Goal: Task Accomplishment & Management: Manage account settings

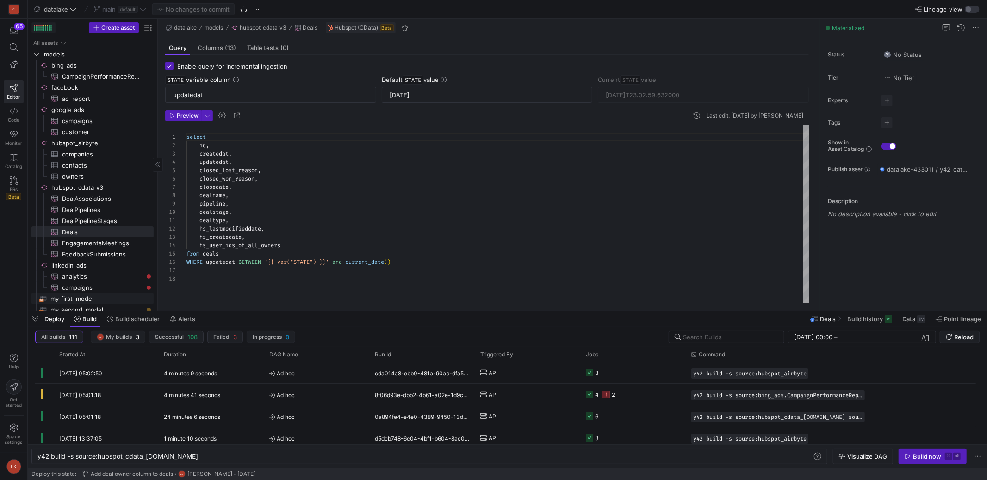
scroll to position [0, 135]
click at [14, 435] on span "Space settings" at bounding box center [14, 438] width 18 height 11
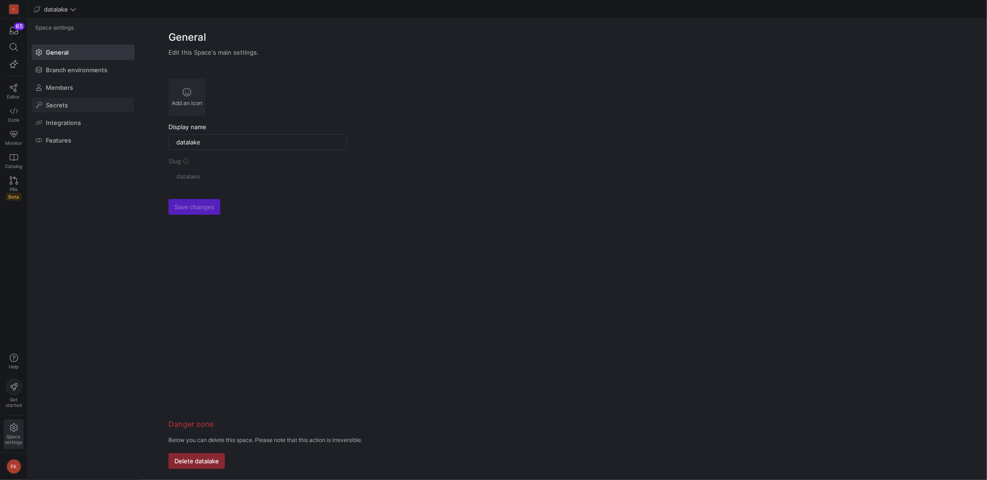
click at [77, 104] on span at bounding box center [83, 105] width 102 height 15
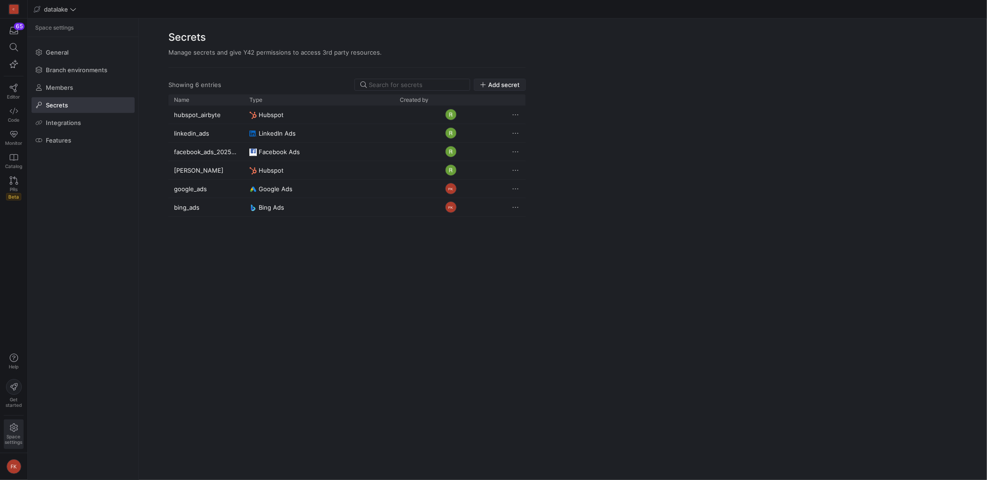
click at [498, 85] on span "Add secret" at bounding box center [503, 84] width 31 height 7
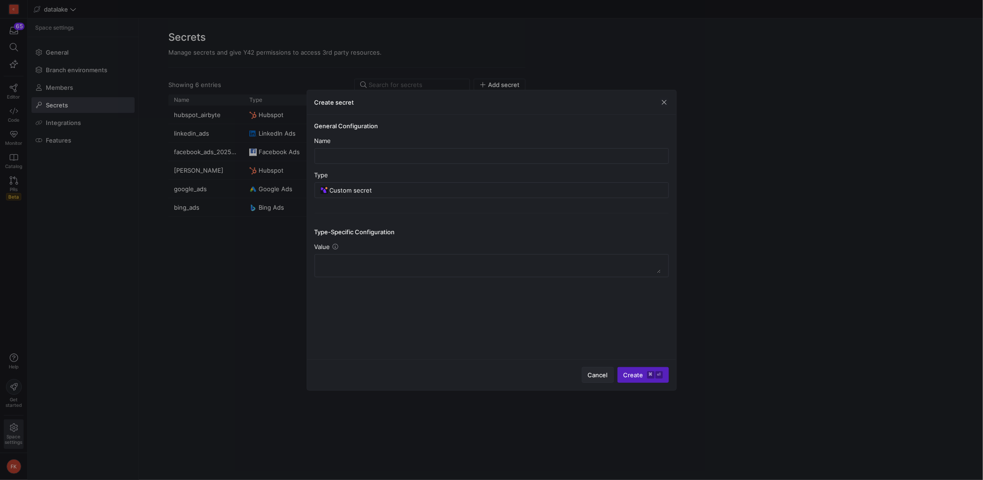
click at [596, 377] on span "Cancel" at bounding box center [598, 374] width 20 height 7
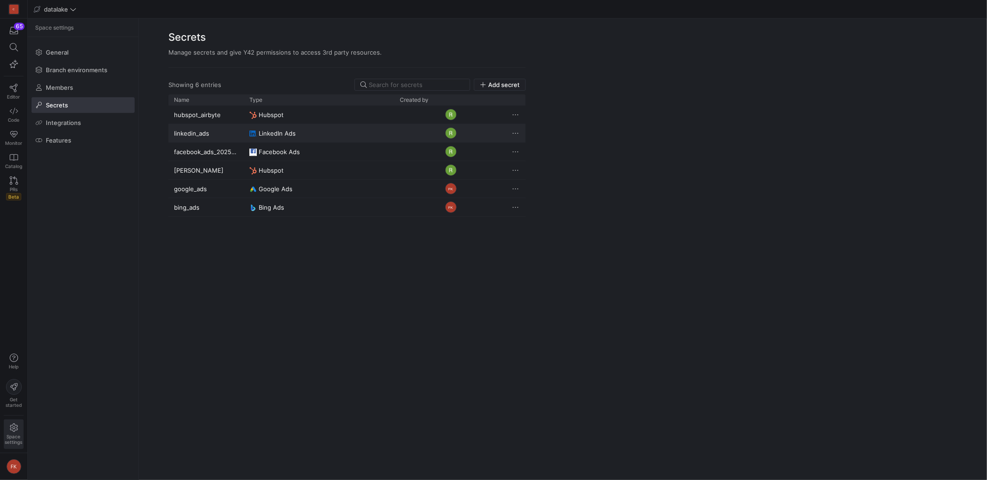
click at [515, 132] on span "Press SPACE to select this row." at bounding box center [515, 133] width 9 height 9
click at [558, 122] on div at bounding box center [493, 240] width 987 height 480
click at [504, 84] on span "Add secret" at bounding box center [503, 84] width 31 height 7
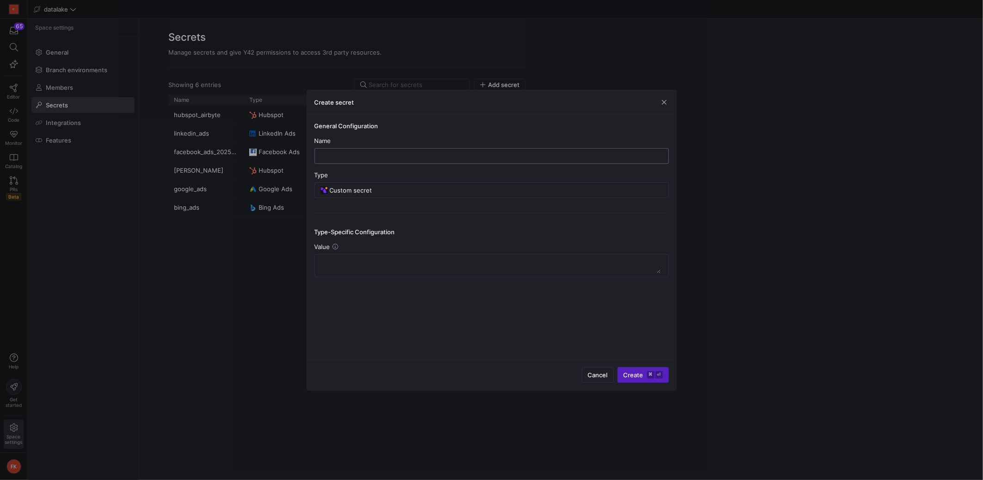
click at [444, 158] on input "text" at bounding box center [491, 155] width 339 height 7
type input "linkedin_ads_new"
click at [440, 195] on div "Custom secret" at bounding box center [496, 190] width 333 height 15
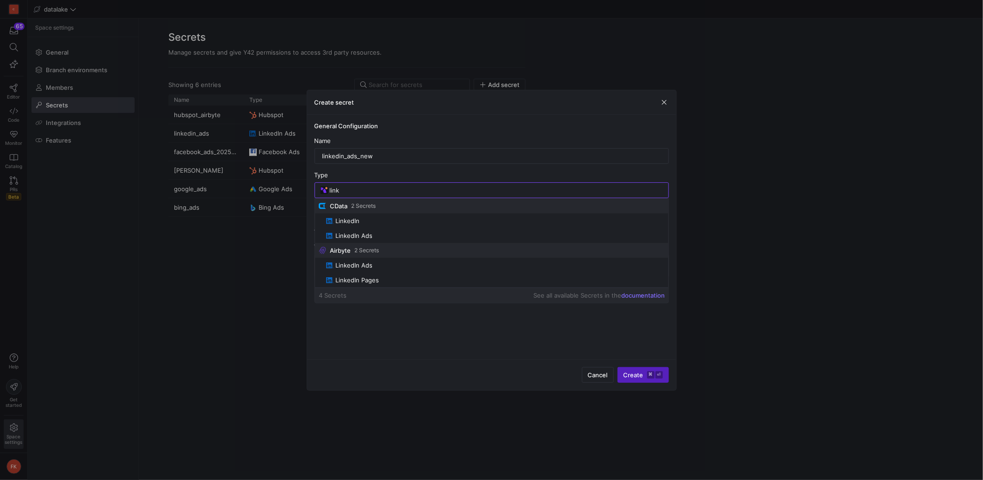
type input "link"
drag, startPoint x: 805, startPoint y: 236, endPoint x: 782, endPoint y: 231, distance: 23.6
click at [804, 236] on div at bounding box center [491, 240] width 983 height 480
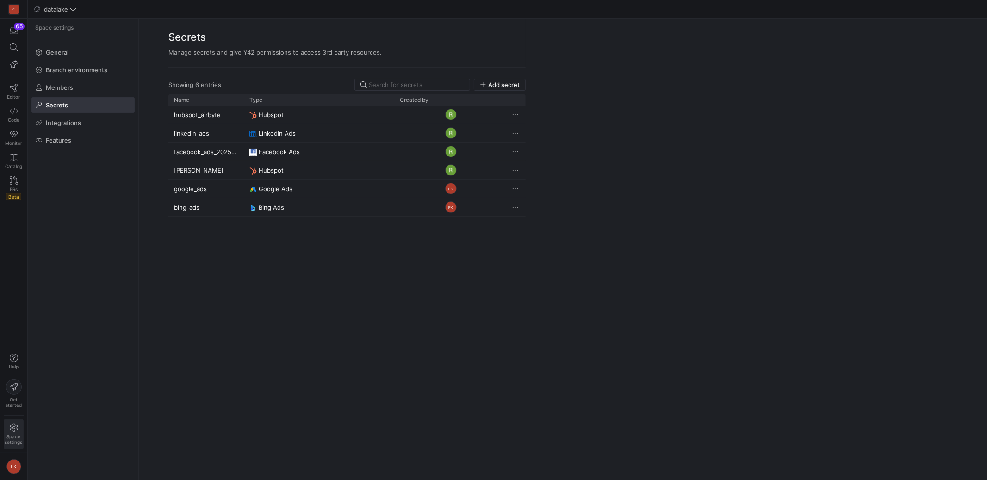
click at [21, 437] on span "Space settings" at bounding box center [14, 438] width 18 height 11
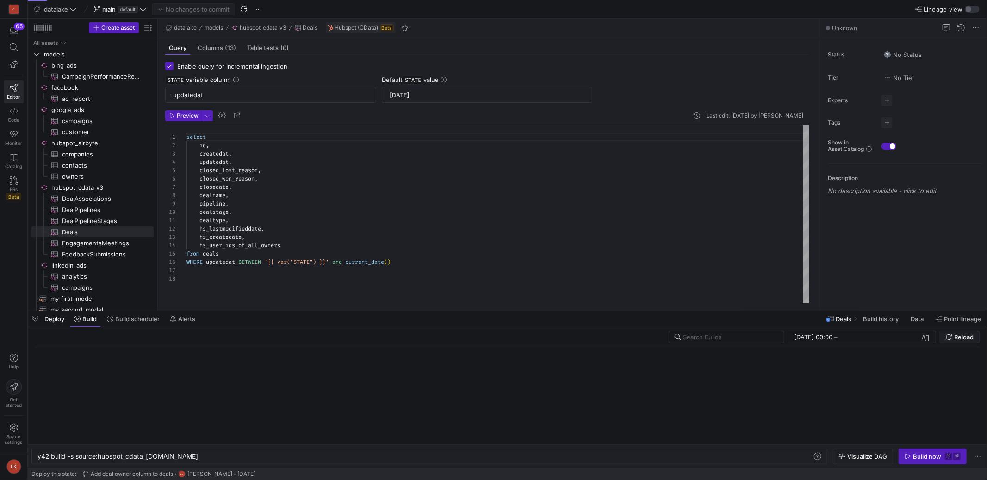
scroll to position [0, 135]
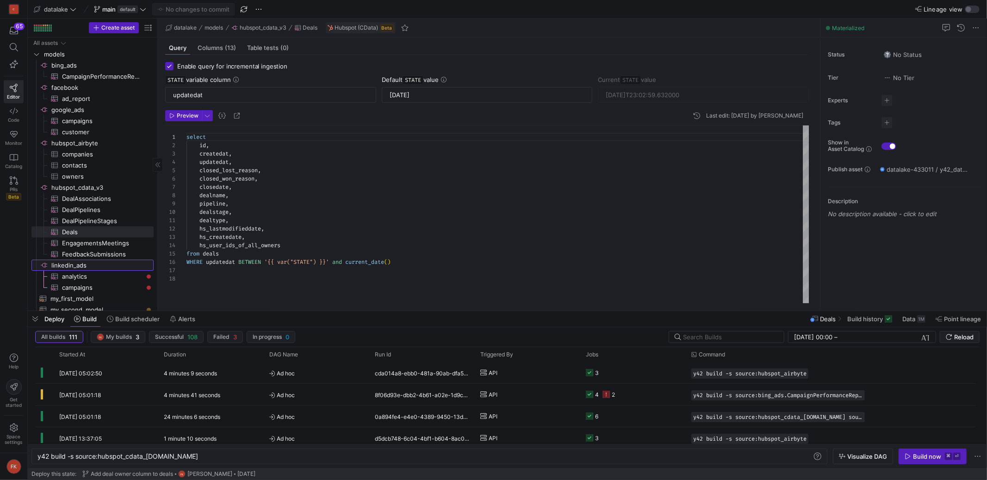
click at [61, 266] on span "linkedin_ads​​​​​​​​" at bounding box center [101, 265] width 101 height 11
type textarea "y42 build"
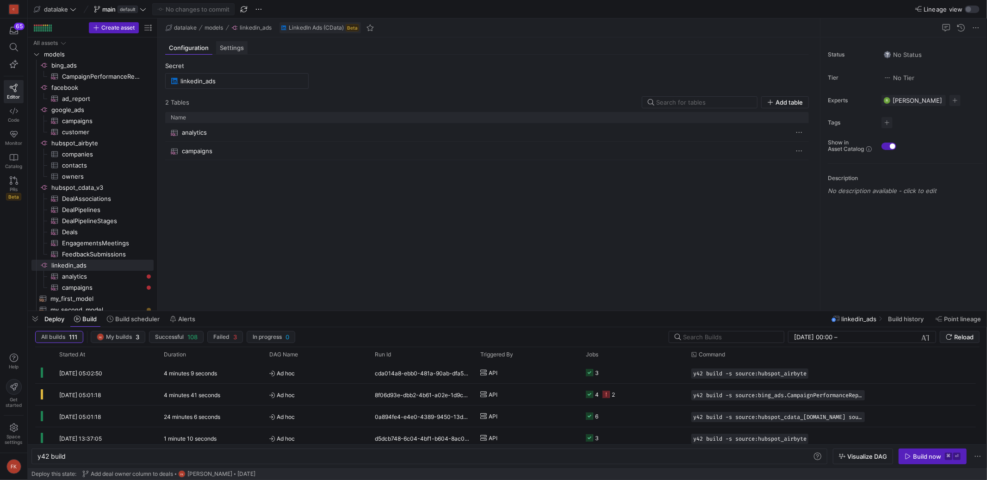
click at [227, 50] on span "Settings" at bounding box center [232, 48] width 24 height 6
click at [193, 49] on span "Configuration" at bounding box center [189, 48] width 40 height 6
click at [32, 316] on span "button" at bounding box center [35, 319] width 15 height 16
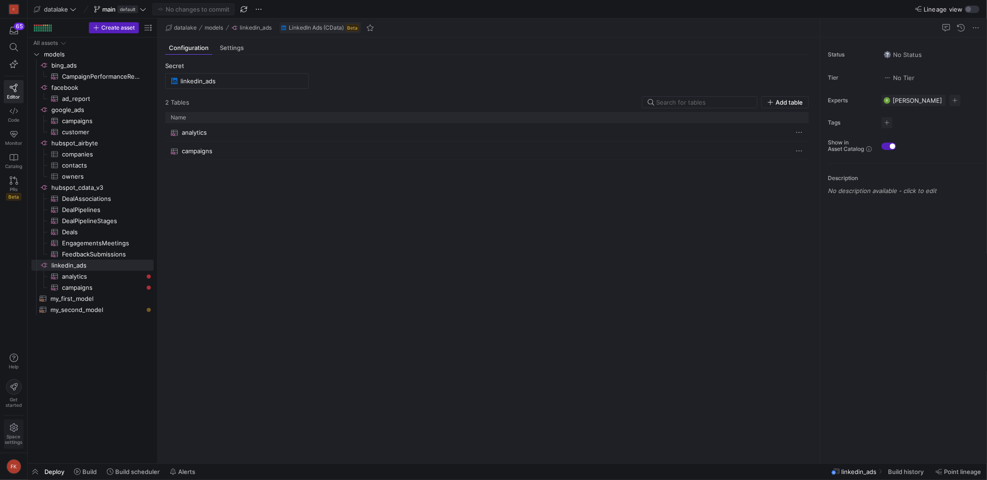
click at [15, 435] on span "Space settings" at bounding box center [14, 438] width 18 height 11
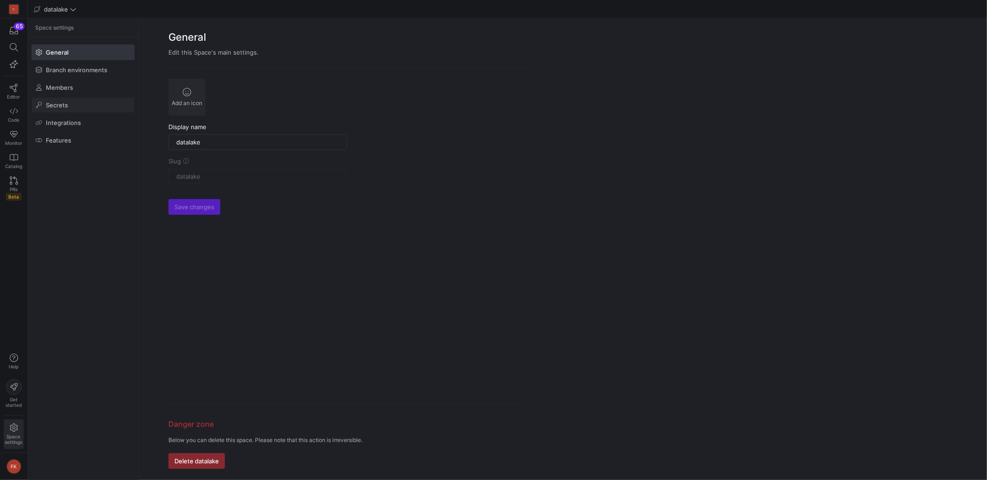
click at [58, 104] on span "Secrets" at bounding box center [57, 104] width 22 height 7
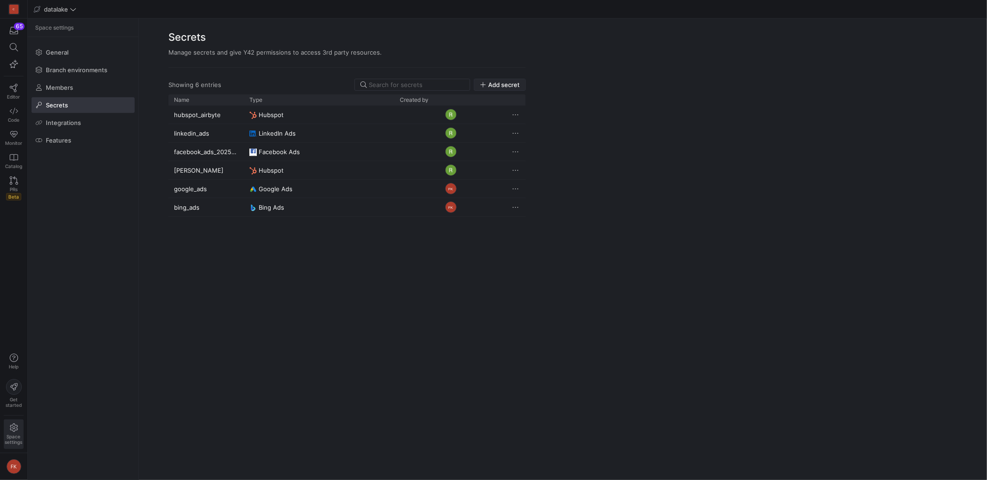
click at [507, 84] on span "Add secret" at bounding box center [503, 84] width 31 height 7
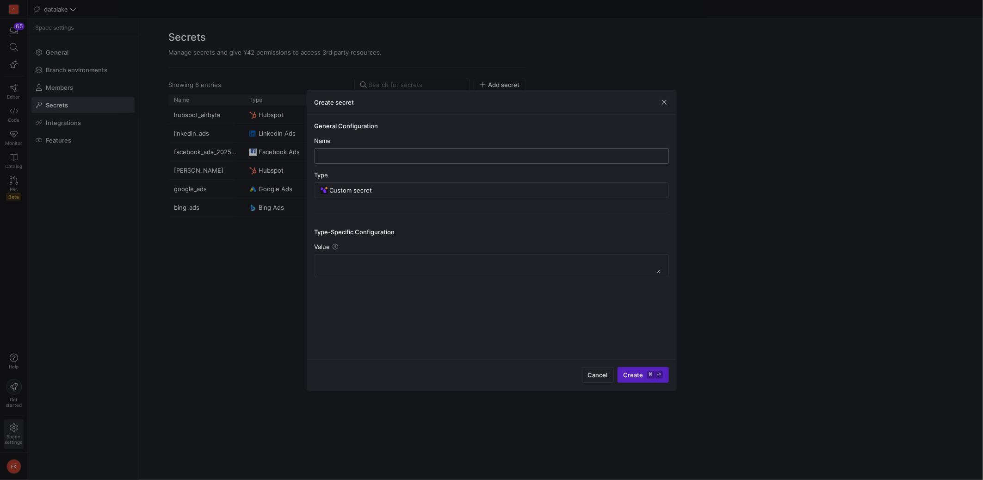
click at [428, 155] on input "text" at bounding box center [491, 155] width 339 height 7
type input "linkedin_ads_new"
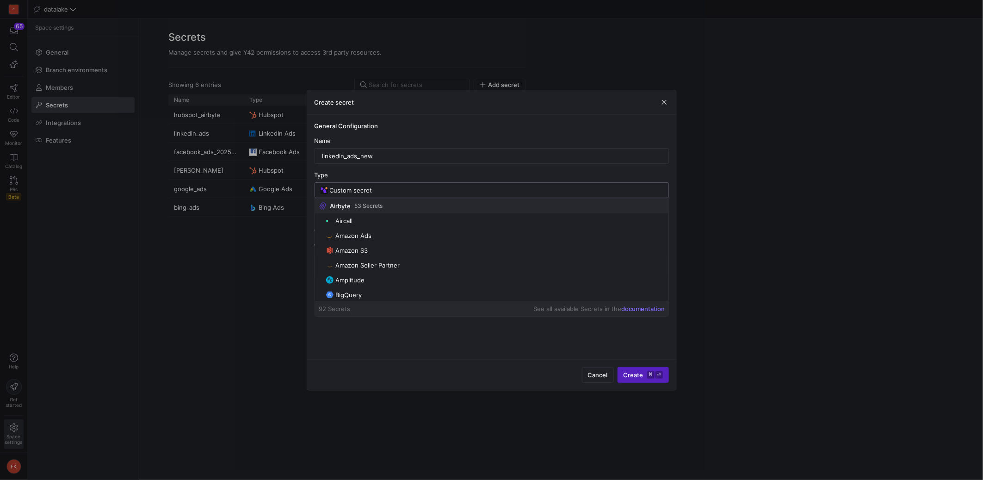
click at [372, 188] on input "Custom secret" at bounding box center [496, 189] width 333 height 7
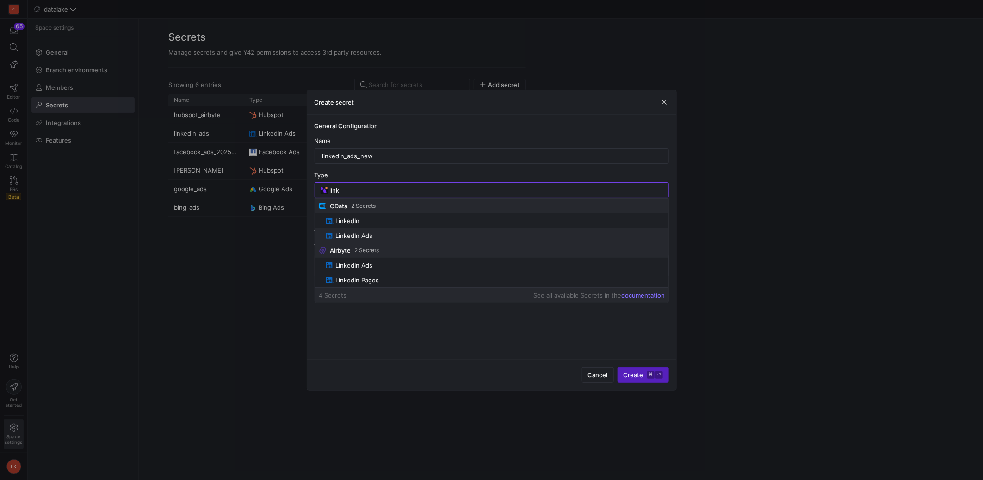
click at [380, 236] on span "LinkedIn Ads" at bounding box center [495, 235] width 339 height 7
type input "LinkedIn Ads"
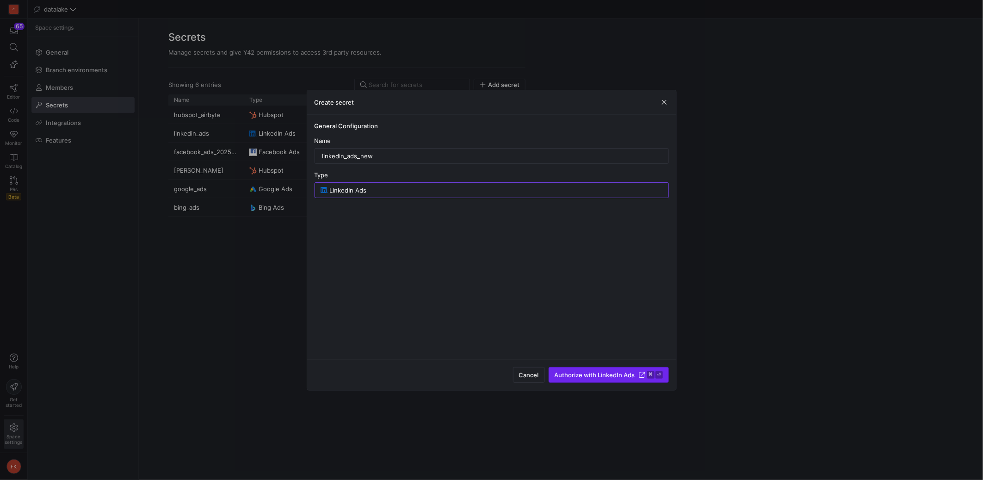
click at [600, 374] on span "Authorize with LinkedIn Ads" at bounding box center [595, 374] width 80 height 7
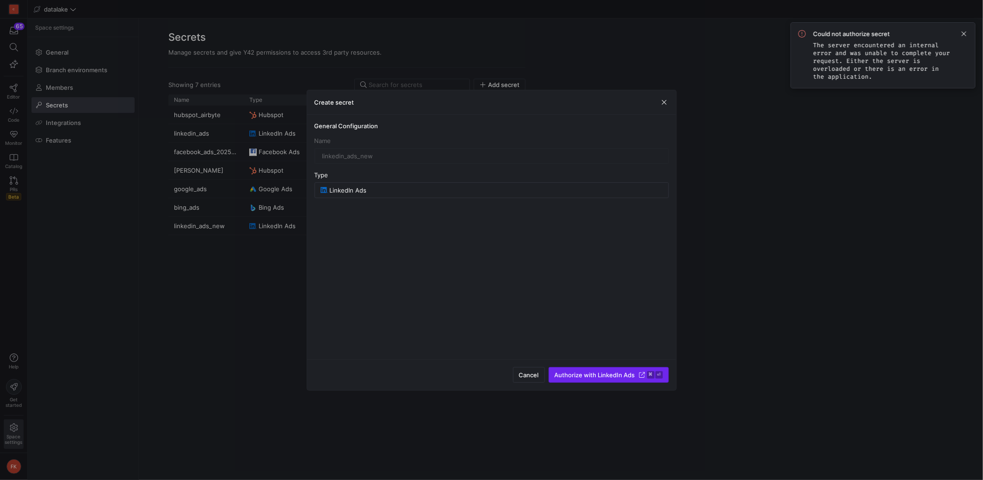
click at [600, 374] on span "Authorize with LinkedIn Ads" at bounding box center [595, 374] width 80 height 7
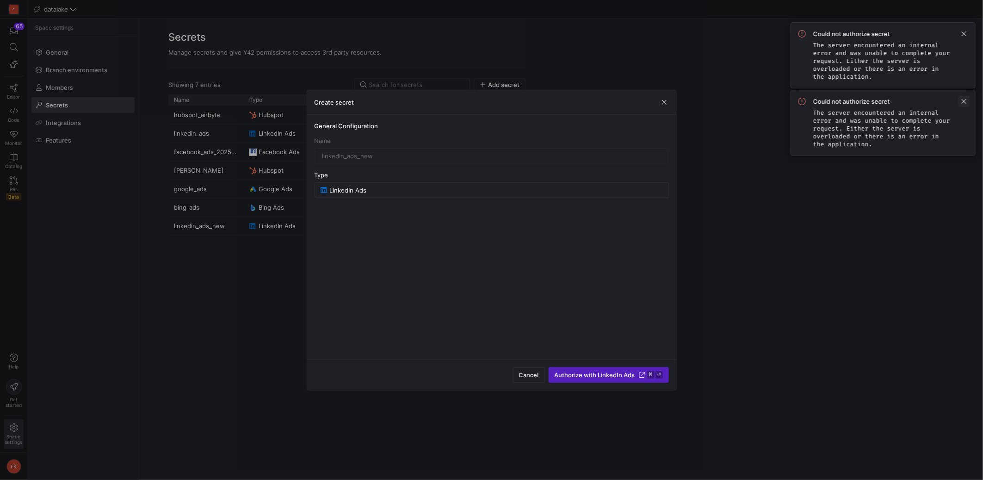
click at [966, 101] on span at bounding box center [964, 101] width 11 height 11
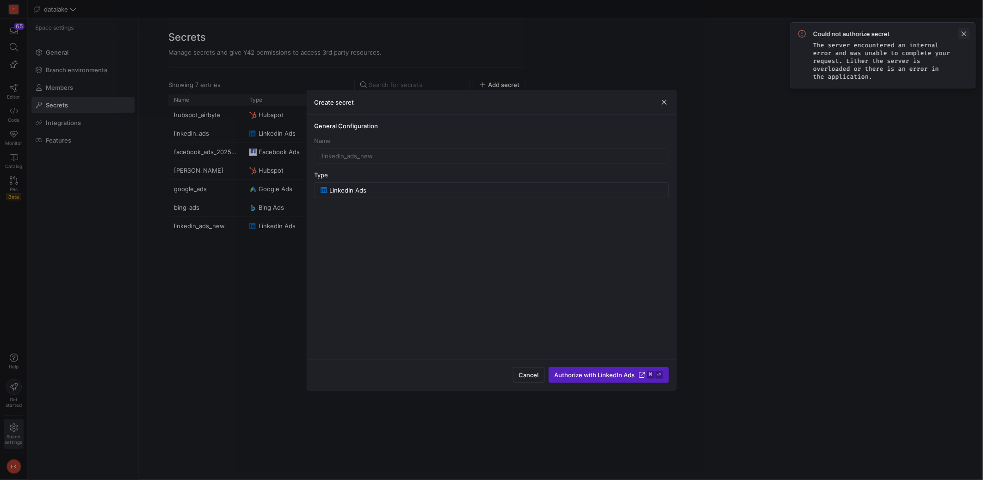
click at [966, 36] on span at bounding box center [964, 33] width 11 height 11
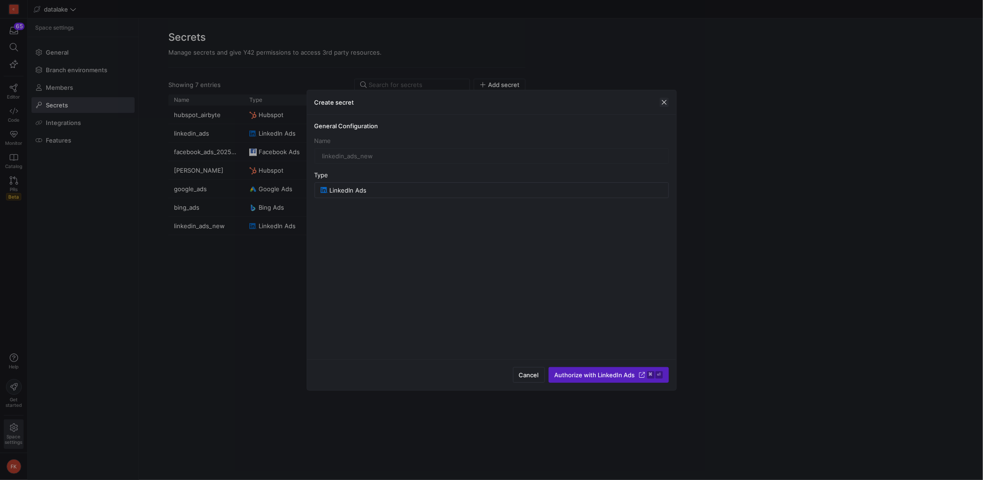
click at [665, 102] on span "button" at bounding box center [664, 102] width 9 height 9
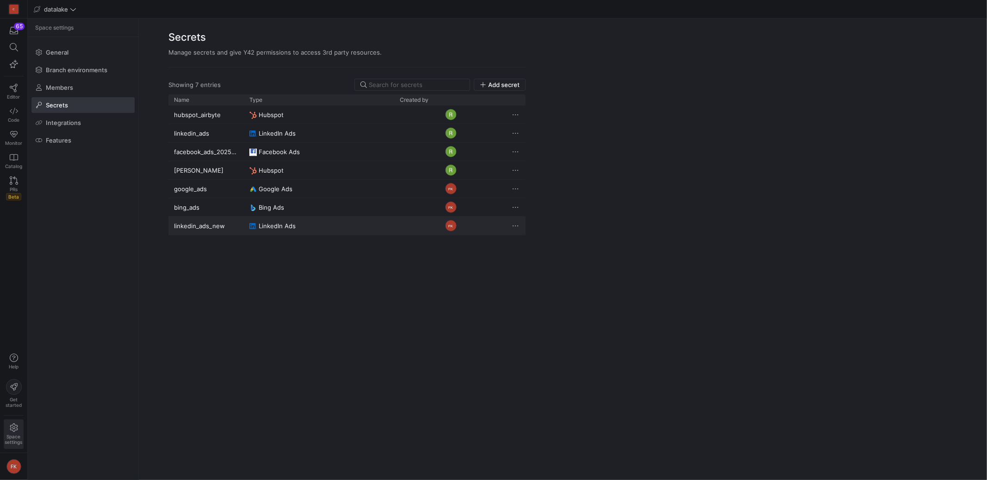
click at [513, 227] on span "Press SPACE to select this row." at bounding box center [515, 225] width 9 height 9
click at [429, 230] on div at bounding box center [493, 240] width 987 height 480
click at [421, 226] on y42-user-avatar-cell-renderer "FK" at bounding box center [451, 225] width 102 height 17
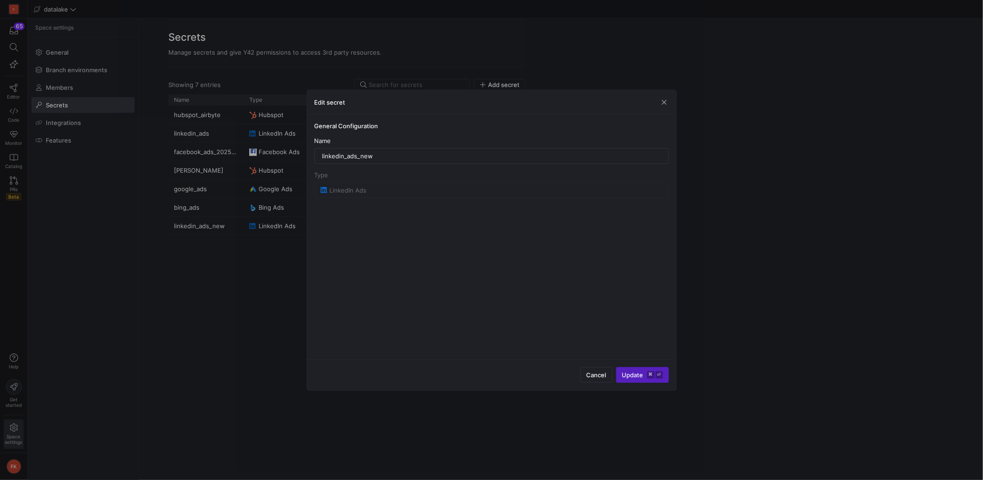
drag, startPoint x: 665, startPoint y: 102, endPoint x: 645, endPoint y: 104, distance: 20.0
click at [665, 102] on span "button" at bounding box center [664, 102] width 9 height 9
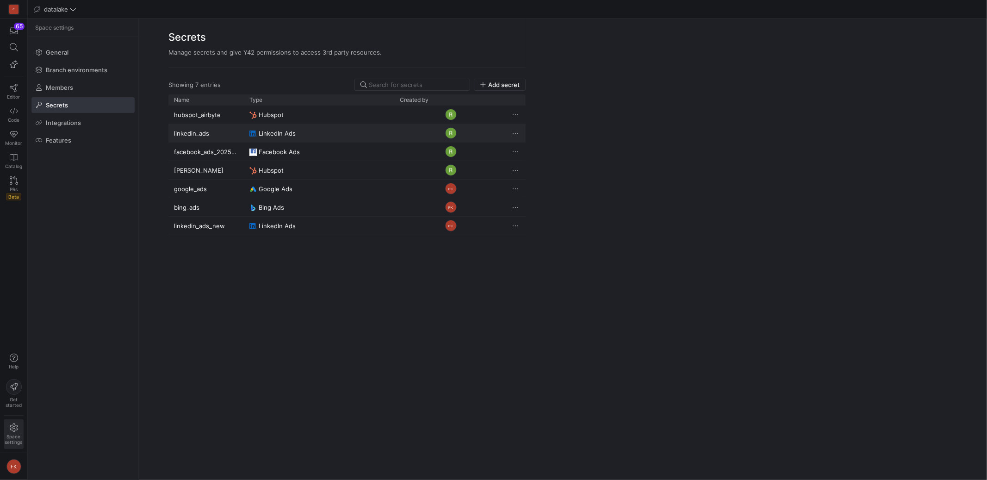
click at [325, 135] on y42-credential-type "LinkedIn Ads" at bounding box center [318, 133] width 139 height 18
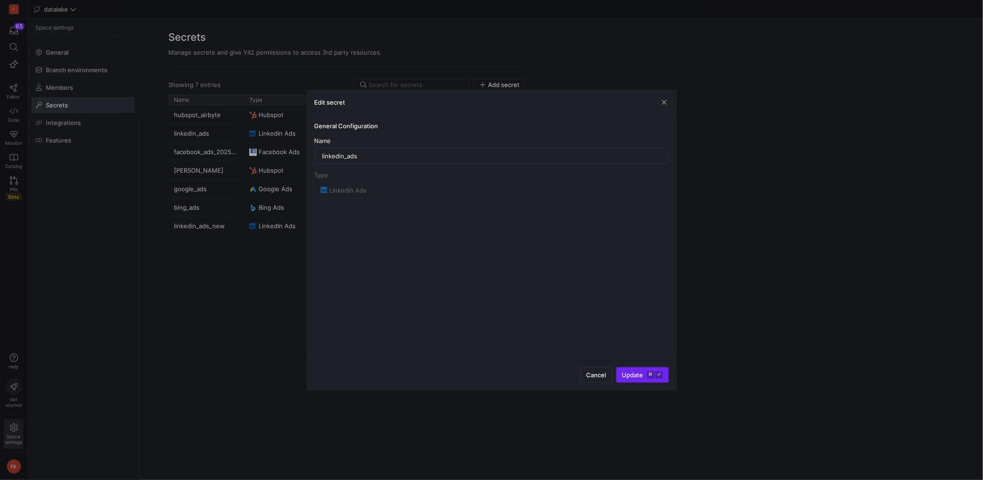
click at [640, 376] on span "Update ⌘ ⏎" at bounding box center [642, 374] width 41 height 7
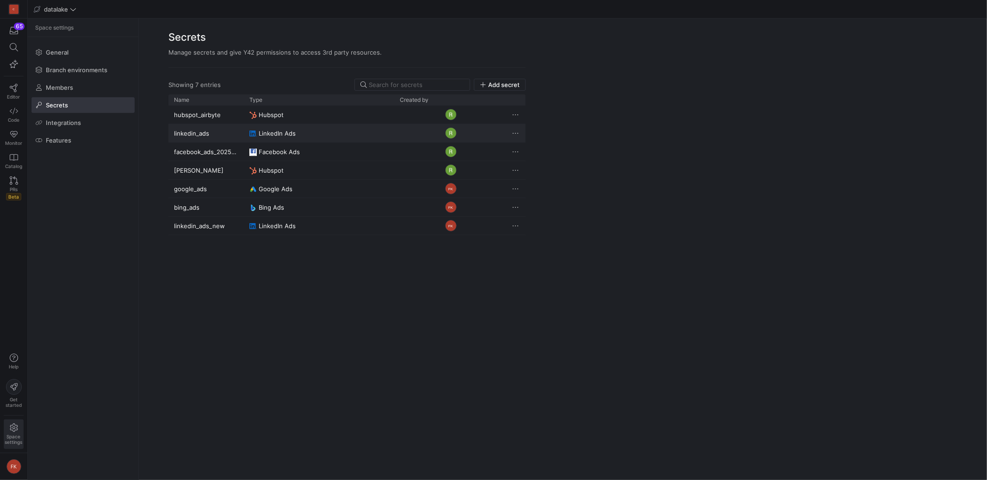
click at [439, 131] on y42-user-avatar-cell-renderer "Press SPACE to select this row." at bounding box center [451, 132] width 102 height 17
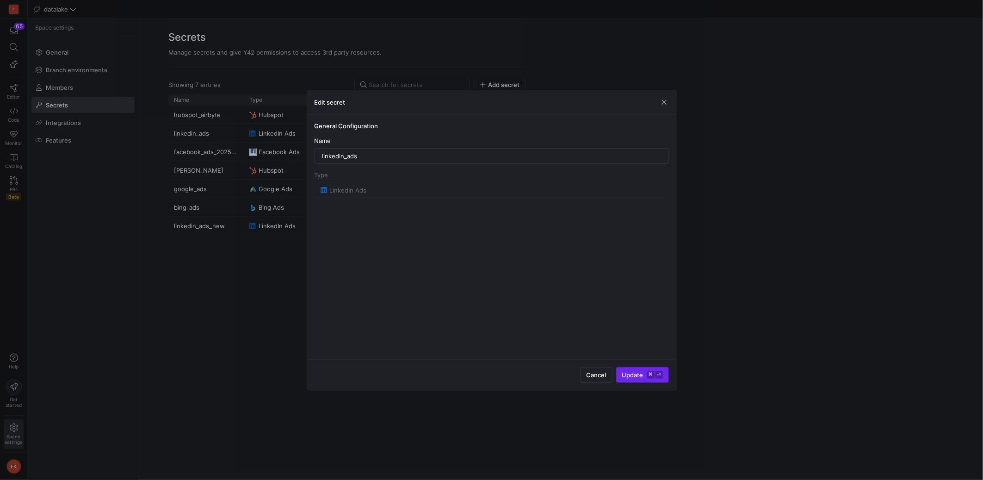
click at [642, 373] on span "Update ⌘ ⏎" at bounding box center [642, 374] width 41 height 7
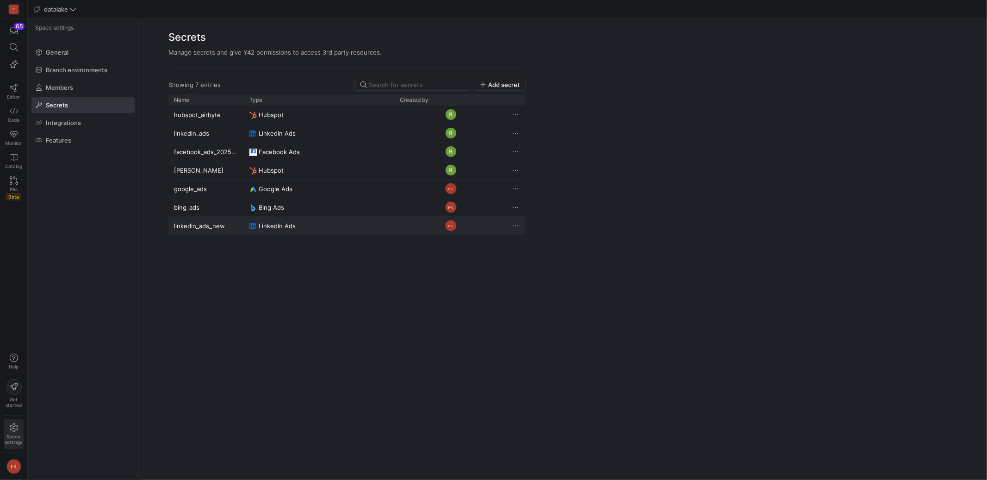
click at [433, 223] on y42-user-avatar-cell-renderer "FK" at bounding box center [451, 225] width 102 height 17
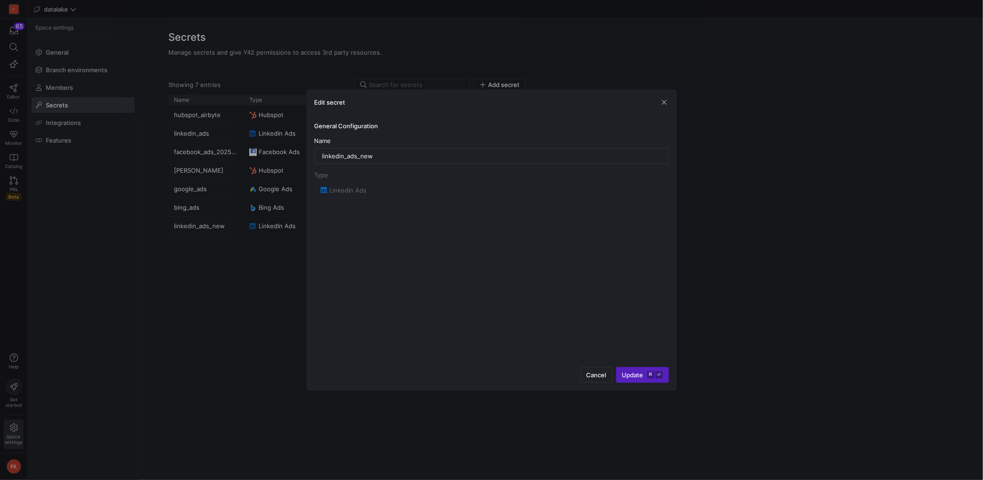
click at [665, 100] on span "button" at bounding box center [664, 102] width 9 height 9
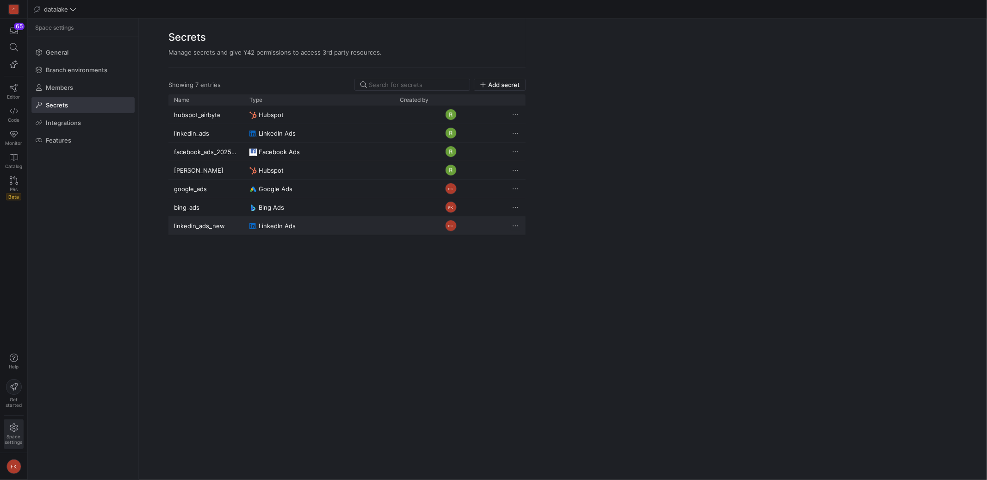
click at [517, 226] on span "Press SPACE to deselect this row." at bounding box center [515, 225] width 9 height 9
click at [534, 256] on span "Delete" at bounding box center [534, 252] width 19 height 7
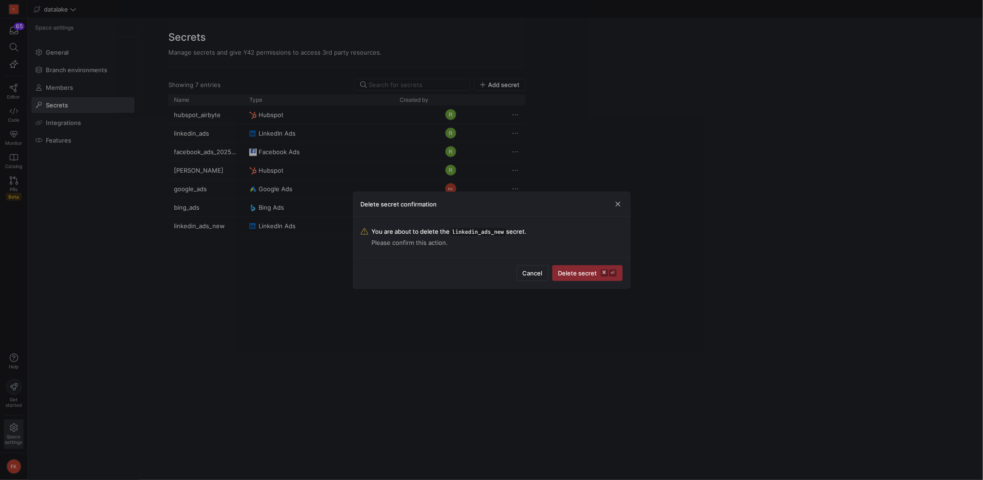
click at [584, 276] on span "Delete secret ⌘ ⏎" at bounding box center [587, 272] width 58 height 7
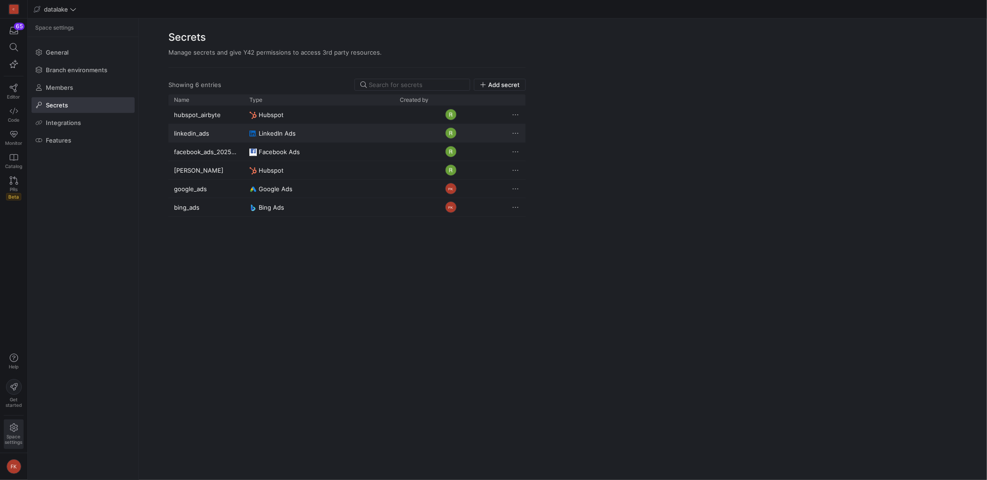
click at [516, 130] on span "Press SPACE to select this row." at bounding box center [515, 133] width 9 height 9
click at [444, 135] on div at bounding box center [493, 240] width 987 height 480
click at [432, 131] on y42-user-avatar-cell-renderer "Press SPACE to select this row." at bounding box center [451, 132] width 102 height 17
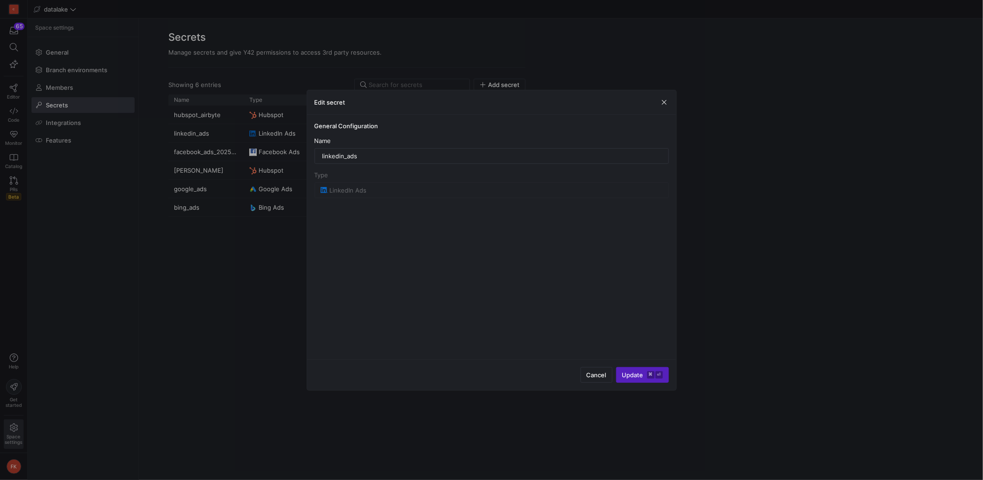
click at [656, 375] on kbd "⏎" at bounding box center [659, 374] width 7 height 7
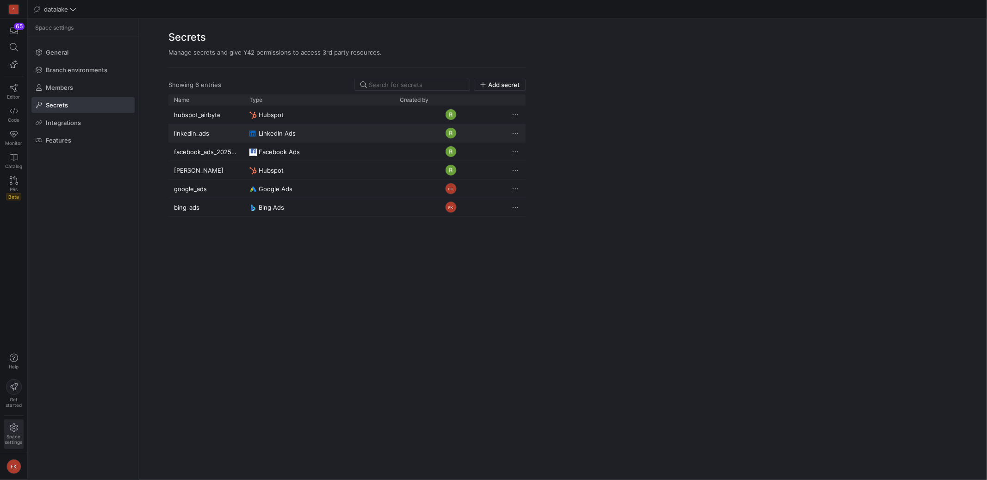
click at [448, 130] on img "Press SPACE to select this row." at bounding box center [451, 133] width 12 height 12
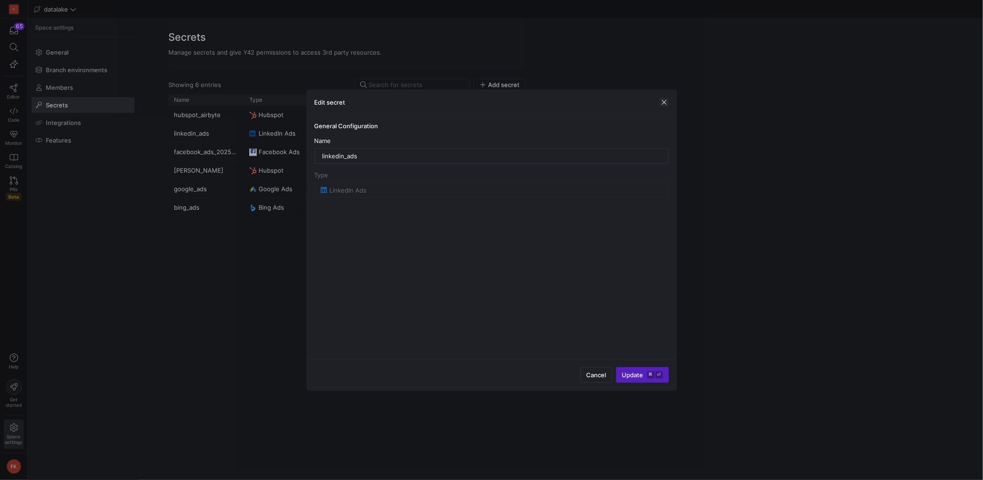
click at [667, 102] on span "button" at bounding box center [664, 102] width 9 height 9
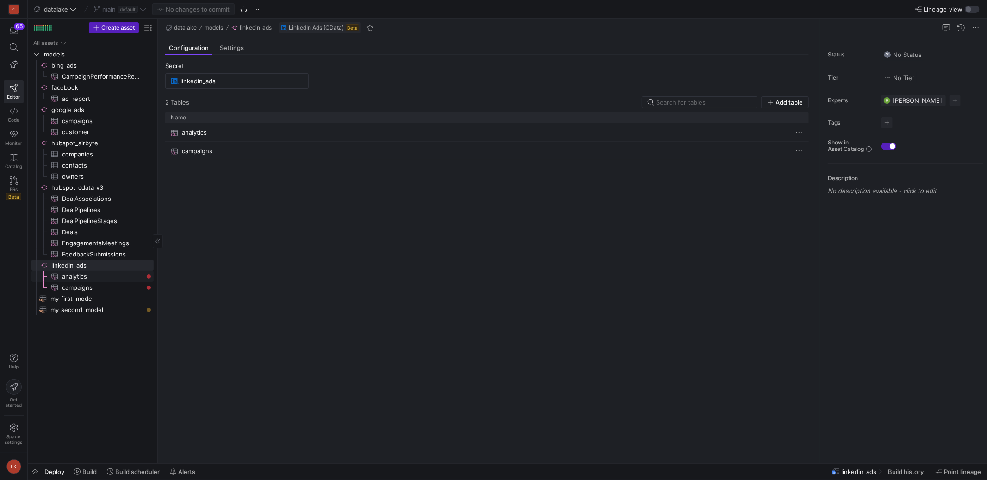
click at [111, 276] on span "analytics​​​​​​​​​" at bounding box center [102, 276] width 81 height 11
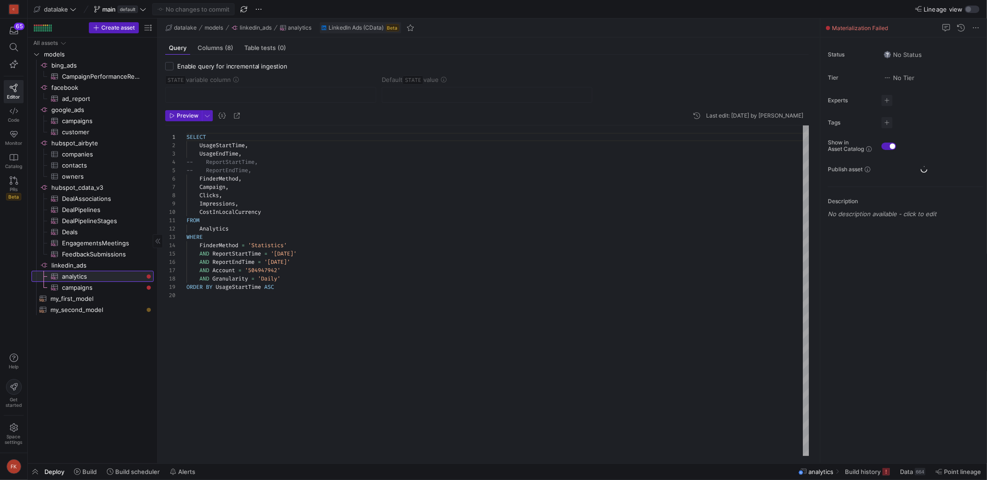
scroll to position [83, 0]
click at [117, 285] on span "campaigns​​​​​​​​​" at bounding box center [102, 287] width 81 height 11
type textarea "Select Id, Name, status from campaigns"
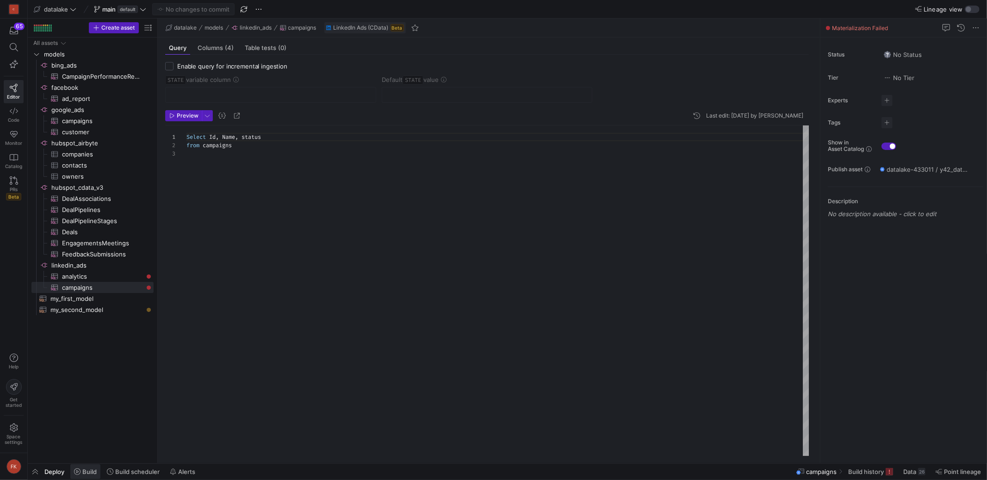
click at [89, 470] on span "Build" at bounding box center [89, 471] width 14 height 7
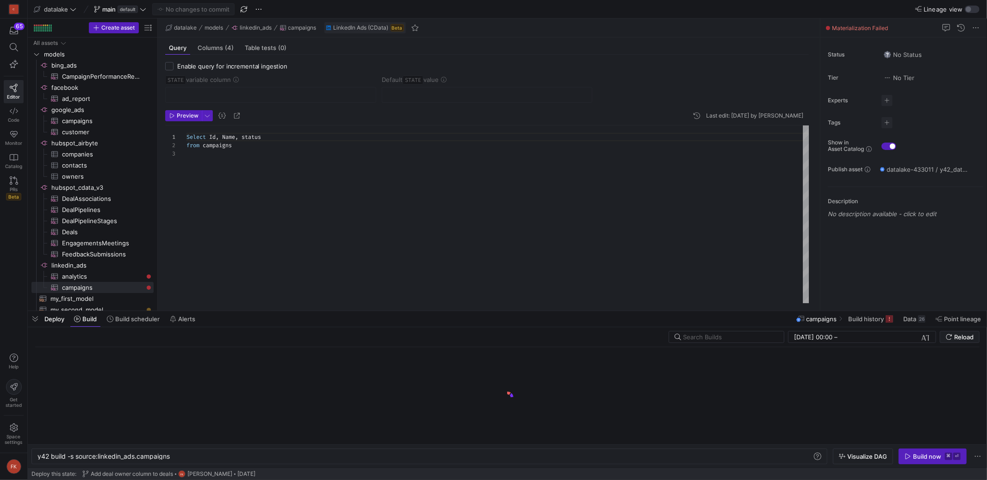
scroll to position [0, 132]
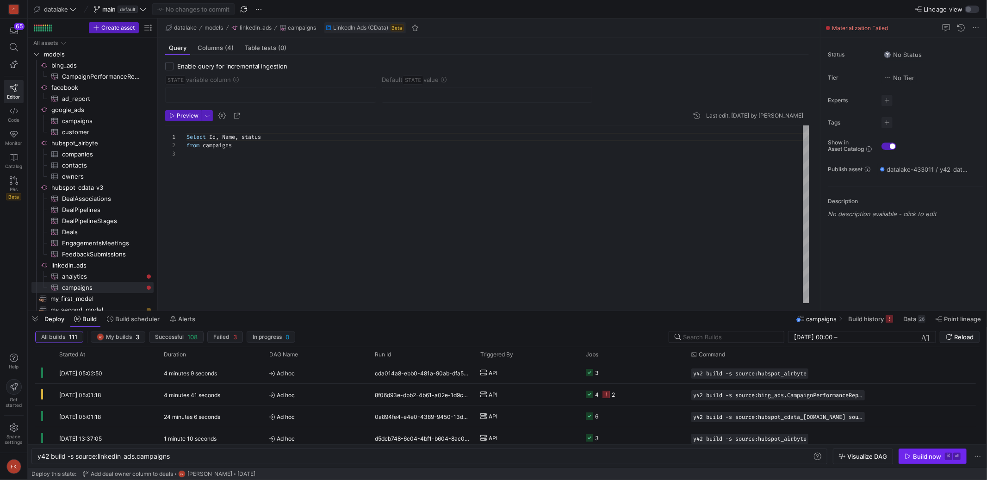
click at [917, 456] on div "Build now" at bounding box center [927, 455] width 28 height 7
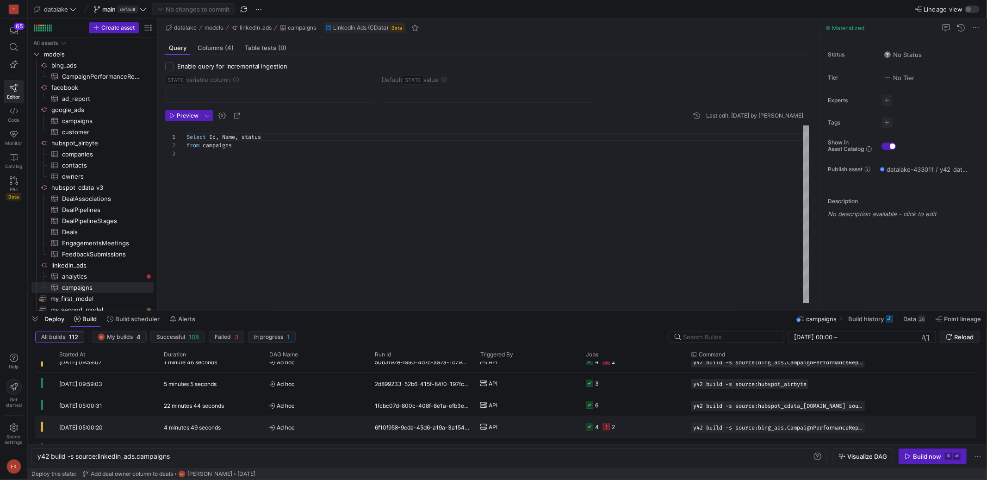
scroll to position [0, 0]
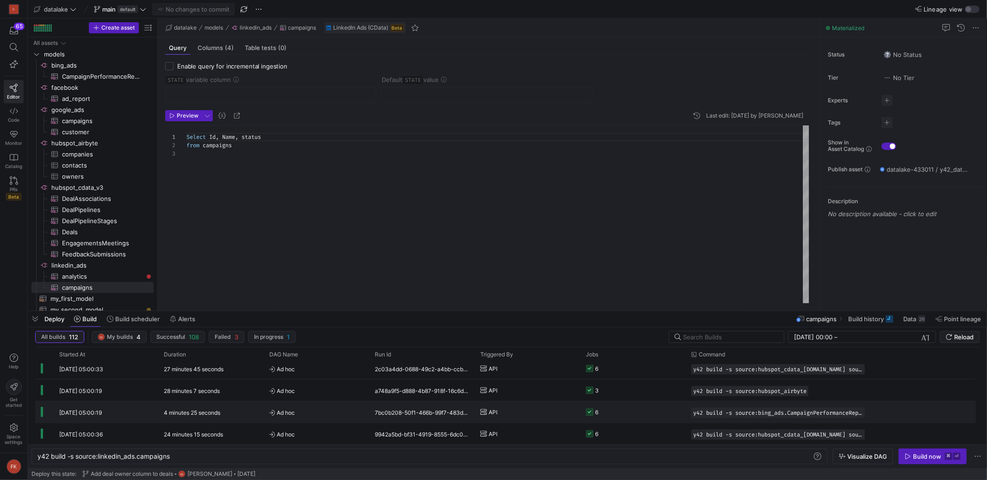
click at [277, 411] on span "Ad hoc" at bounding box center [316, 413] width 94 height 22
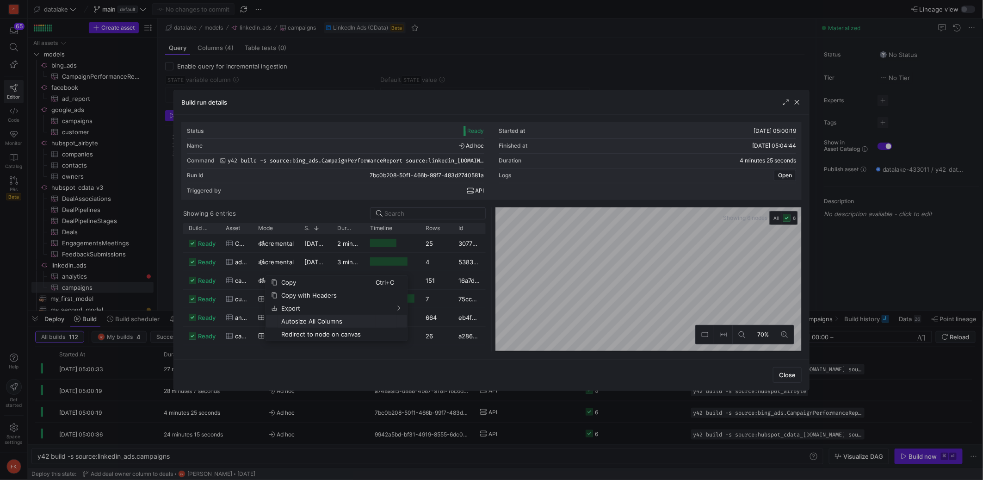
click at [301, 321] on span "Autosize All Columns" at bounding box center [327, 321] width 98 height 13
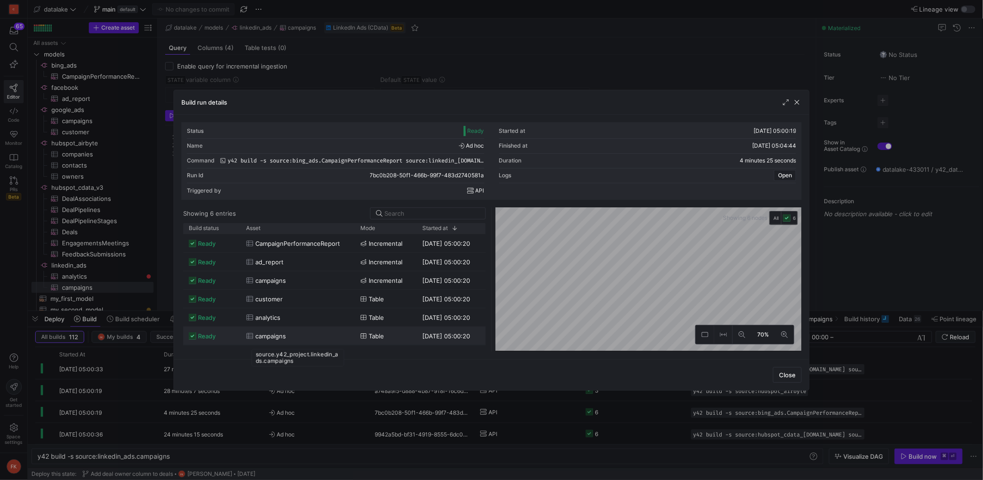
click at [327, 333] on div "campaigns" at bounding box center [297, 336] width 103 height 18
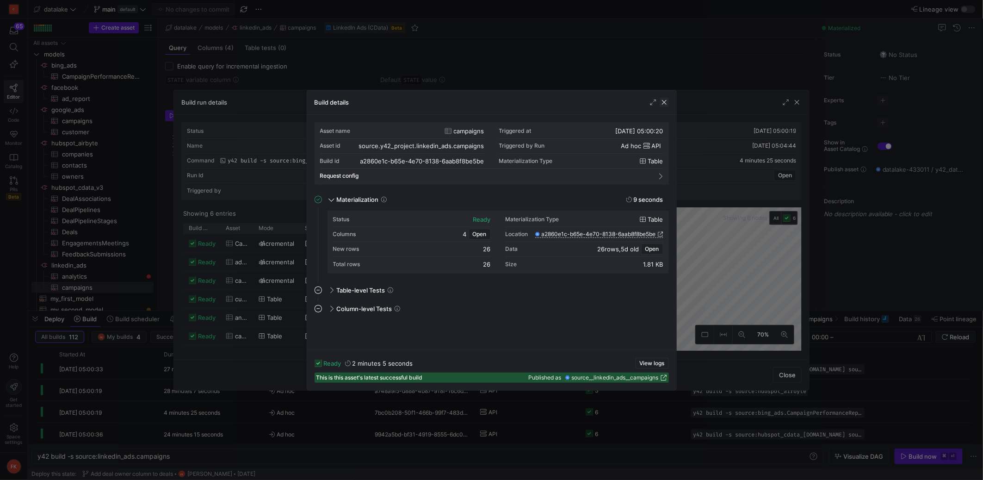
click at [661, 103] on span "button" at bounding box center [664, 102] width 9 height 9
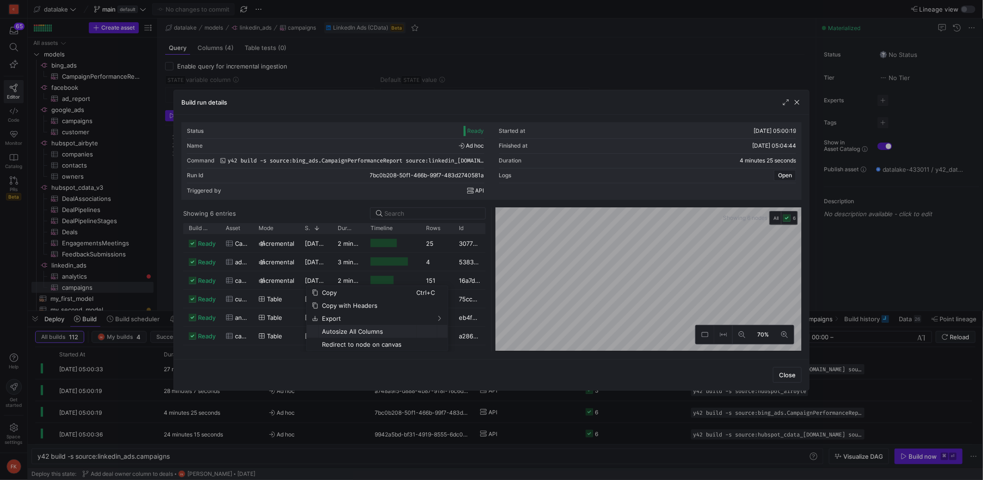
click at [342, 331] on span "Autosize All Columns" at bounding box center [368, 331] width 98 height 13
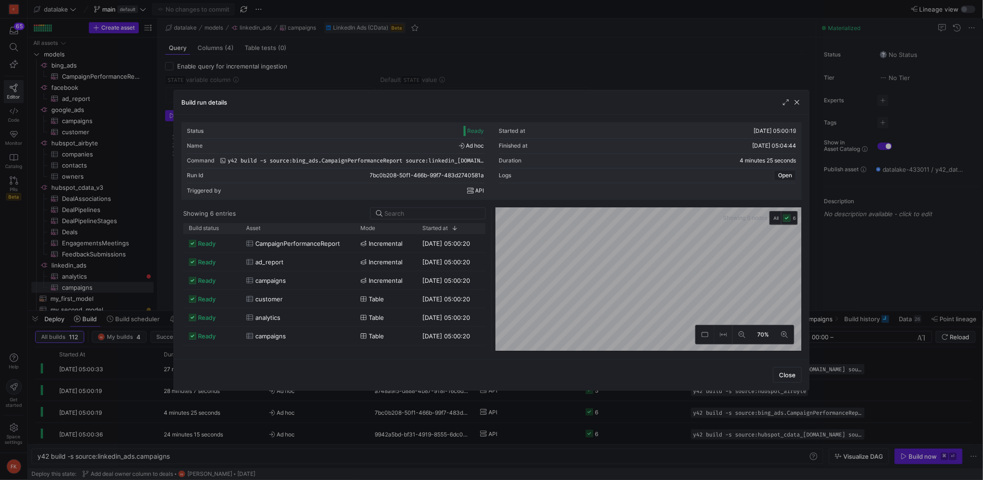
click at [786, 376] on span "Close" at bounding box center [787, 374] width 17 height 7
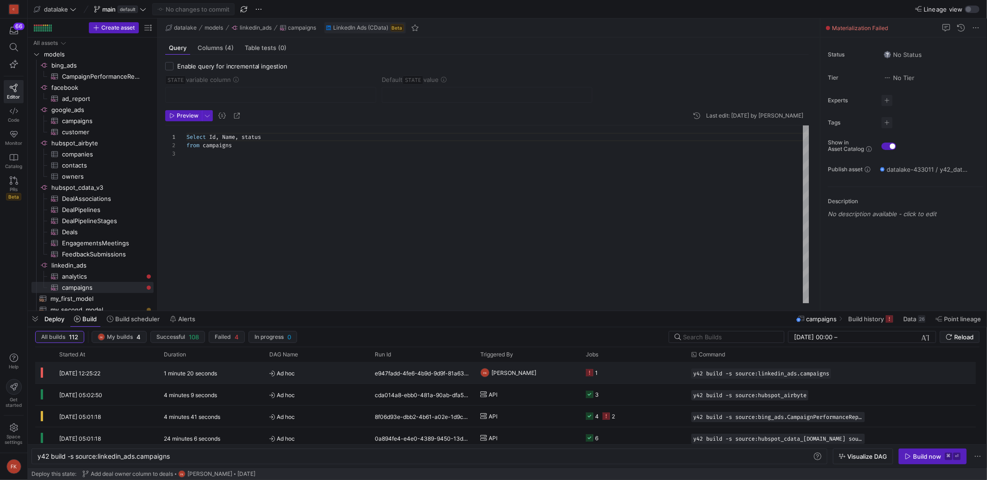
click at [292, 374] on span "Ad hoc" at bounding box center [316, 373] width 94 height 22
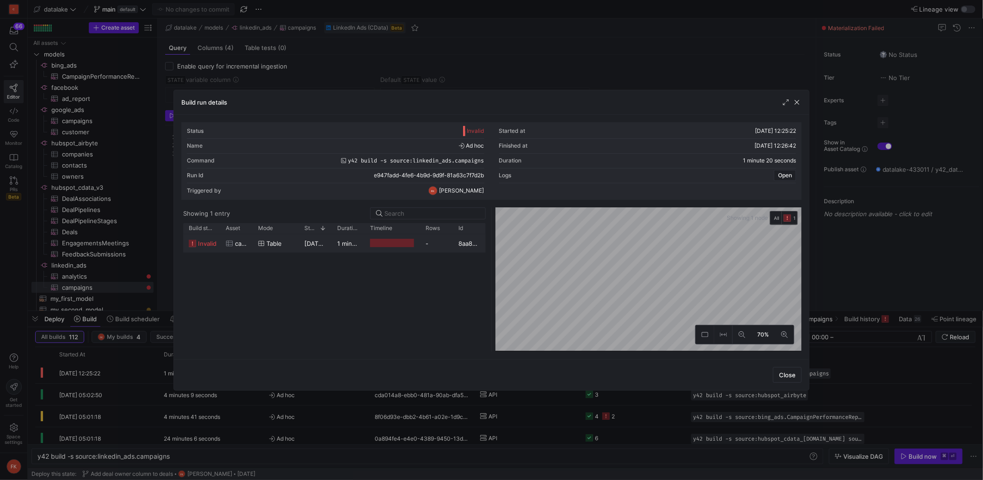
click at [305, 241] on span "23/09/25, 12:25:23" at bounding box center [327, 243] width 47 height 7
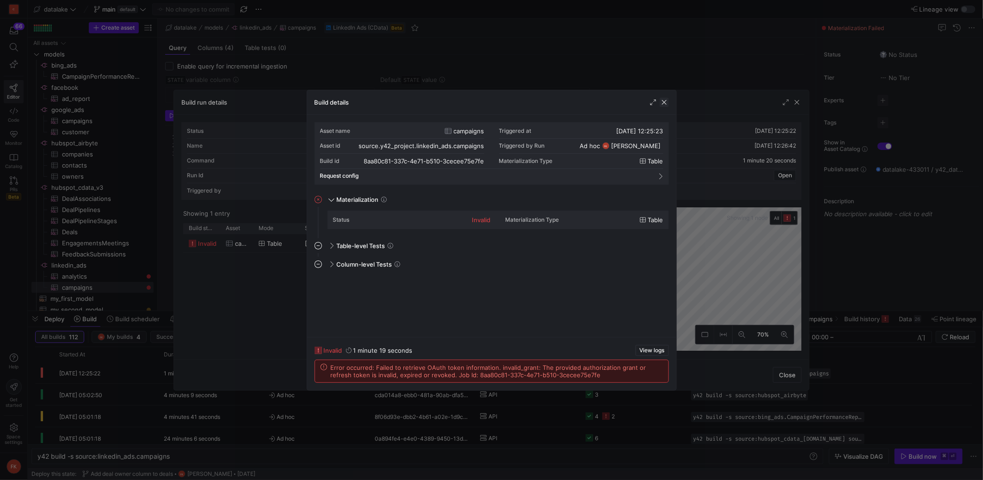
click at [667, 102] on span "button" at bounding box center [664, 102] width 9 height 9
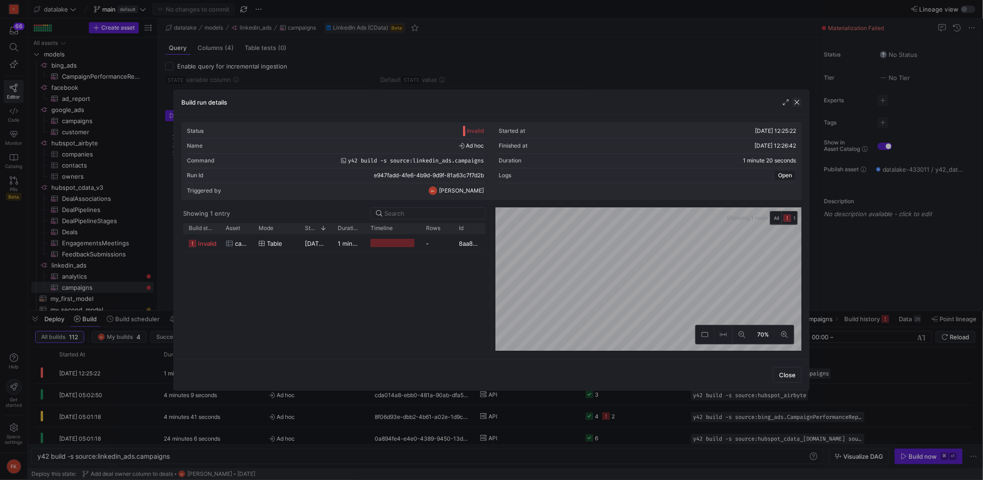
click at [799, 104] on span "button" at bounding box center [796, 102] width 9 height 9
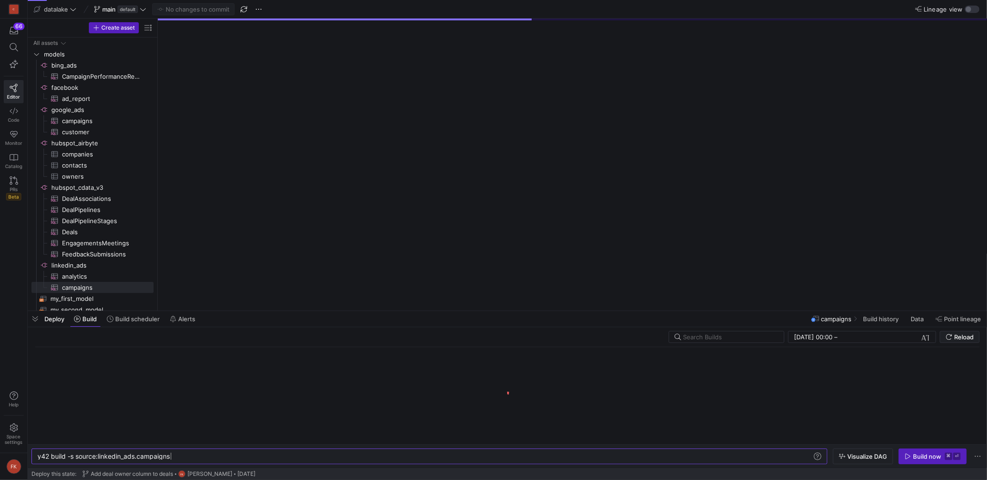
scroll to position [0, 132]
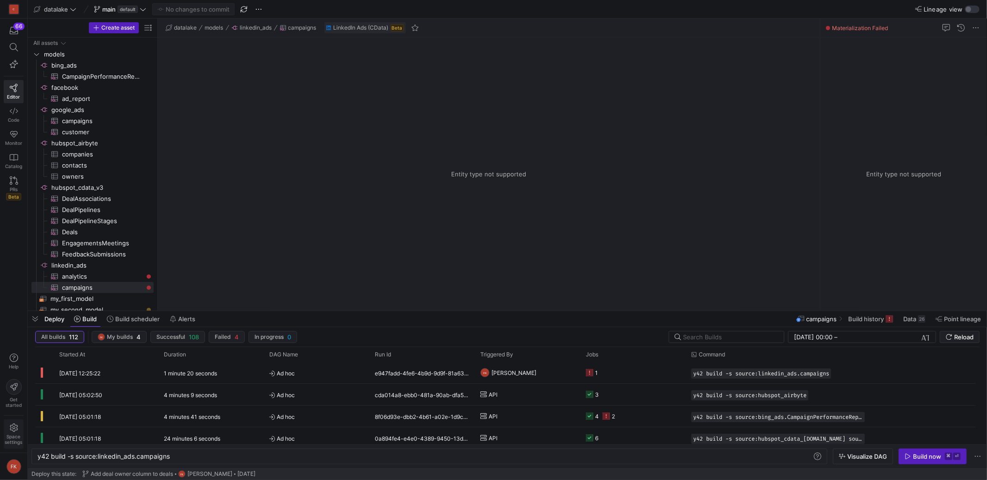
click at [20, 438] on span "Space settings" at bounding box center [14, 438] width 18 height 11
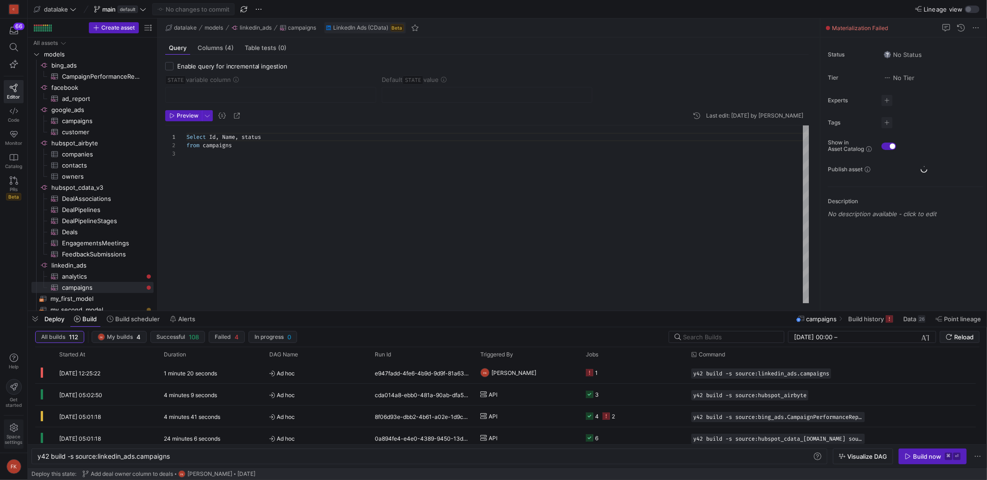
scroll to position [16, 0]
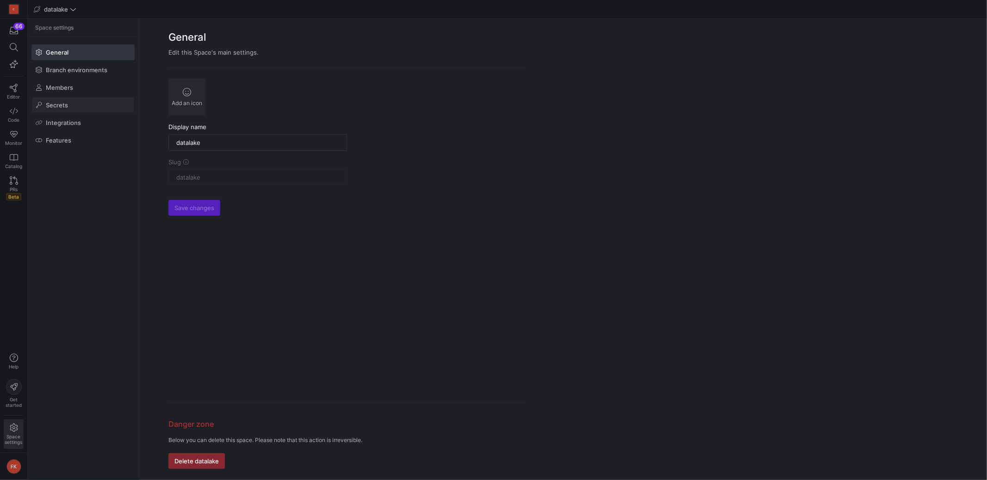
click at [92, 108] on span at bounding box center [83, 105] width 102 height 15
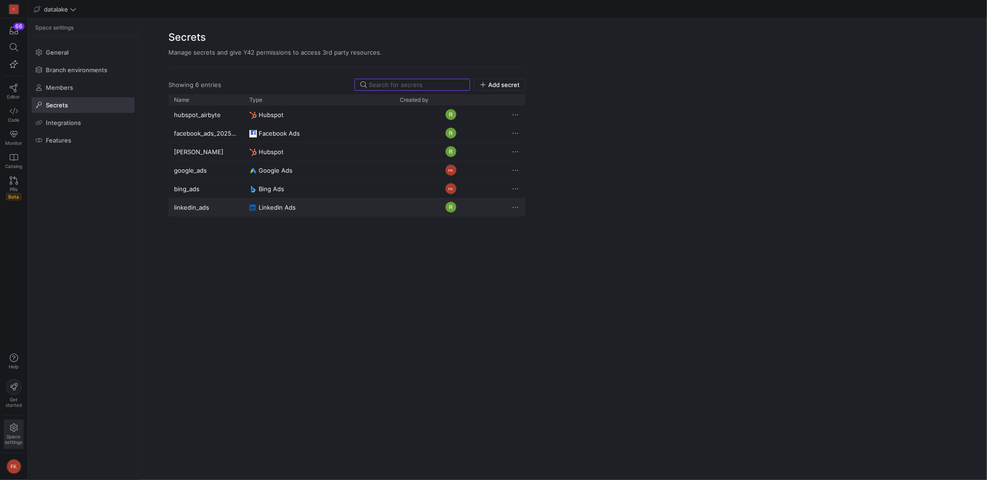
click at [443, 208] on y42-user-avatar-cell-renderer "Press SPACE to select this row." at bounding box center [451, 206] width 102 height 17
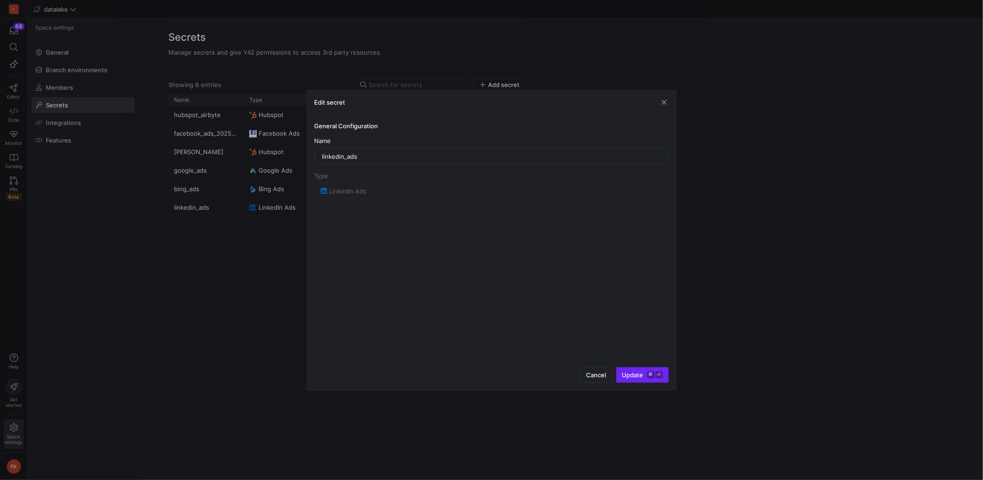
click at [656, 373] on kbd "⏎" at bounding box center [659, 374] width 7 height 7
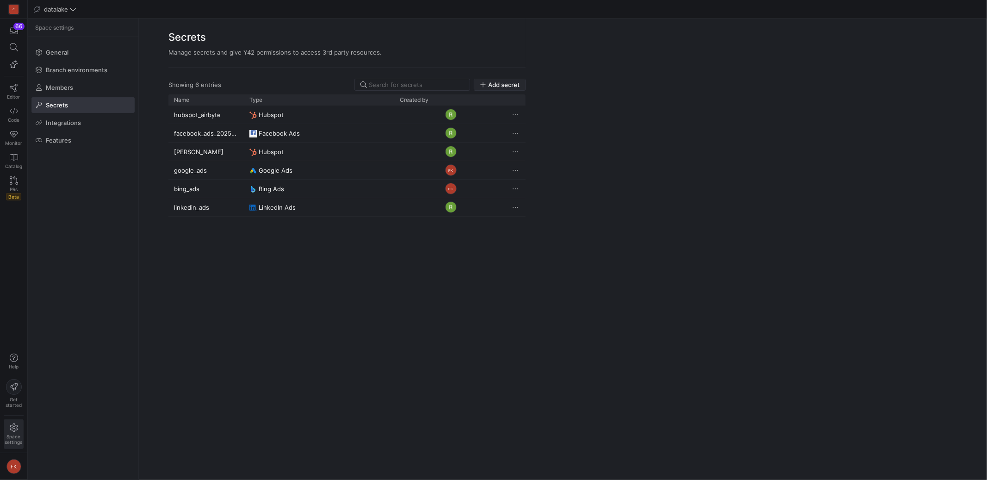
click at [503, 83] on span "Add secret" at bounding box center [503, 84] width 31 height 7
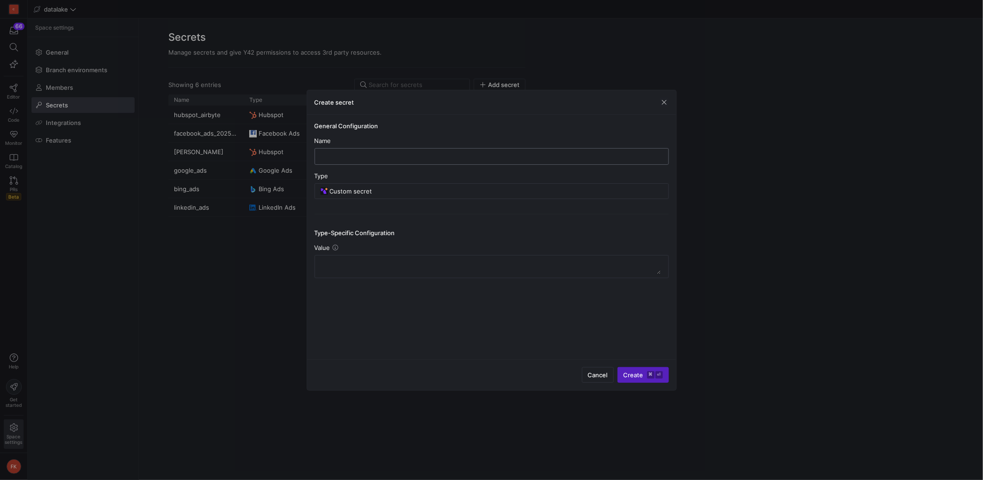
click at [410, 161] on div at bounding box center [491, 156] width 339 height 16
type input "linkedin_ads_new"
click at [468, 185] on div "Custom secret" at bounding box center [496, 191] width 333 height 15
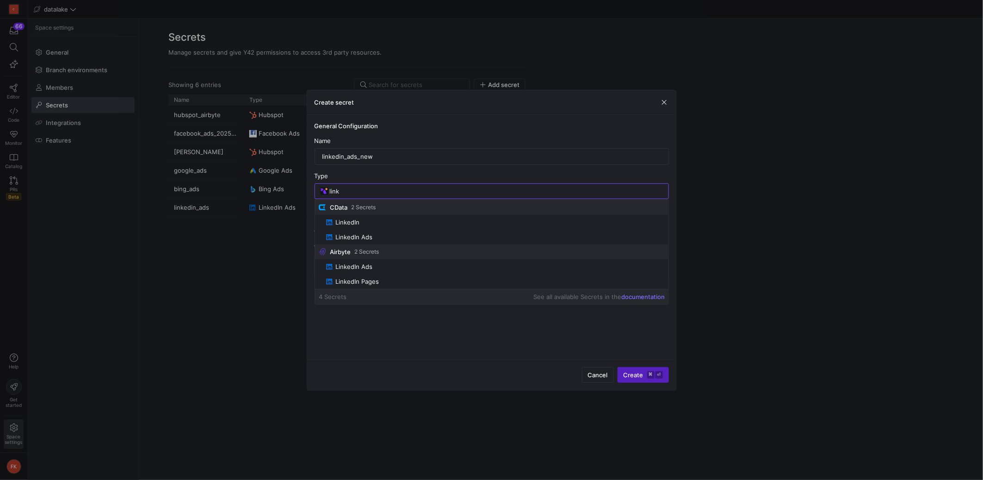
click at [383, 235] on span "LinkedIn Ads" at bounding box center [495, 236] width 339 height 7
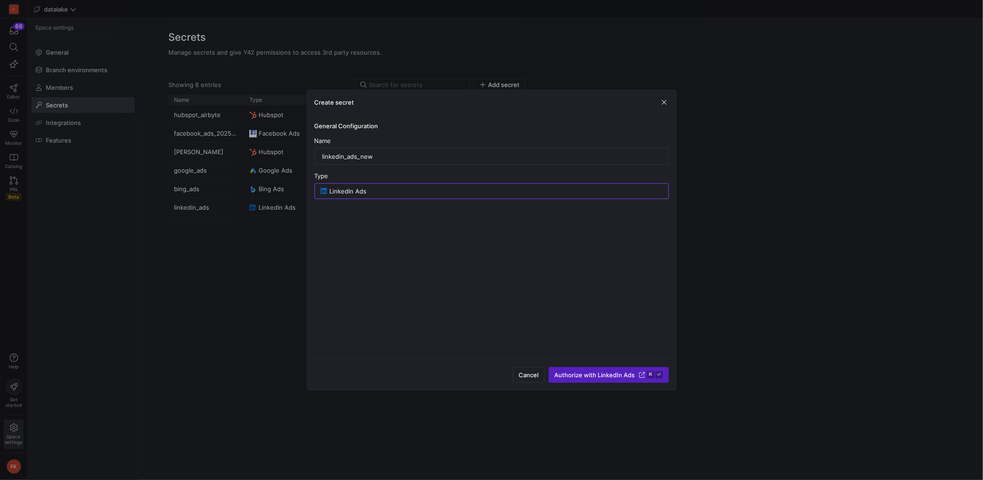
click at [590, 376] on span "Authorize with LinkedIn Ads" at bounding box center [595, 374] width 80 height 7
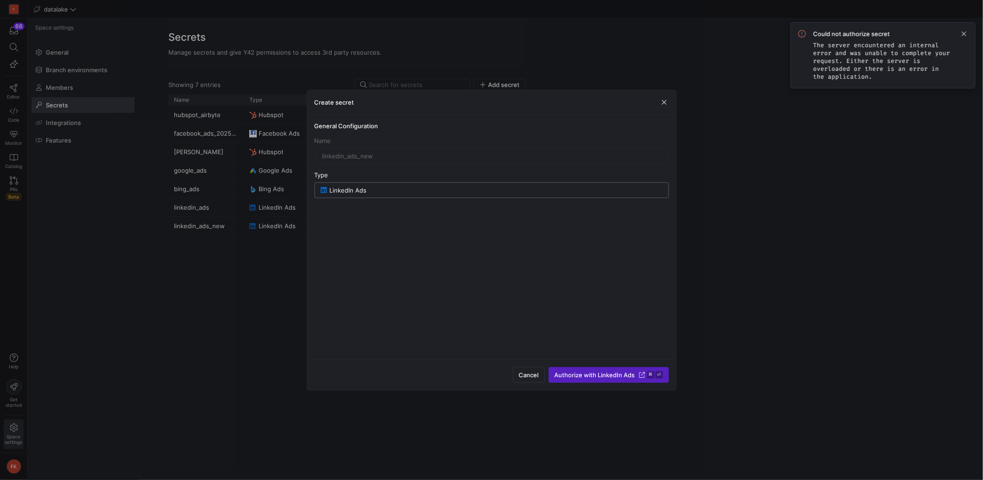
click at [414, 189] on input "LinkedIn Ads" at bounding box center [496, 189] width 333 height 7
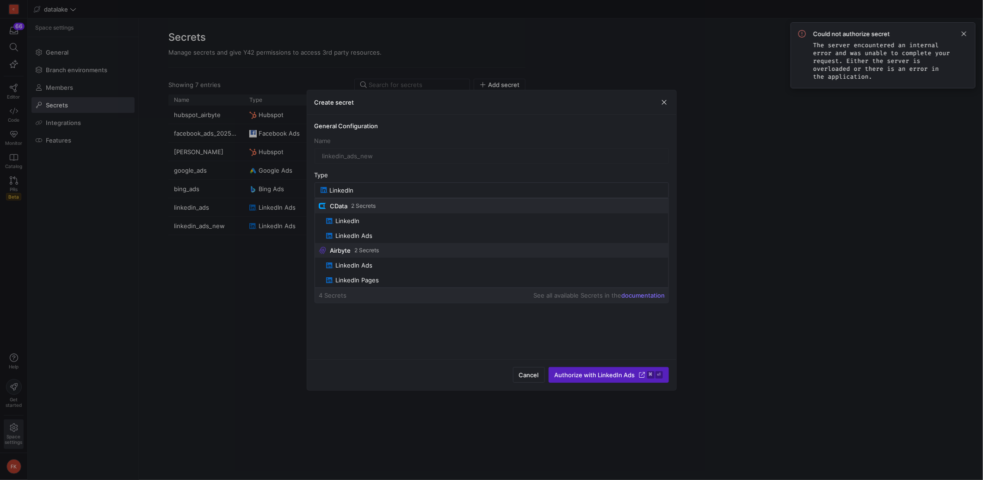
click at [376, 220] on span "LinkedIn" at bounding box center [495, 220] width 339 height 7
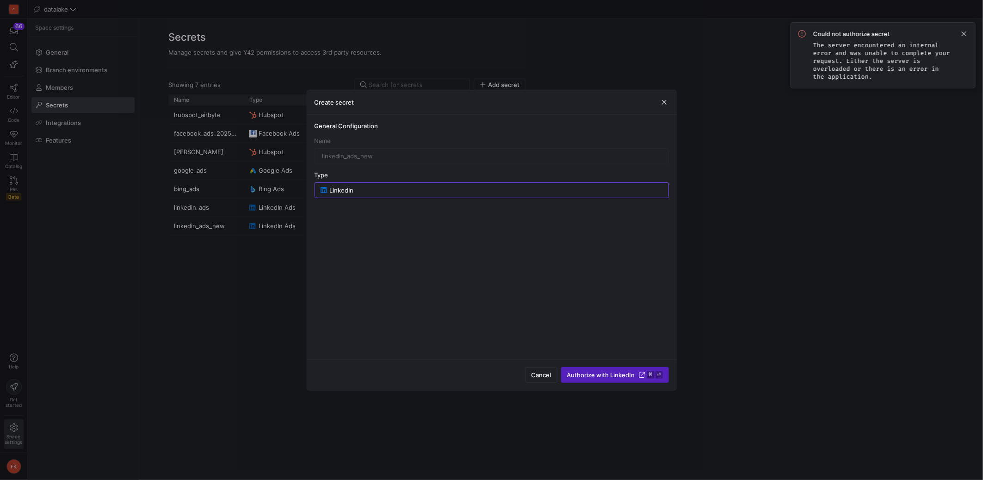
click at [619, 372] on span "Authorize with LinkedIn" at bounding box center [601, 374] width 68 height 7
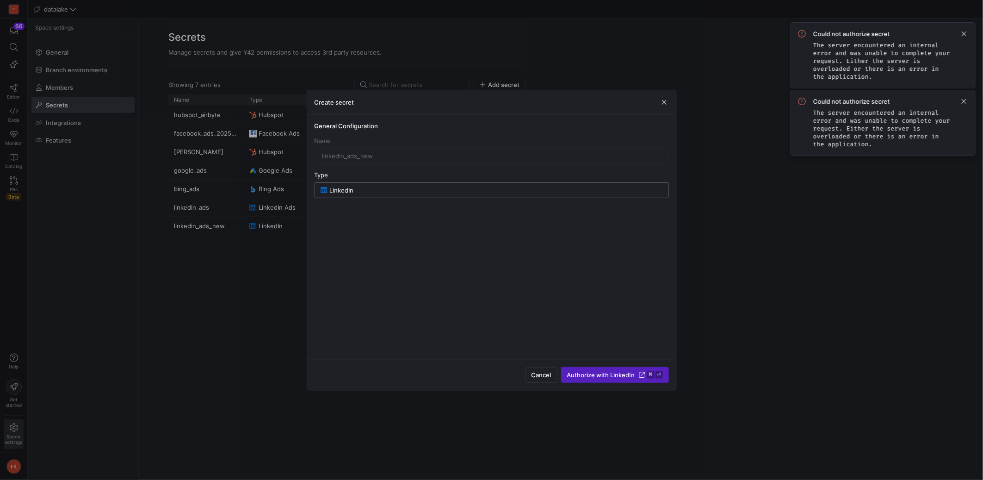
click at [413, 192] on input "LinkedIn" at bounding box center [496, 189] width 333 height 7
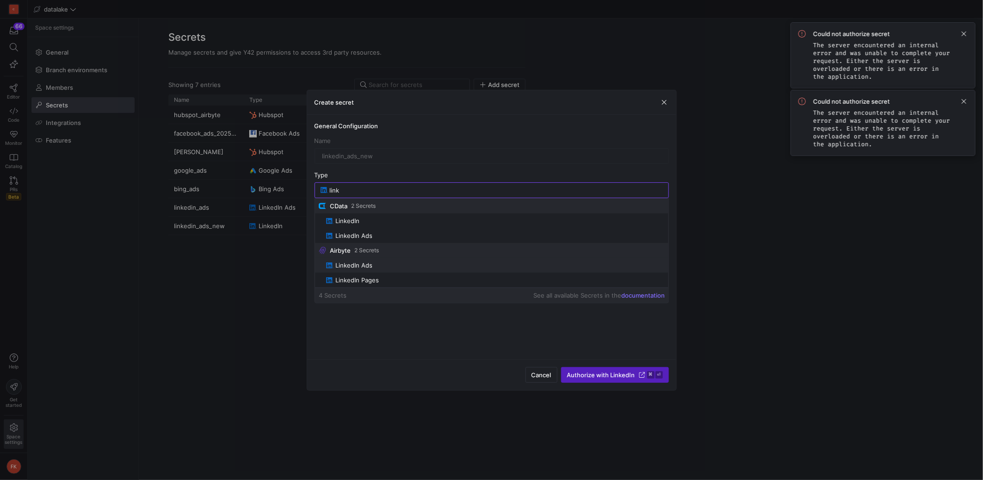
click at [386, 264] on span "LinkedIn Ads" at bounding box center [495, 264] width 339 height 7
type input "LinkedIn Ads"
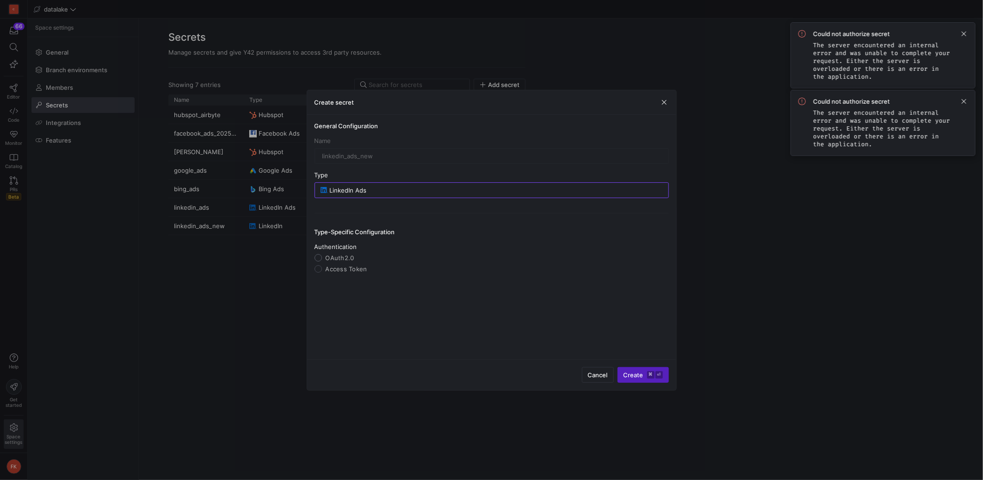
click at [318, 258] on input "OAuth2.0" at bounding box center [318, 257] width 7 height 7
radio input "true"
click at [614, 372] on span "Authorize with LinkedIn Ads" at bounding box center [595, 374] width 80 height 7
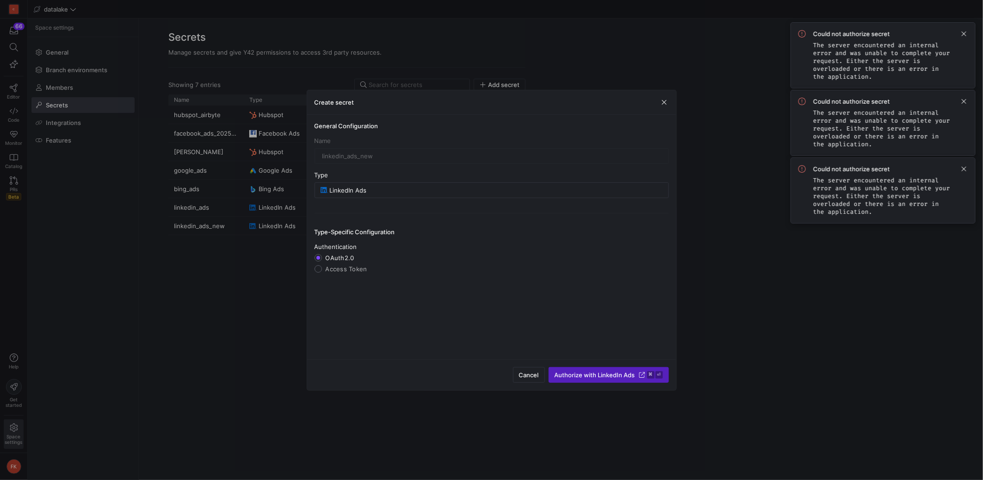
click at [321, 271] on input "Access Token" at bounding box center [318, 268] width 7 height 7
radio input "true"
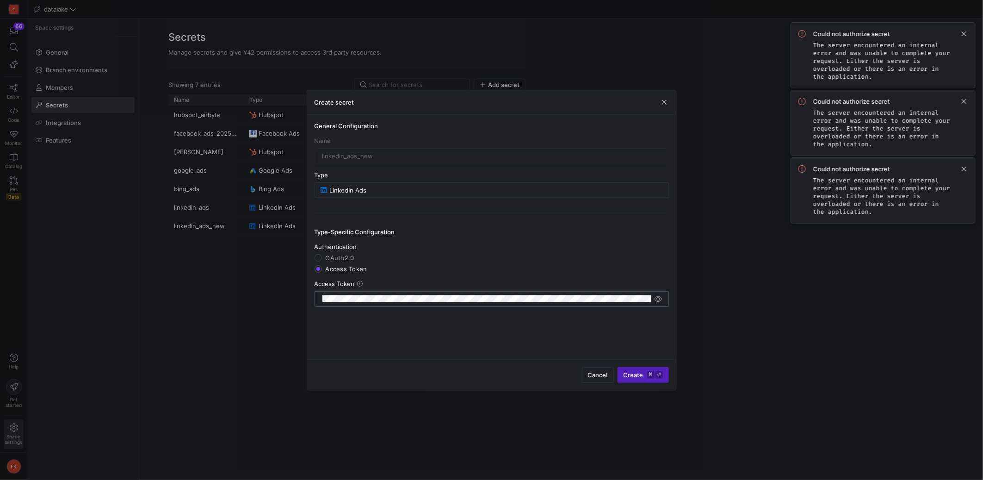
click at [545, 303] on div at bounding box center [486, 298] width 329 height 15
click at [420, 188] on input "LinkedIn Ads" at bounding box center [496, 189] width 333 height 7
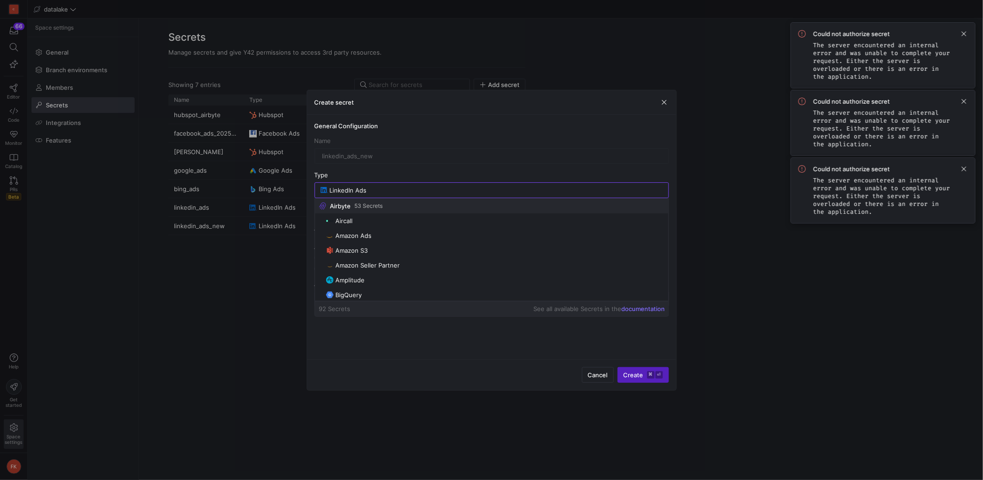
click at [434, 351] on div "General Configuration Name linkedin_ads_new Type LinkedIn Ads Type-Specific Con…" at bounding box center [491, 237] width 369 height 244
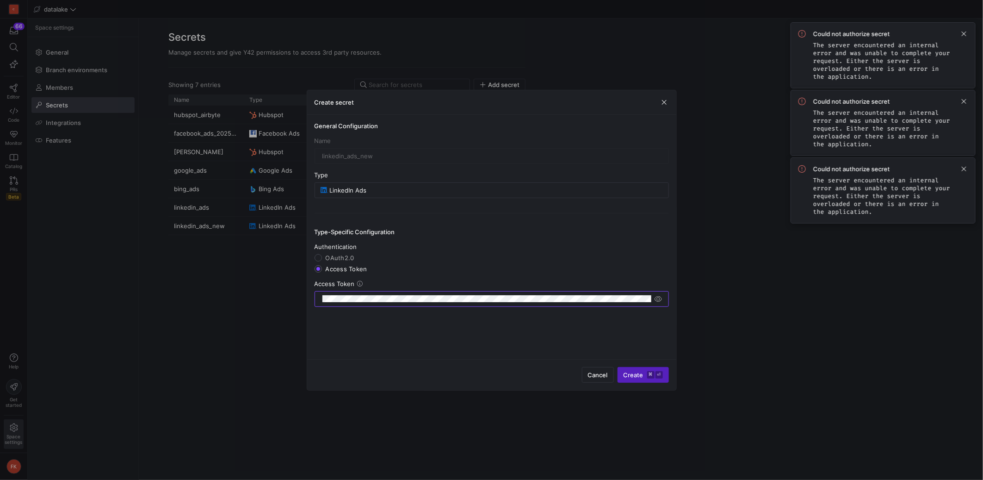
click at [359, 282] on icon at bounding box center [360, 284] width 6 height 6
click at [318, 256] on input "OAuth2.0" at bounding box center [318, 257] width 7 height 7
radio input "true"
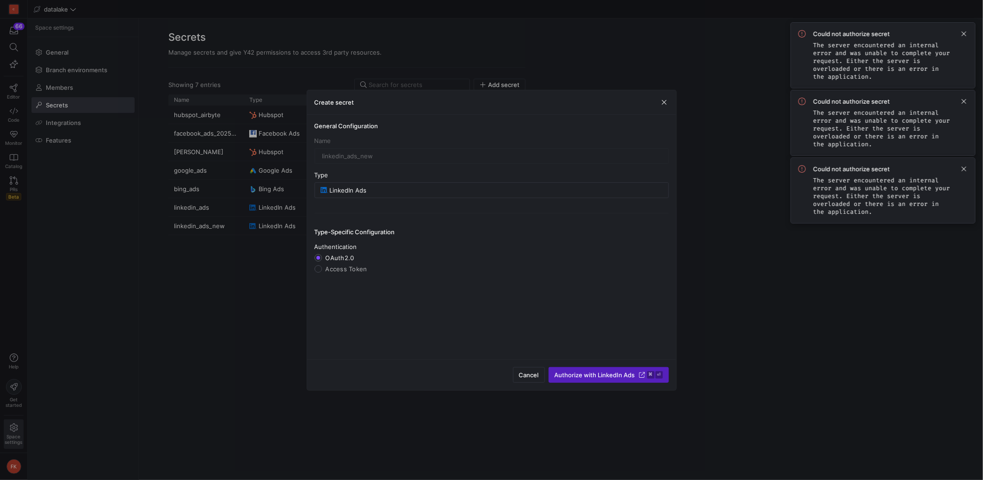
click at [588, 377] on span "Authorize with LinkedIn Ads" at bounding box center [595, 374] width 80 height 7
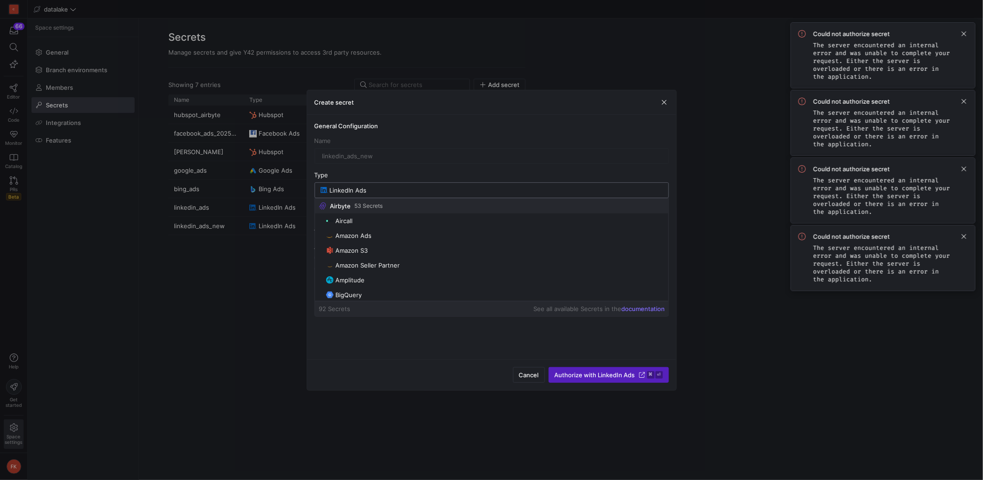
click at [415, 192] on input "LinkedIn Ads" at bounding box center [496, 189] width 333 height 7
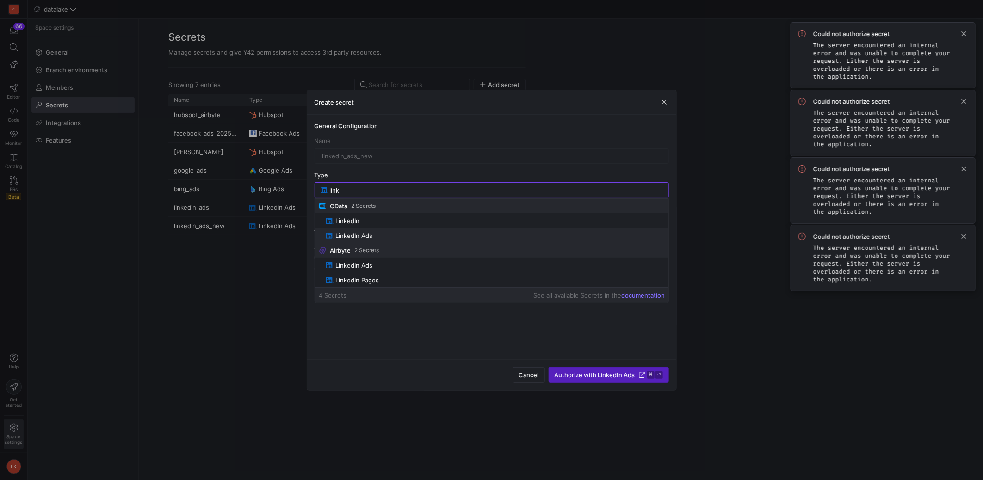
click at [393, 233] on span "LinkedIn Ads" at bounding box center [495, 235] width 339 height 7
type input "LinkedIn Ads"
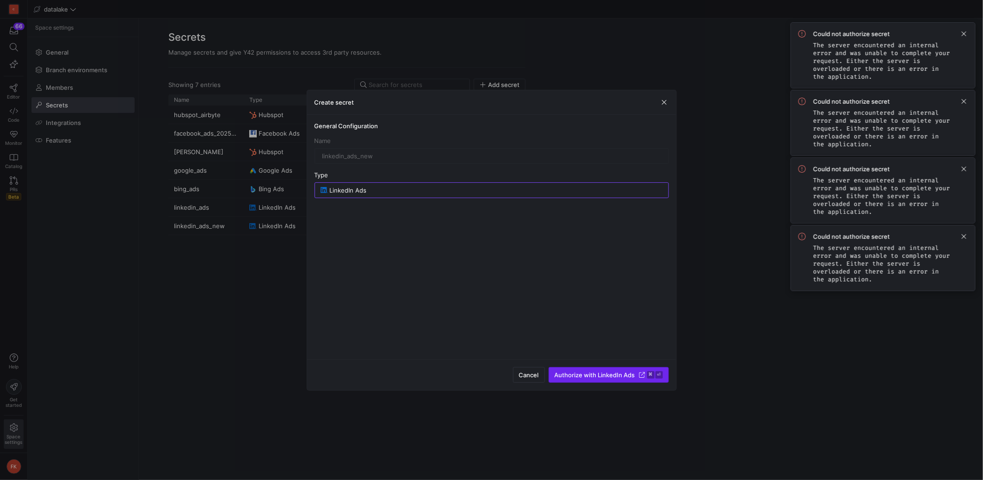
click at [601, 375] on span "Authorize with LinkedIn Ads" at bounding box center [595, 374] width 80 height 7
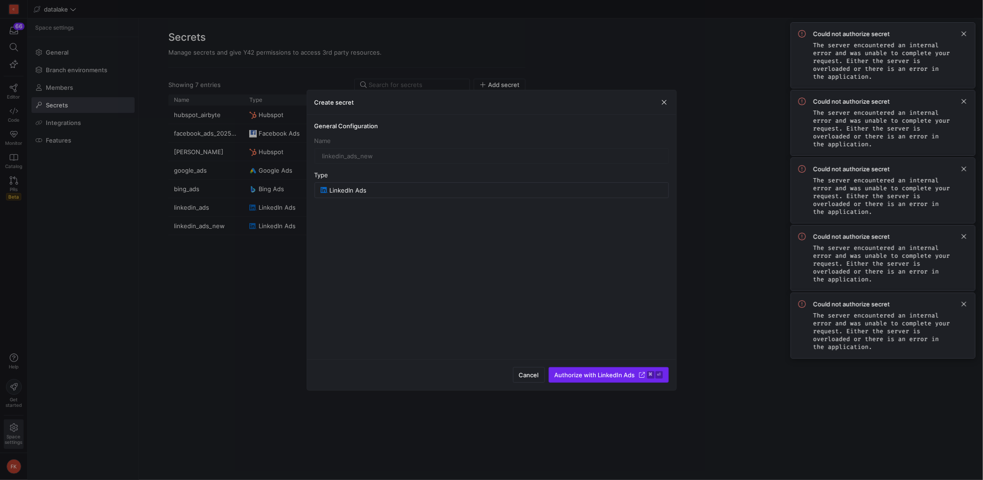
click at [601, 375] on span "Authorize with LinkedIn Ads" at bounding box center [595, 374] width 80 height 7
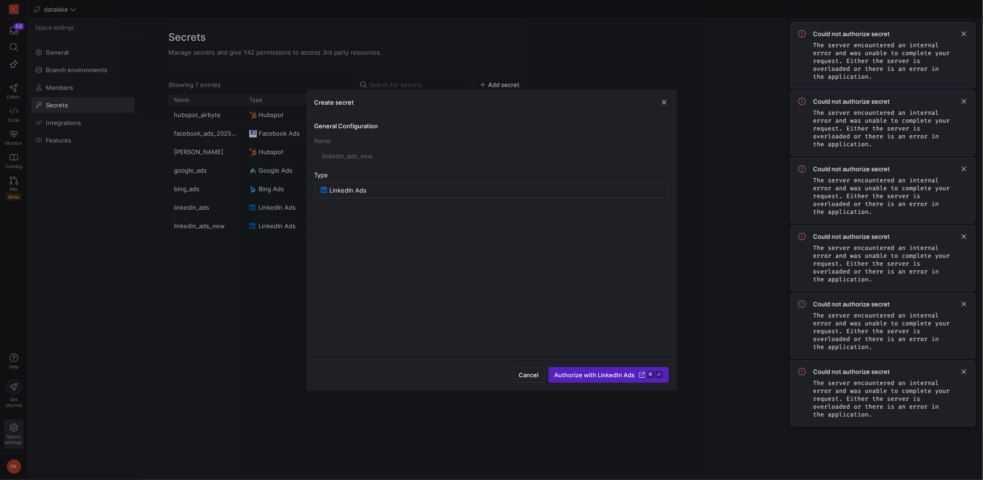
click at [665, 105] on span "button" at bounding box center [664, 102] width 9 height 9
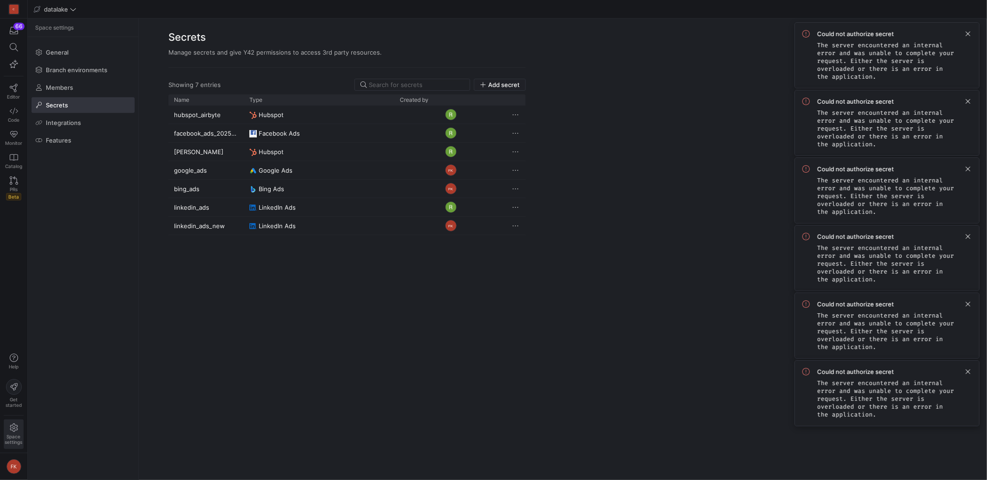
click at [965, 34] on span at bounding box center [967, 33] width 11 height 11
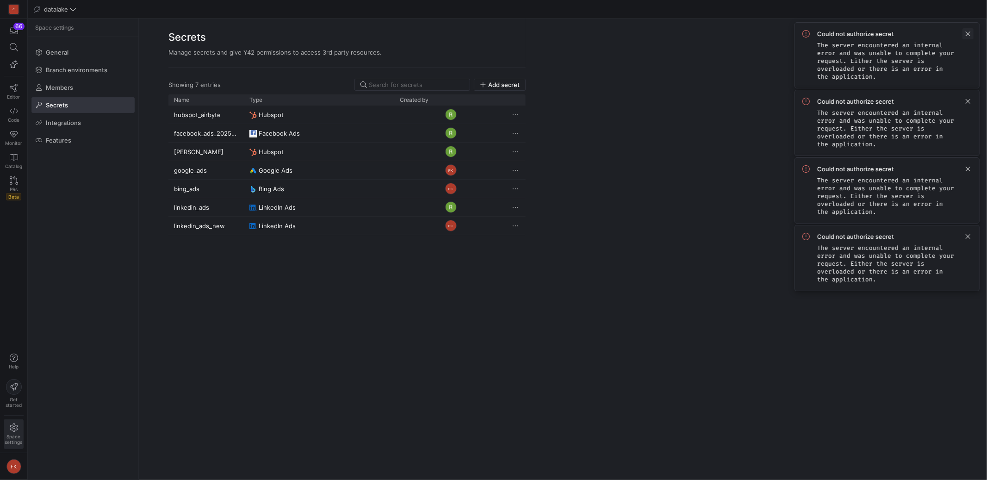
click at [965, 34] on span at bounding box center [967, 33] width 11 height 11
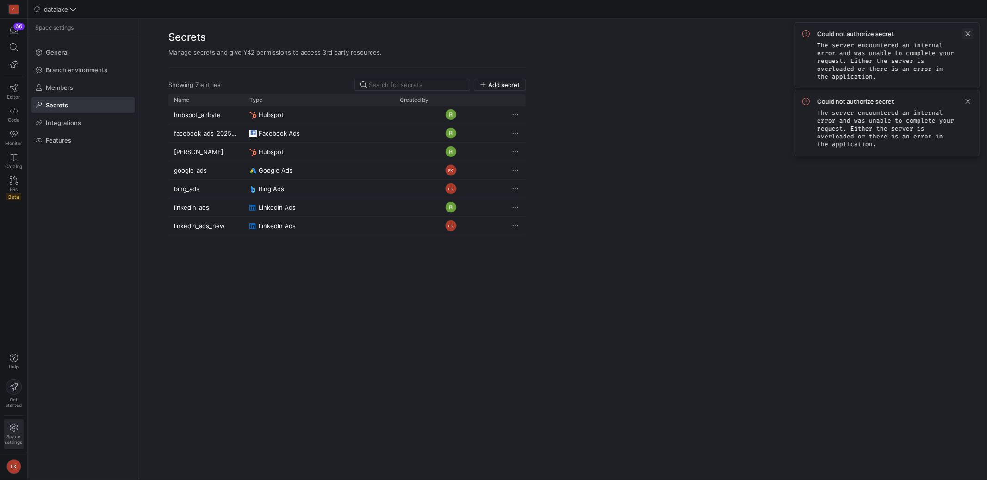
click at [966, 35] on span at bounding box center [967, 33] width 11 height 11
click at [966, 34] on span at bounding box center [967, 33] width 11 height 11
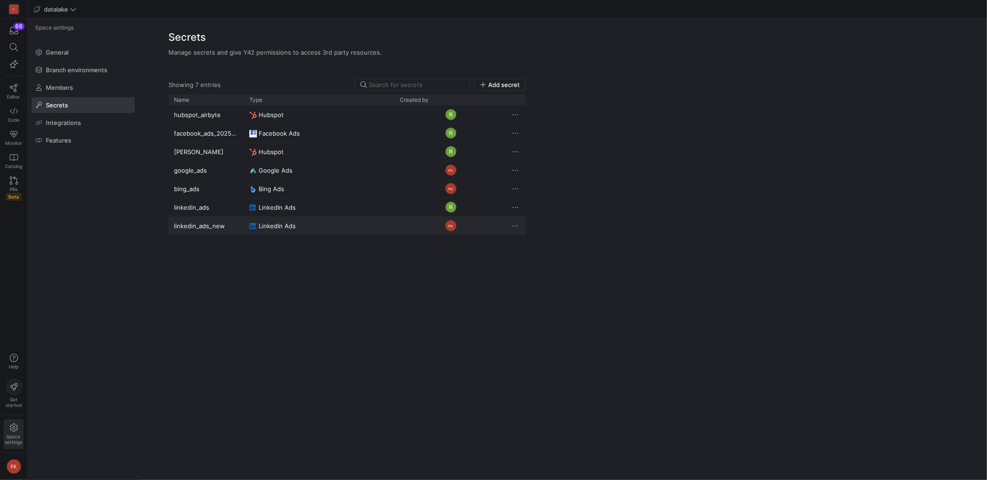
click at [514, 225] on span "Press SPACE to select this row." at bounding box center [515, 225] width 9 height 9
click at [530, 254] on span "Delete" at bounding box center [534, 252] width 19 height 7
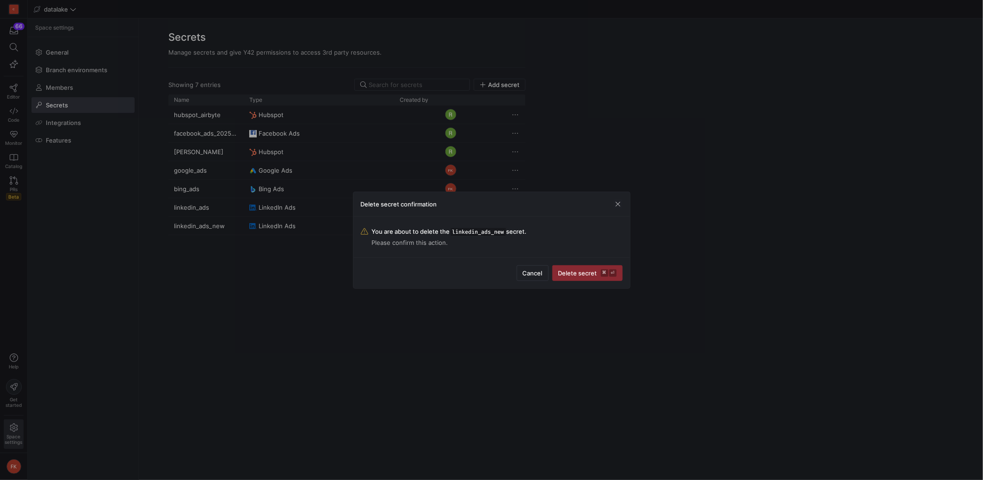
click at [476, 231] on span "linkedin_ads_new" at bounding box center [478, 231] width 56 height 9
copy span "linkedin_ads_new"
click at [580, 273] on span "Delete secret ⌘ ⏎" at bounding box center [587, 272] width 58 height 7
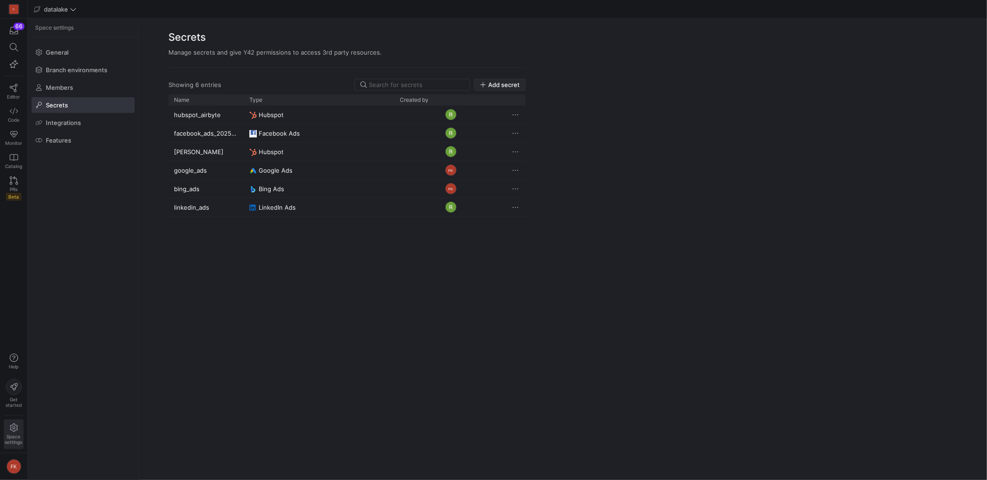
click at [510, 86] on span "Add secret" at bounding box center [503, 84] width 31 height 7
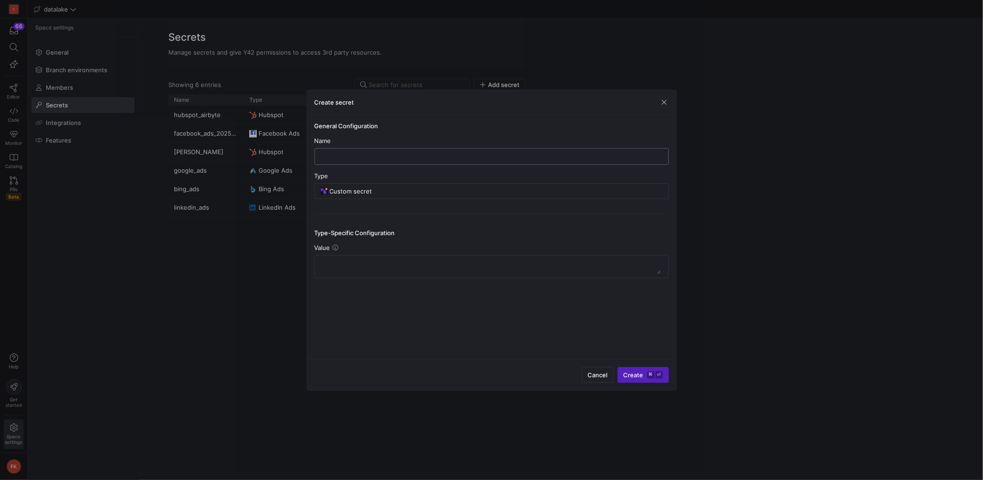
click at [403, 153] on input "text" at bounding box center [491, 156] width 339 height 7
paste input "linkedin_ads_new"
type input "linkedin_ads_new"
click at [376, 190] on input "Custom secret" at bounding box center [496, 190] width 333 height 7
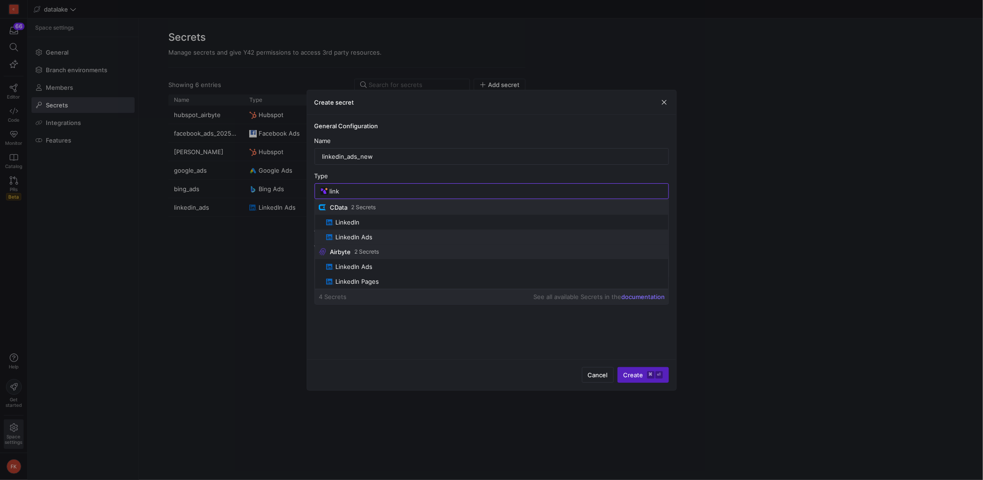
click at [367, 236] on span "LinkedIn Ads" at bounding box center [353, 236] width 37 height 7
type input "LinkedIn Ads"
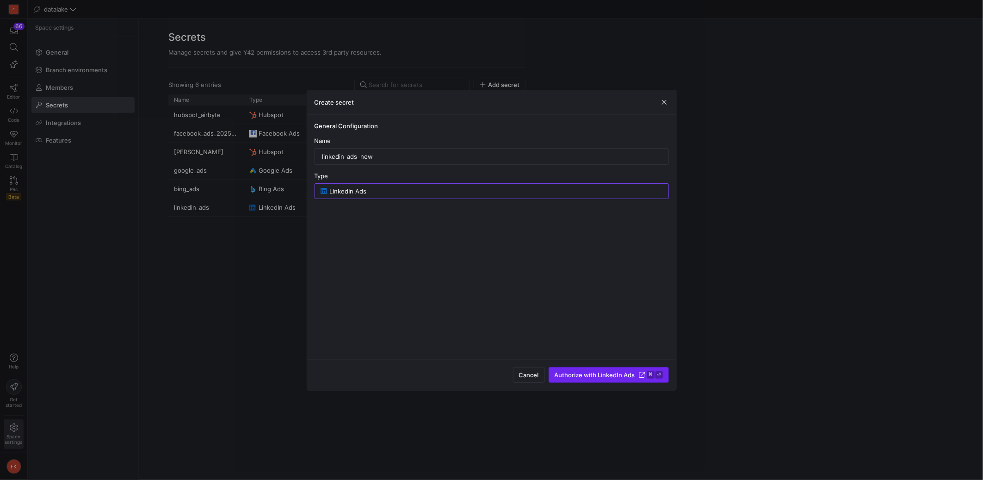
click at [611, 377] on span "Authorize with LinkedIn Ads" at bounding box center [595, 374] width 80 height 7
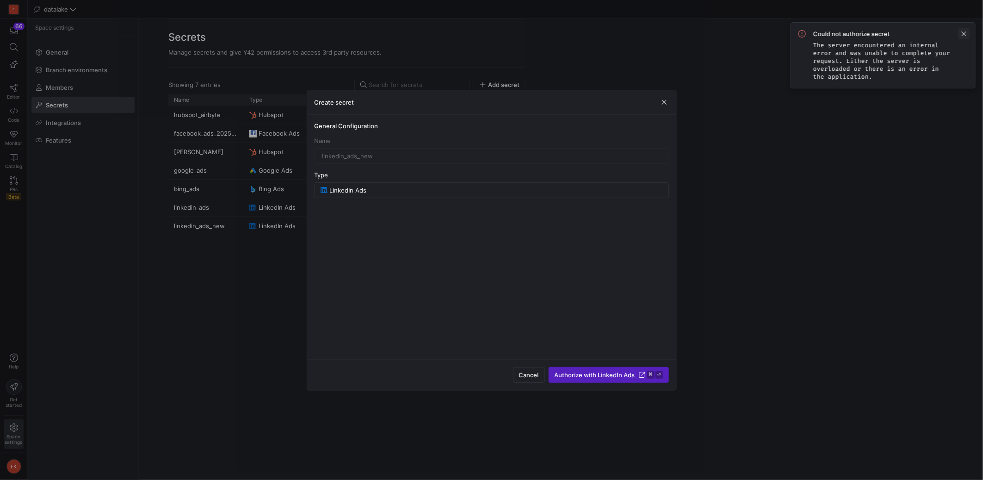
click at [964, 32] on span at bounding box center [964, 33] width 11 height 11
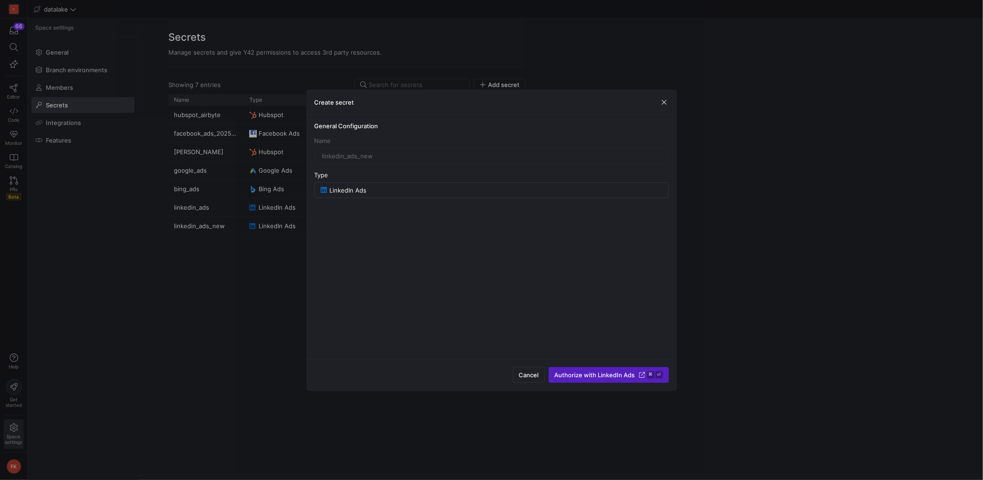
click at [665, 99] on span "button" at bounding box center [664, 102] width 9 height 9
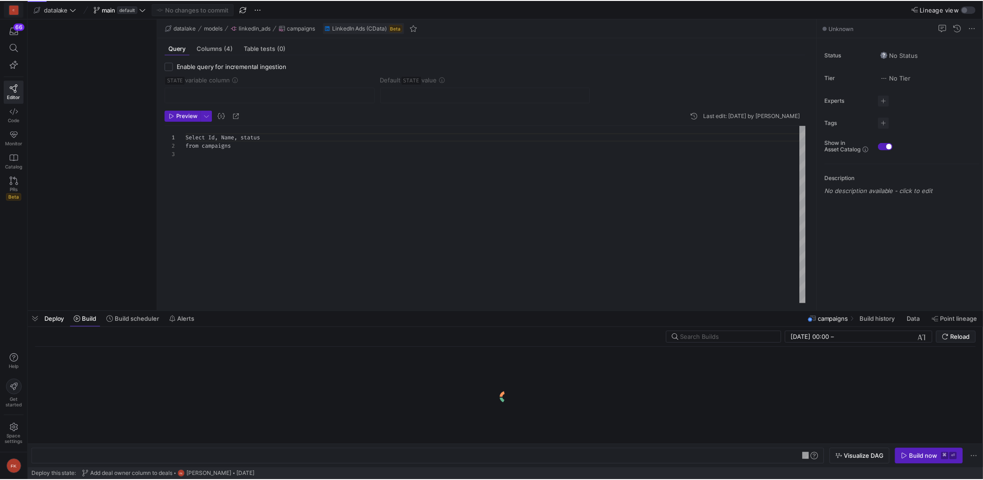
scroll to position [16, 0]
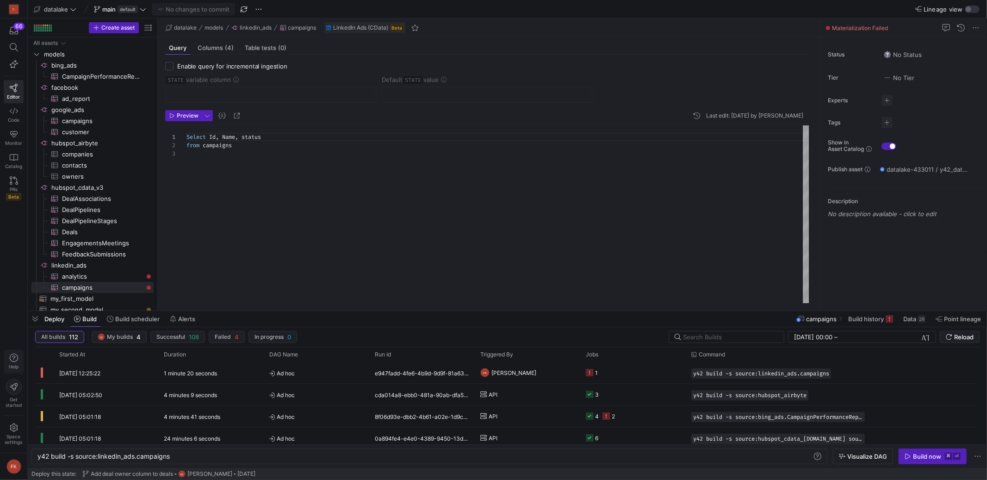
click at [10, 360] on icon "button" at bounding box center [14, 357] width 8 height 8
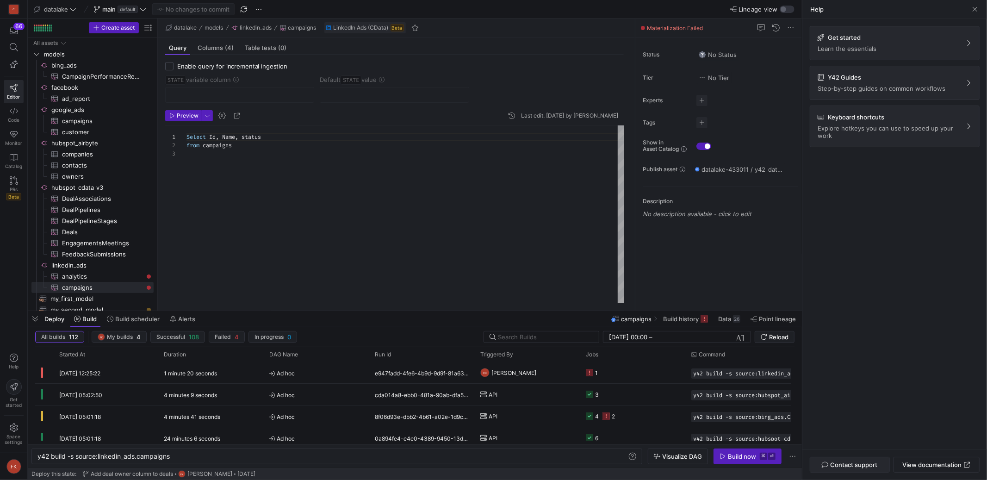
click at [876, 465] on span "Contact support" at bounding box center [853, 464] width 47 height 7
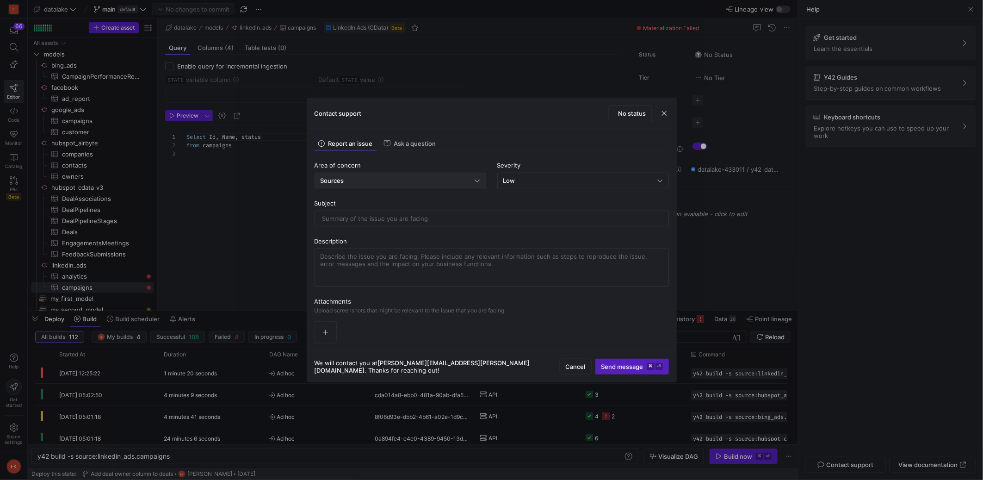
click at [443, 180] on div "Sources" at bounding box center [398, 180] width 155 height 7
click at [415, 221] on span "dbt models" at bounding box center [400, 220] width 163 height 7
click at [542, 181] on div "Low" at bounding box center [580, 180] width 155 height 7
click at [523, 244] on div "Critical Critical system down" at bounding box center [582, 241] width 163 height 7
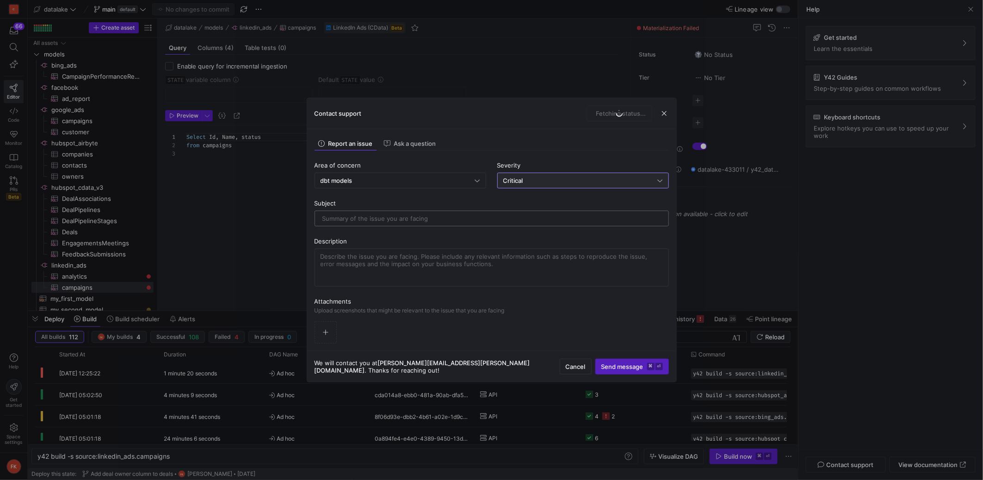
click at [424, 221] on input "text" at bounding box center [491, 218] width 339 height 7
type input "Not able to refresh LinkedIn Ads token"
click at [411, 258] on textarea at bounding box center [492, 268] width 342 height 30
click at [523, 258] on textarea "Models responsible to bring data from LinkedIn Ads requires a token refreshal." at bounding box center [492, 268] width 342 height 30
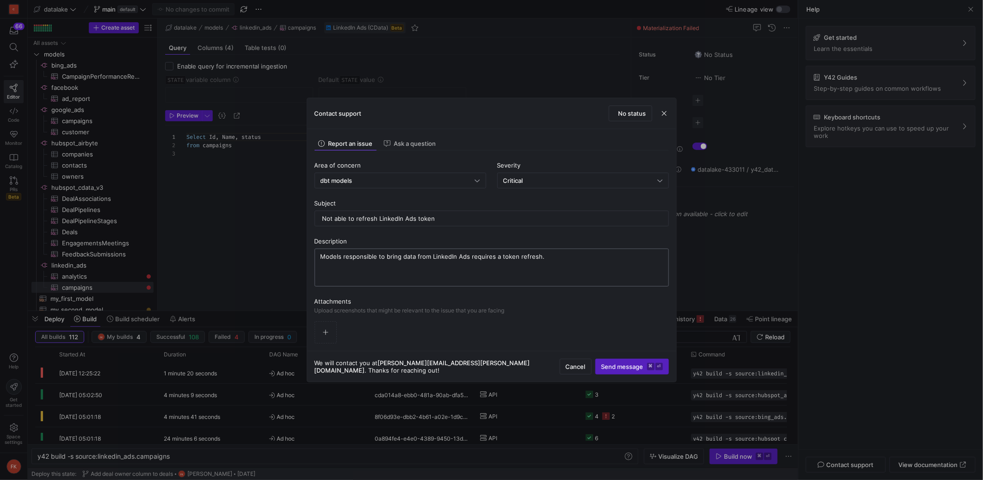
click at [556, 259] on textarea "Models responsible to bring data from LinkedIn Ads requires a token refresh." at bounding box center [492, 268] width 342 height 30
click at [615, 256] on textarea "Models responsible to bring data from LinkedIn Ads requires a token refresh. Ho…" at bounding box center [492, 268] width 342 height 30
click at [656, 256] on textarea "Models responsible to bring data from LinkedIn Ads requires a token refresh. Ho…" at bounding box center [492, 268] width 342 height 30
click at [419, 266] on textarea "Models responsible to bring data from LinkedIn Ads requires a token refresh. Ho…" at bounding box center [492, 268] width 342 height 30
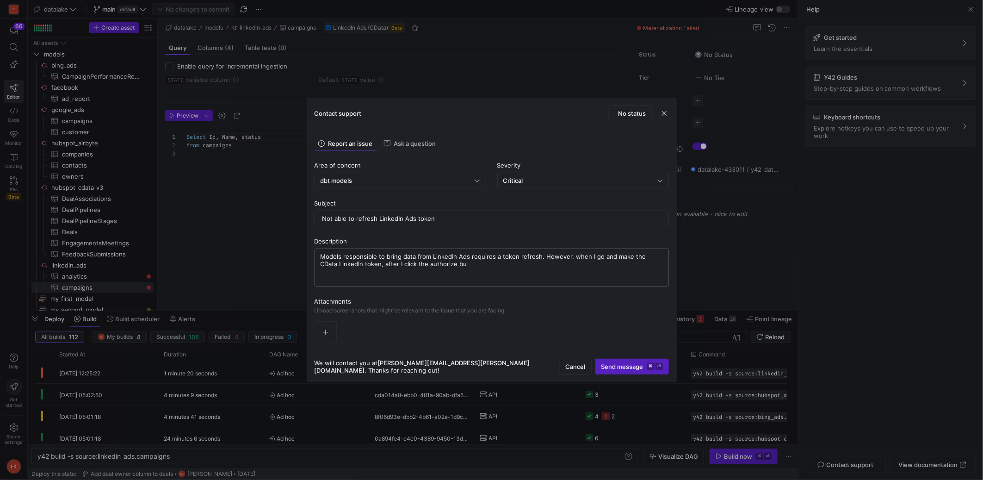
click at [419, 266] on textarea "Models responsible to bring data from LinkedIn Ads requires a token refresh. Ho…" at bounding box center [492, 268] width 342 height 30
click at [466, 262] on textarea "Models responsible to bring data from LinkedIn Ads requires a token refresh. Ho…" at bounding box center [492, 268] width 342 height 30
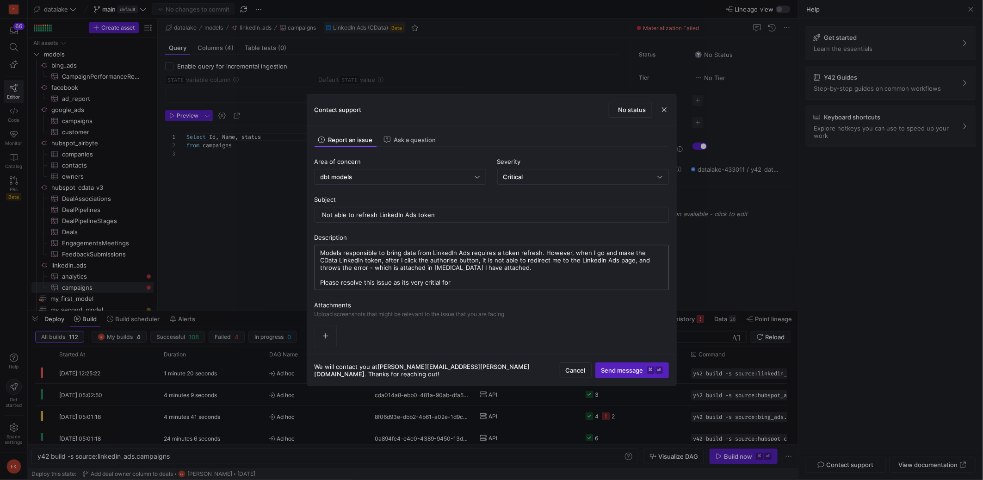
click at [433, 283] on textarea "Models responsible to bring data from LinkedIn Ads requires a token refresh. Ho…" at bounding box center [492, 267] width 342 height 37
click at [461, 282] on textarea "Models responsible to bring data from LinkedIn Ads requires a token refresh. Ho…" at bounding box center [492, 267] width 342 height 37
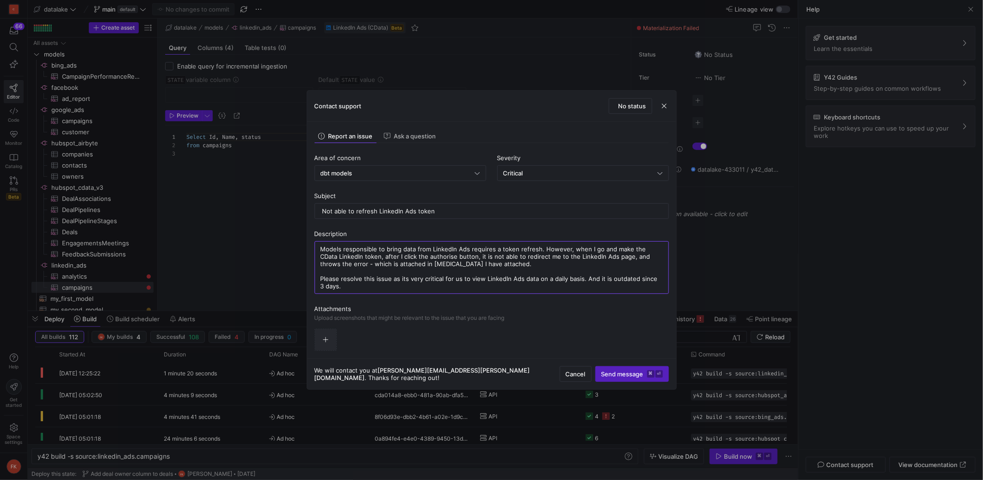
type textarea "Models responsible to bring data from LinkedIn Ads requires a token refresh. Ho…"
click at [326, 343] on icon "button" at bounding box center [325, 339] width 6 height 6
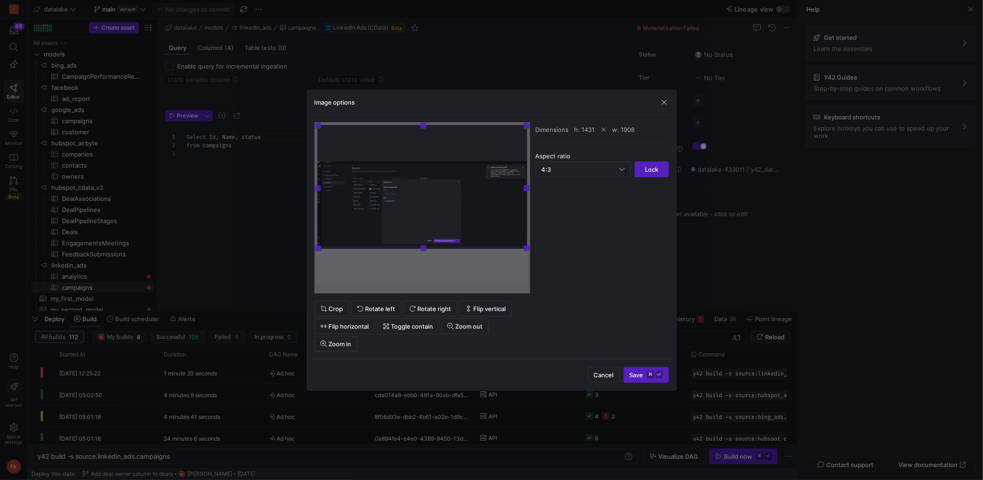
drag, startPoint x: 423, startPoint y: 283, endPoint x: 424, endPoint y: 249, distance: 33.3
click at [424, 249] on span at bounding box center [422, 249] width 201 height 10
drag, startPoint x: 421, startPoint y: 127, endPoint x: 425, endPoint y: 124, distance: 4.9
click at [422, 99] on div "Image options Crop Rotate left Rotate right Flip vertical Flip horizontal Toggl…" at bounding box center [492, 240] width 370 height 301
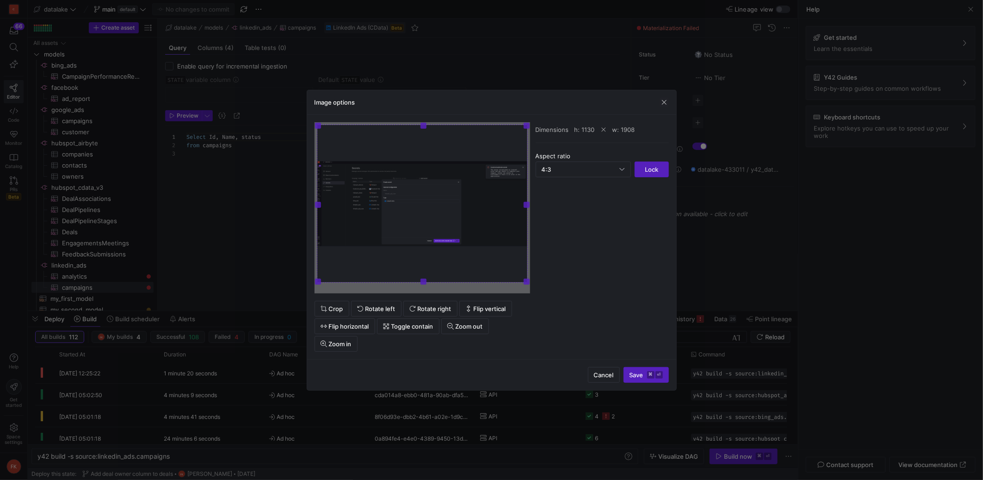
drag, startPoint x: 424, startPoint y: 247, endPoint x: 427, endPoint y: 299, distance: 51.4
click at [426, 299] on div "Crop Rotate left Rotate right Flip vertical Flip horizontal Toggle contain Zoom…" at bounding box center [423, 236] width 216 height 229
click at [639, 372] on span "Save ⌘ ⏎" at bounding box center [646, 374] width 33 height 7
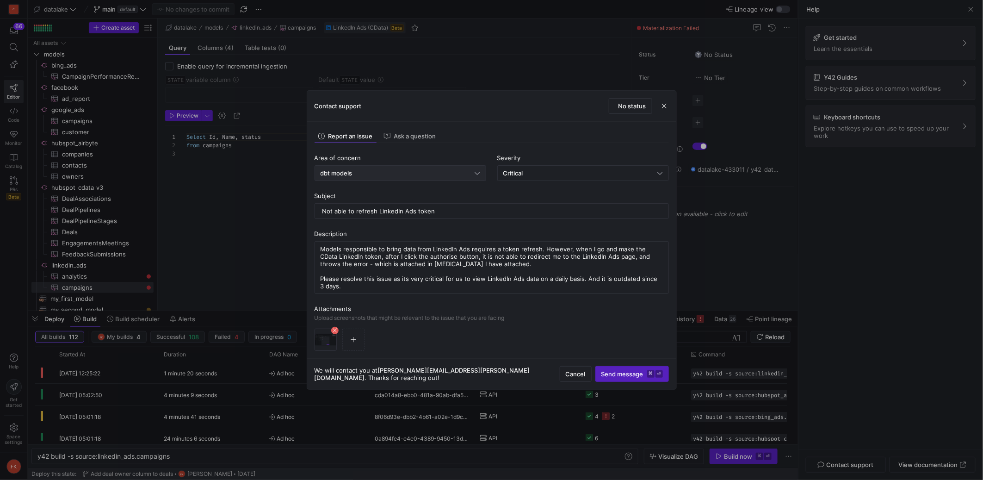
click at [376, 170] on div "dbt models" at bounding box center [398, 172] width 155 height 7
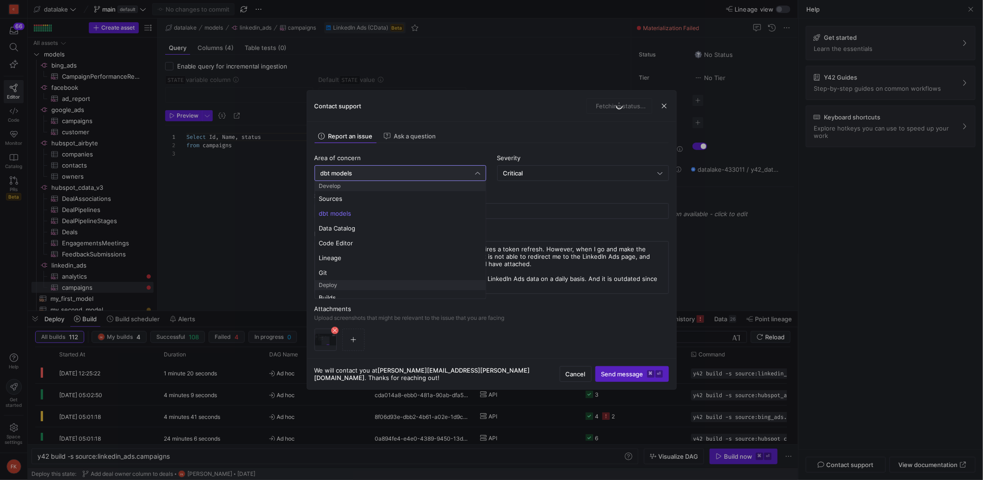
drag, startPoint x: 544, startPoint y: 284, endPoint x: 538, endPoint y: 282, distance: 6.4
click at [543, 284] on div at bounding box center [491, 240] width 983 height 480
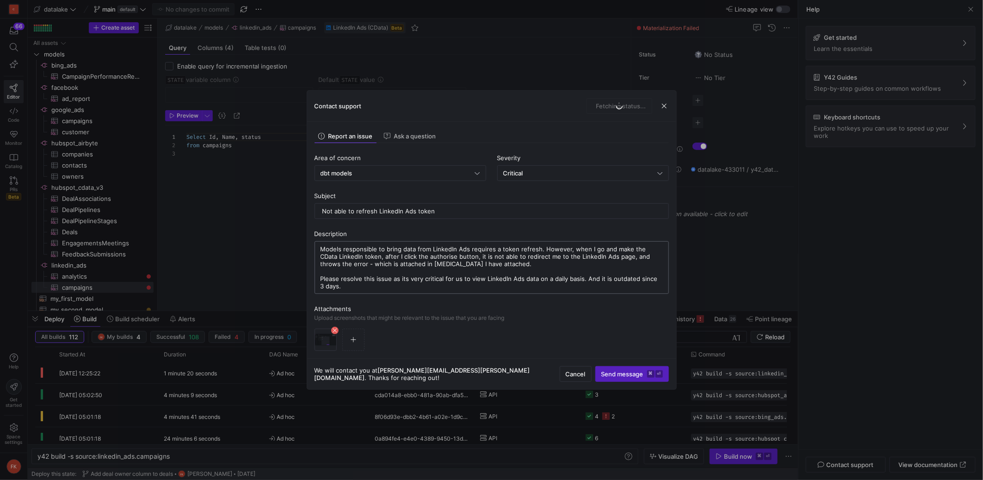
click at [524, 274] on textarea "Models responsible to bring data from LinkedIn Ads requires a token refresh. Ho…" at bounding box center [492, 267] width 342 height 44
click at [420, 173] on div "dbt models" at bounding box center [398, 172] width 155 height 7
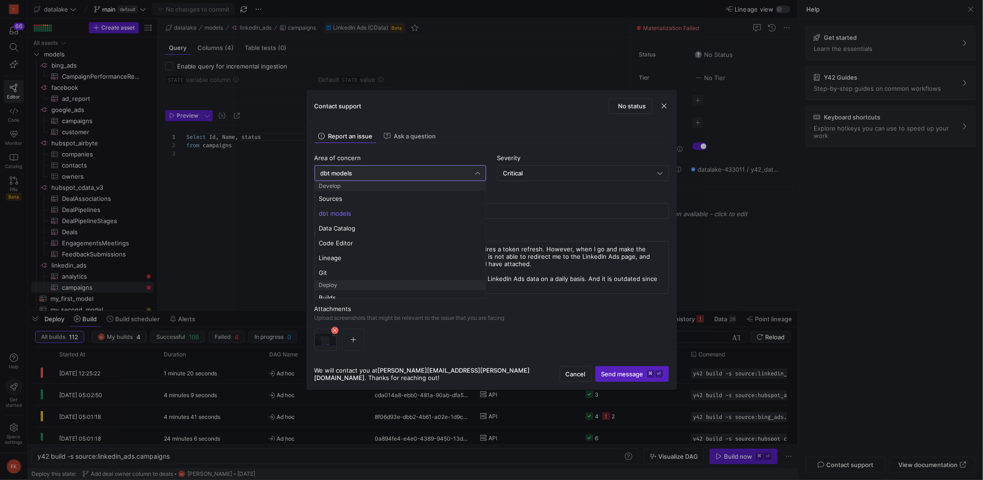
click at [532, 212] on div at bounding box center [491, 240] width 983 height 480
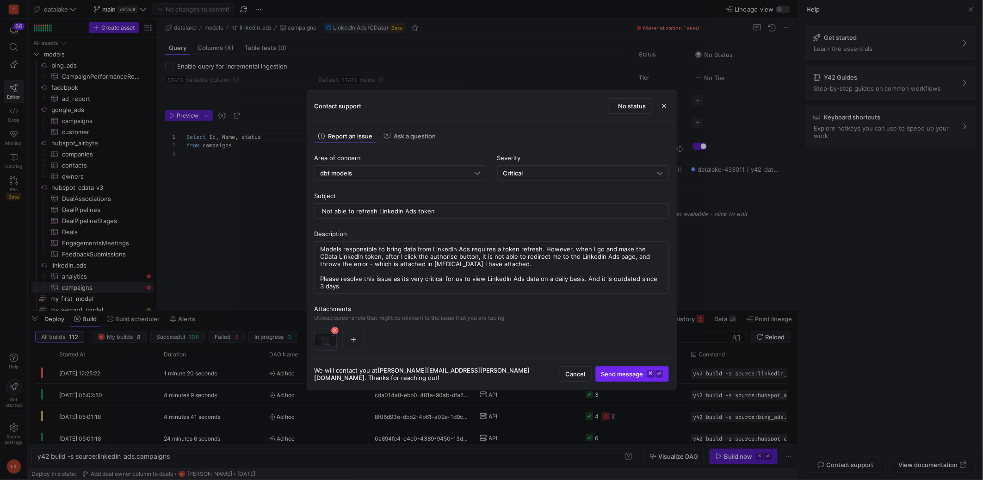
click at [621, 373] on span "Send message ⌘ ⏎" at bounding box center [632, 373] width 62 height 7
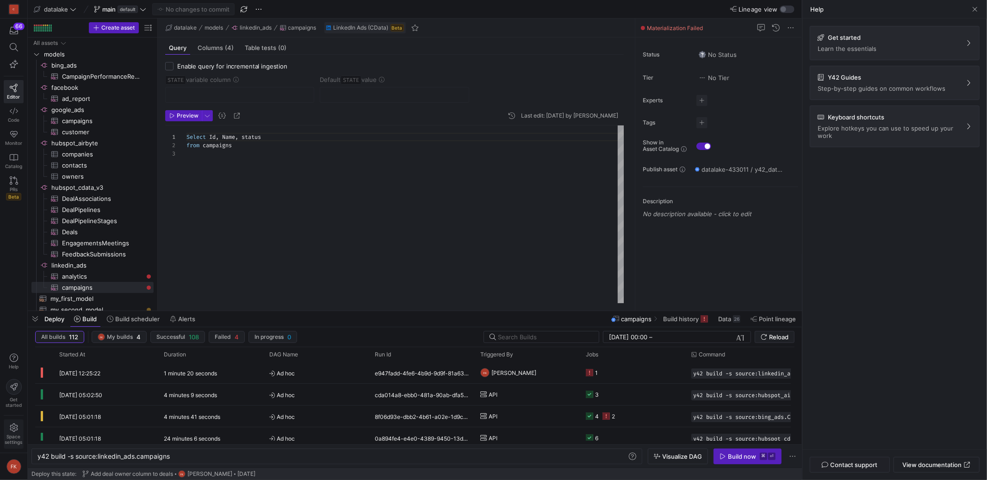
click at [19, 430] on span "Space settings" at bounding box center [14, 433] width 18 height 21
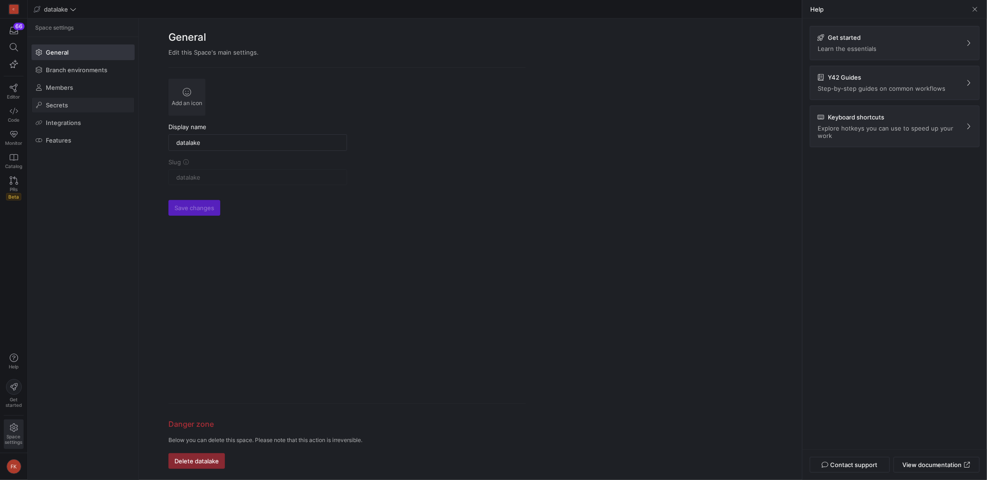
click at [83, 107] on span at bounding box center [83, 105] width 102 height 15
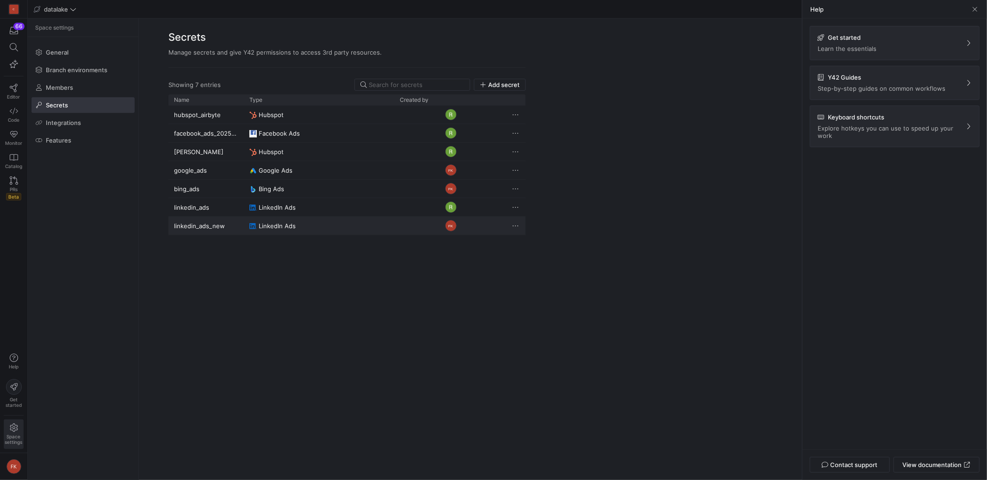
click at [519, 229] on span "Press SPACE to select this row." at bounding box center [515, 225] width 9 height 9
click at [527, 254] on span "Delete" at bounding box center [534, 252] width 19 height 7
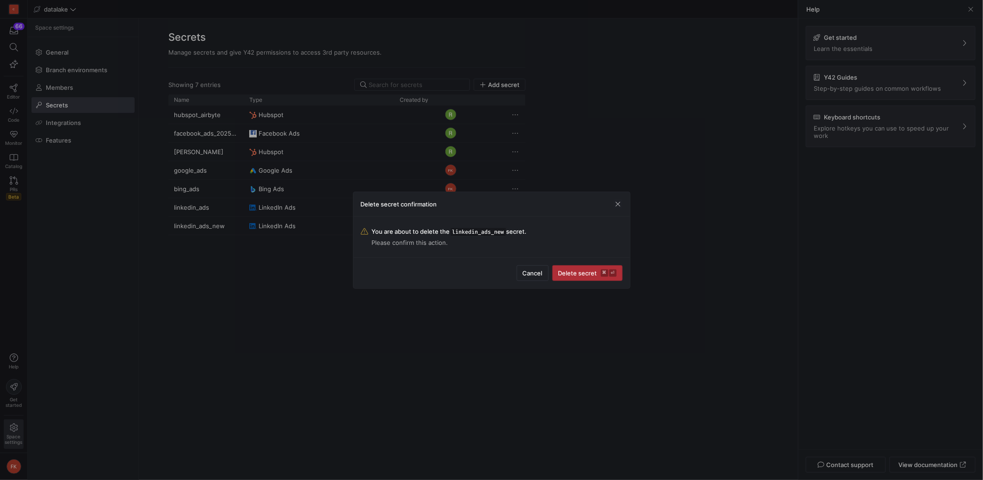
click at [580, 274] on span "Delete secret ⌘ ⏎" at bounding box center [587, 272] width 58 height 7
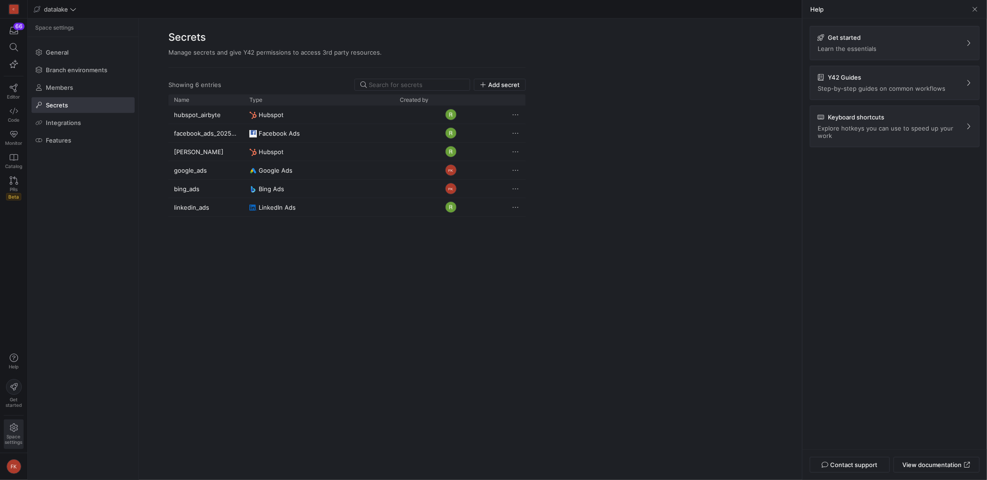
drag, startPoint x: 971, startPoint y: 34, endPoint x: 969, endPoint y: 27, distance: 7.5
click at [973, 11] on span at bounding box center [974, 9] width 9 height 9
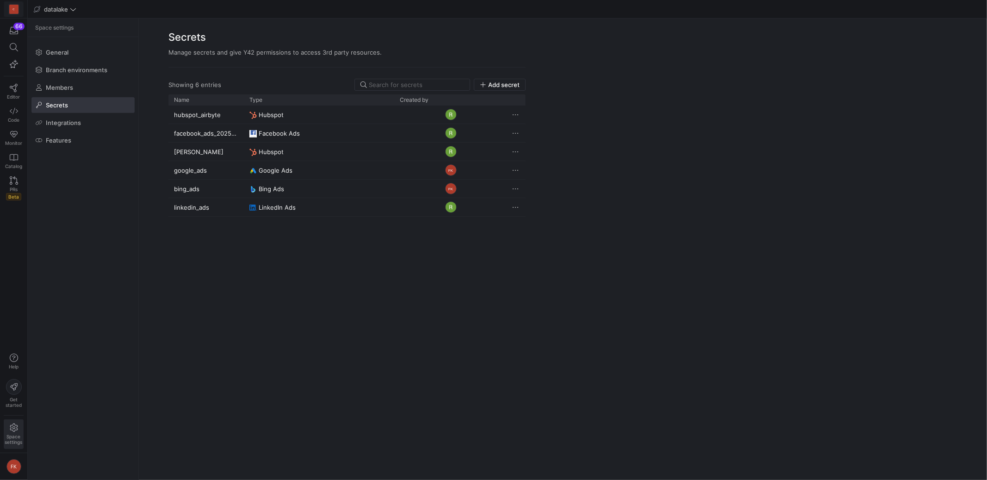
click at [17, 10] on div "C" at bounding box center [13, 9] width 9 height 9
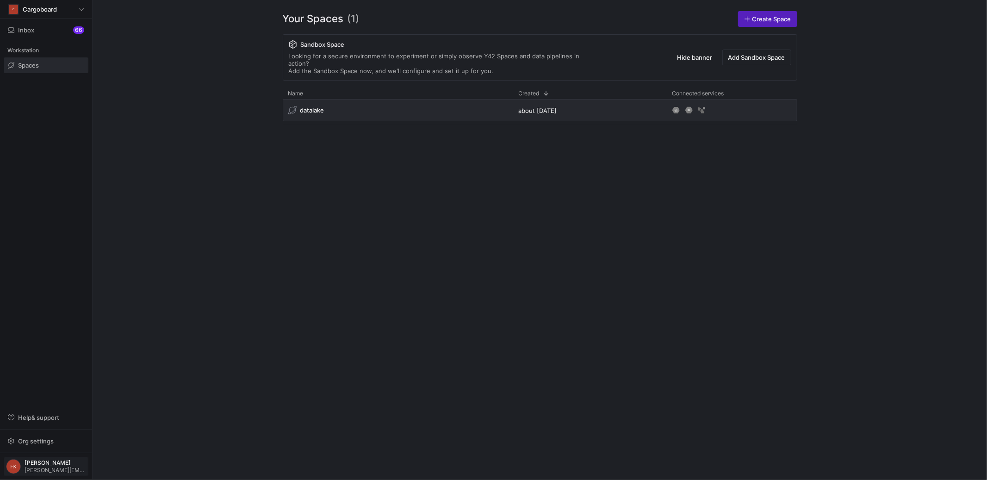
click at [47, 463] on span "[PERSON_NAME]" at bounding box center [56, 462] width 62 height 6
click at [49, 451] on span "Sign out" at bounding box center [42, 448] width 64 height 7
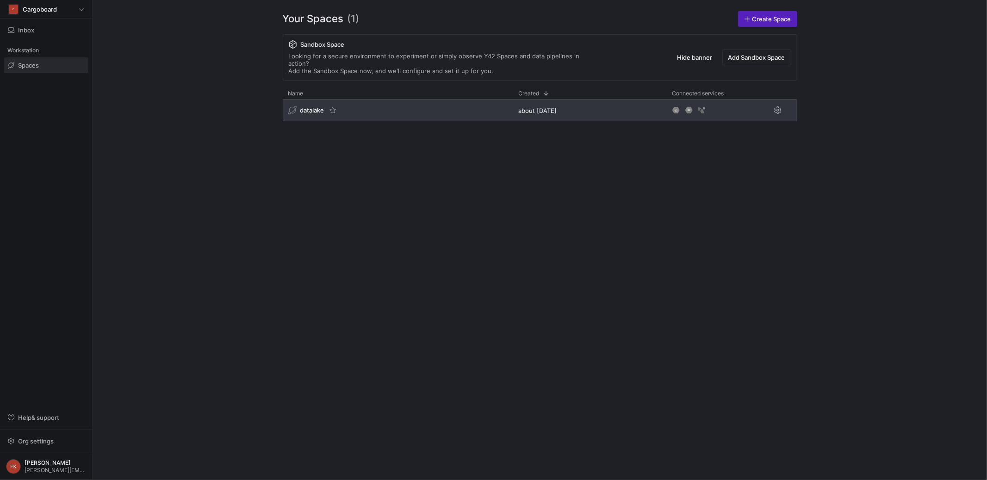
click at [315, 106] on span "datalake" at bounding box center [312, 109] width 24 height 7
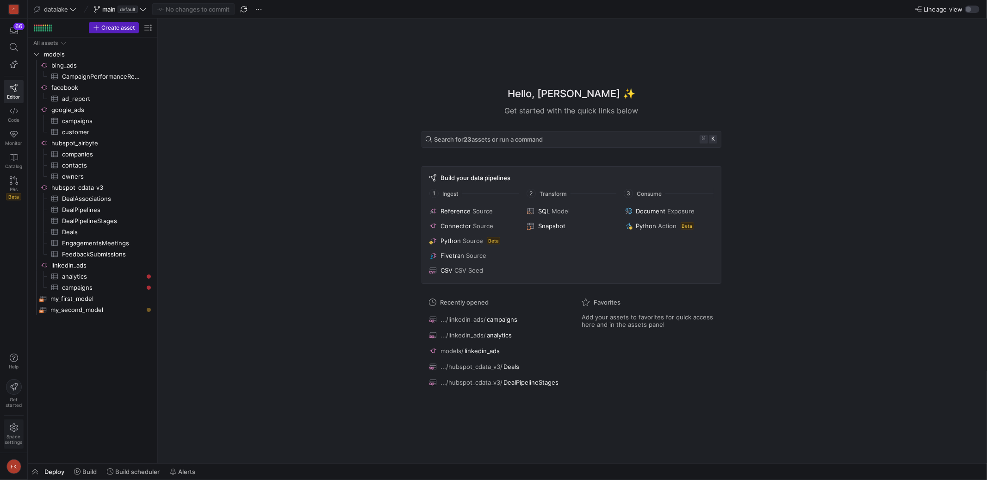
click at [19, 441] on span "Space settings" at bounding box center [14, 438] width 18 height 11
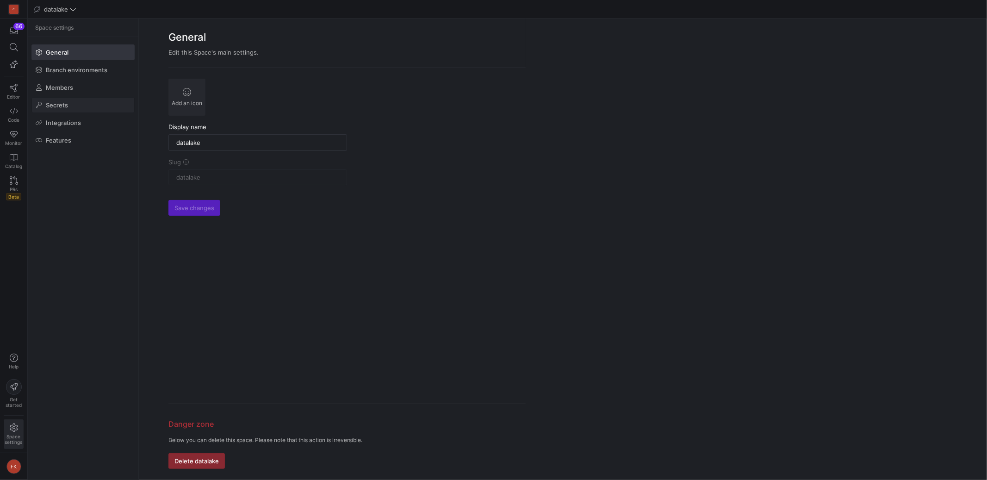
click at [82, 105] on span at bounding box center [83, 105] width 102 height 15
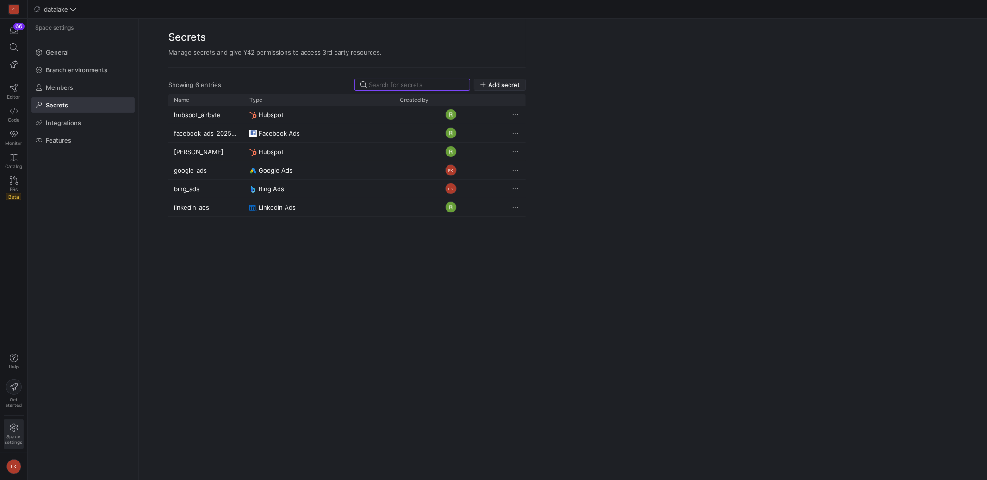
click at [499, 86] on span "Add secret" at bounding box center [503, 84] width 31 height 7
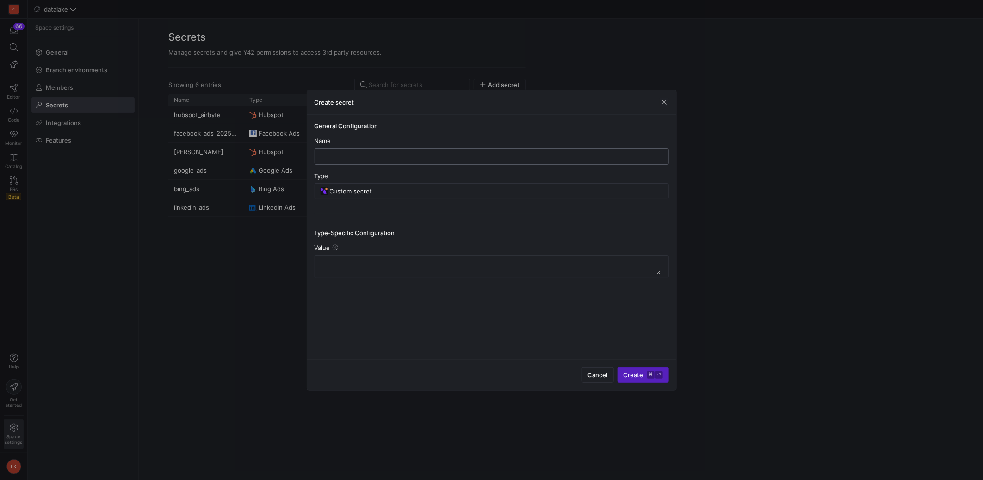
click at [438, 163] on div at bounding box center [491, 156] width 339 height 16
type input "linkedin_ads_new"
click at [403, 195] on input "Custom secret" at bounding box center [496, 190] width 333 height 7
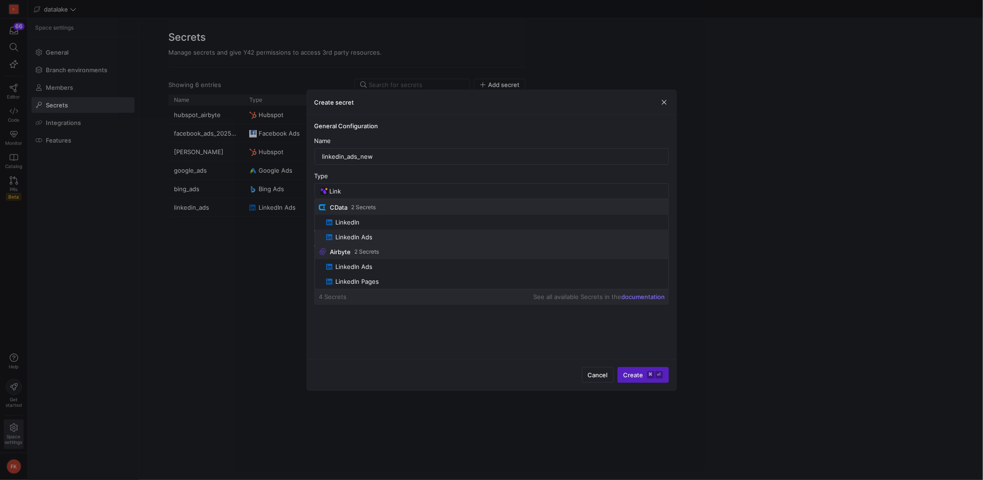
click at [383, 235] on span "LinkedIn Ads" at bounding box center [495, 236] width 339 height 7
type input "LinkedIn Ads"
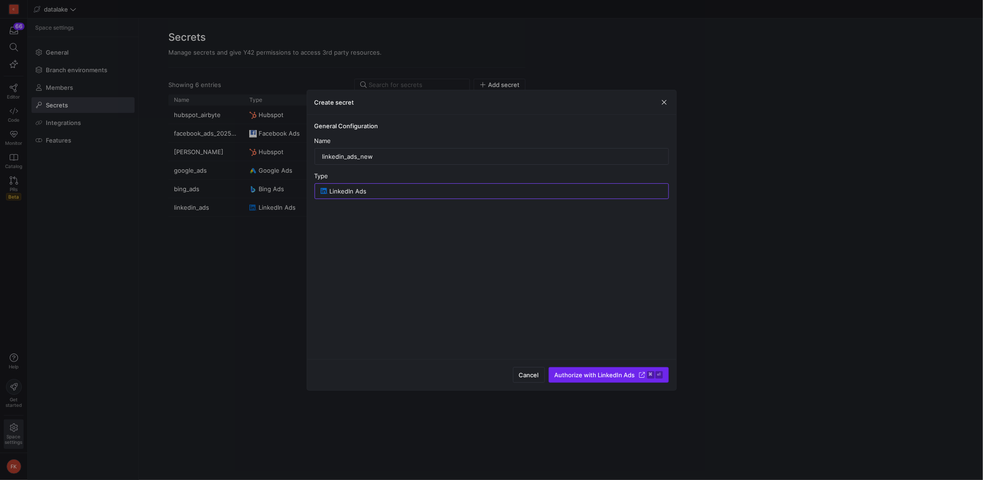
click at [607, 377] on span "Authorize with LinkedIn Ads" at bounding box center [595, 374] width 80 height 7
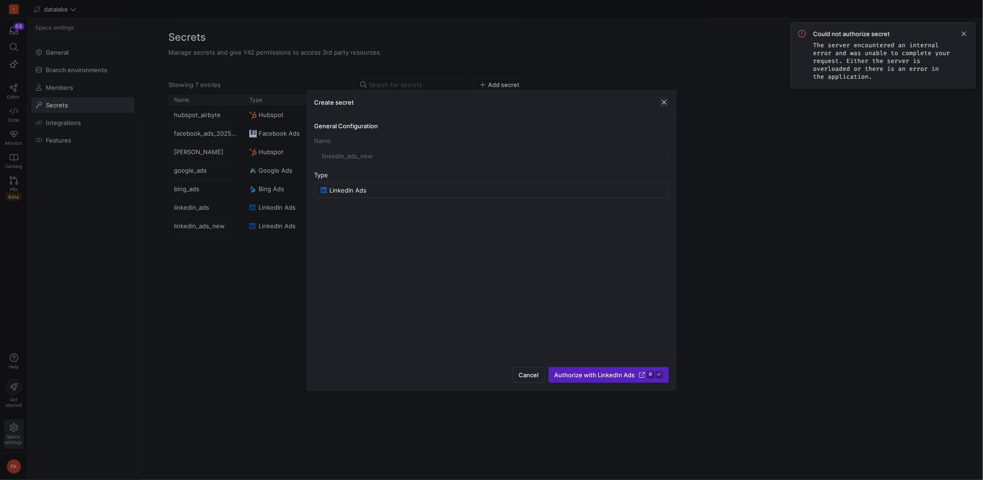
click at [666, 105] on span "button" at bounding box center [664, 102] width 9 height 9
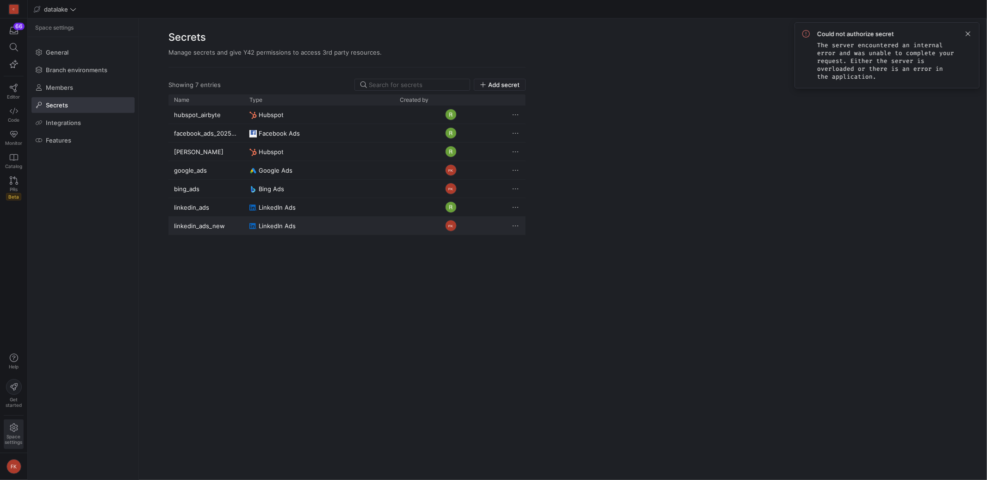
click at [520, 228] on div "Press SPACE to select this row." at bounding box center [516, 225] width 19 height 18
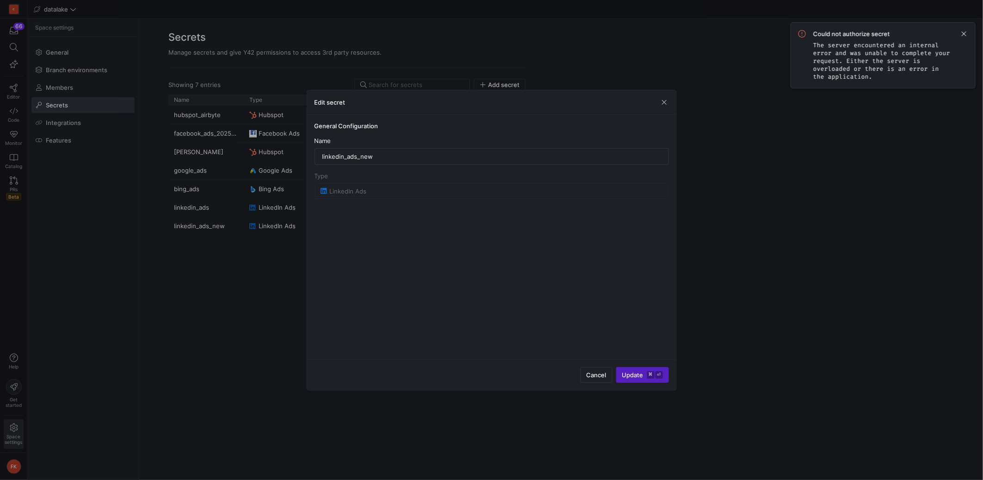
click at [636, 378] on span "submit" at bounding box center [643, 374] width 52 height 15
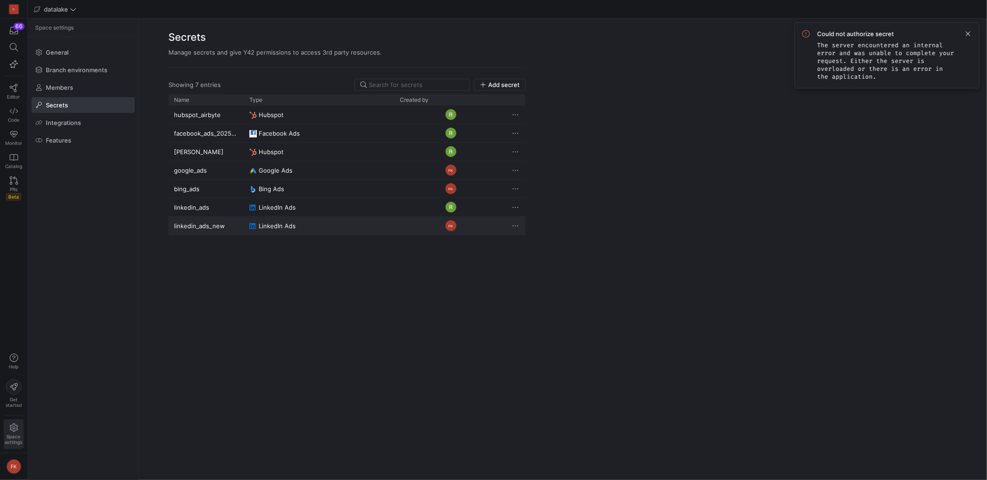
click at [506, 223] on div "FK" at bounding box center [450, 225] width 113 height 18
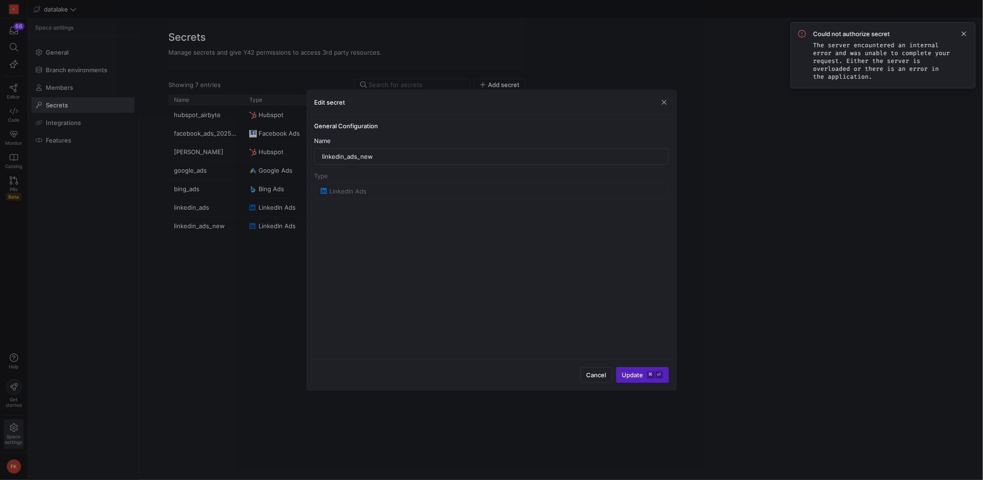
click at [664, 107] on div "Edit secret" at bounding box center [491, 102] width 369 height 25
click at [663, 101] on span "button" at bounding box center [664, 102] width 9 height 9
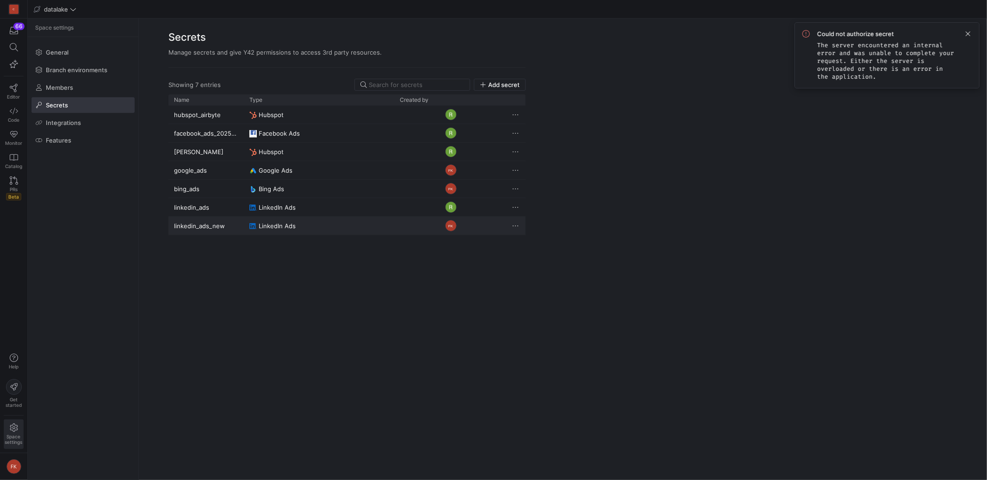
click at [514, 226] on span "Press SPACE to deselect this row." at bounding box center [515, 225] width 9 height 9
click at [533, 255] on span "Delete" at bounding box center [534, 252] width 19 height 7
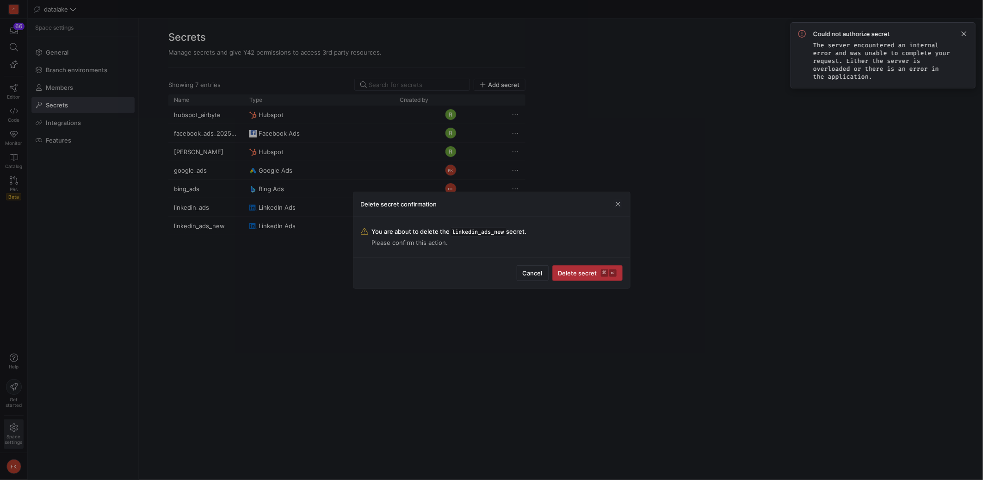
click at [575, 272] on span "Delete secret ⌘ ⏎" at bounding box center [587, 272] width 58 height 7
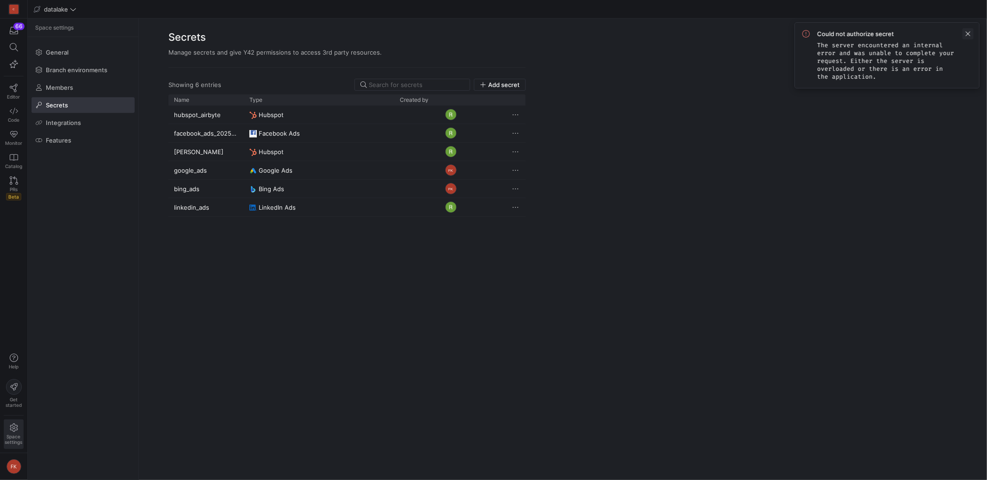
click at [967, 36] on span at bounding box center [967, 33] width 11 height 11
drag, startPoint x: 967, startPoint y: 31, endPoint x: 960, endPoint y: 32, distance: 7.6
click at [507, 85] on span "Add secret" at bounding box center [503, 84] width 31 height 7
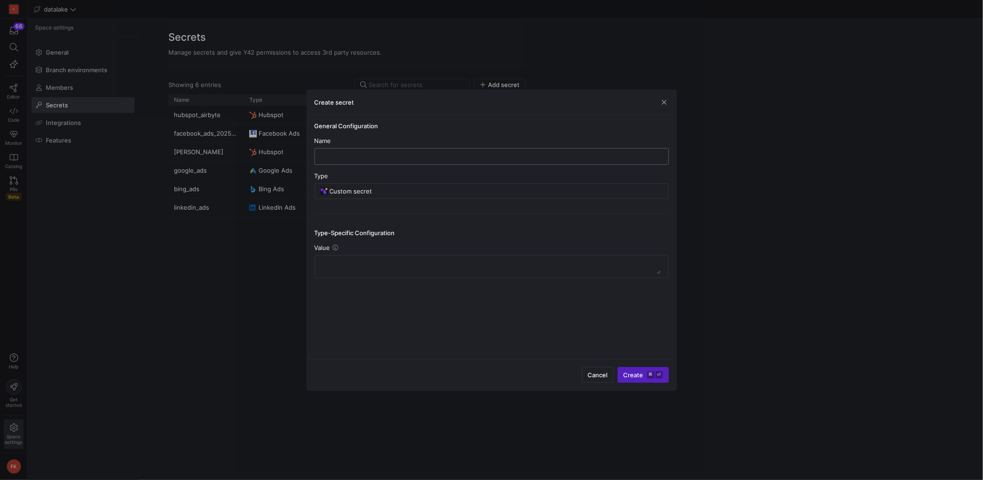
click at [396, 157] on input "text" at bounding box center [491, 156] width 339 height 7
type input "new"
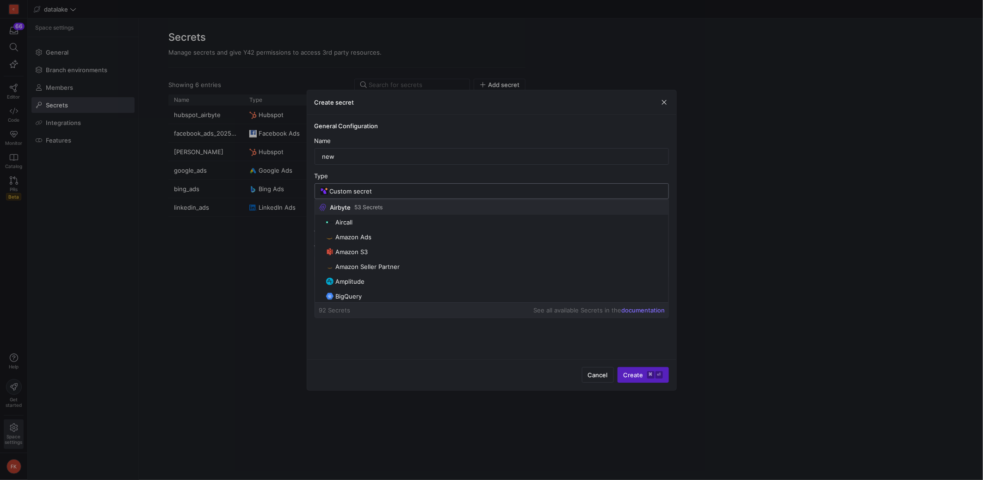
click at [378, 193] on input "Custom secret" at bounding box center [496, 190] width 333 height 7
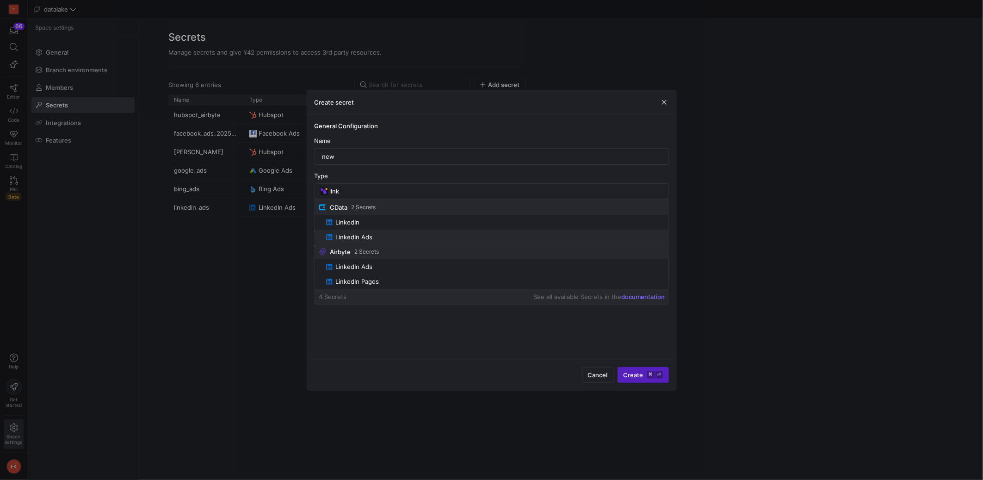
click at [349, 238] on span "LinkedIn Ads" at bounding box center [353, 236] width 37 height 7
type input "LinkedIn Ads"
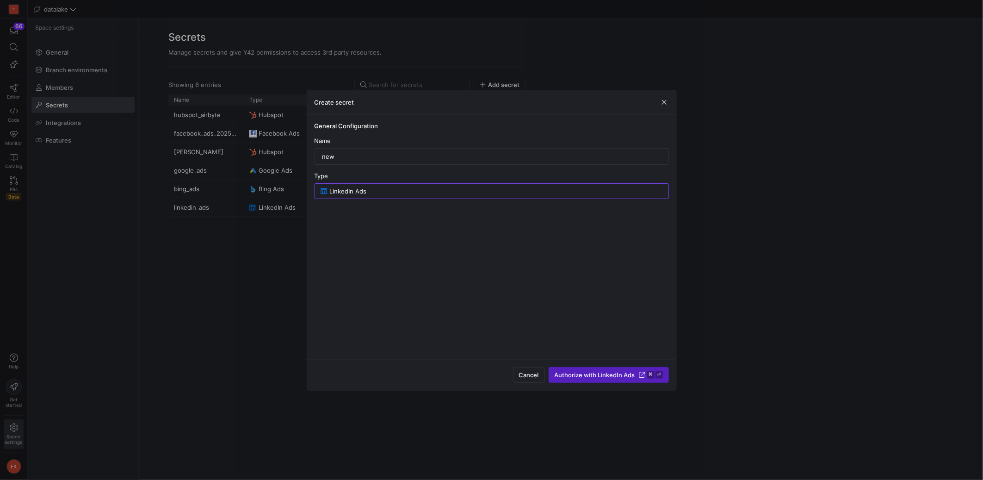
click at [598, 373] on span "Authorize with LinkedIn Ads" at bounding box center [595, 374] width 80 height 7
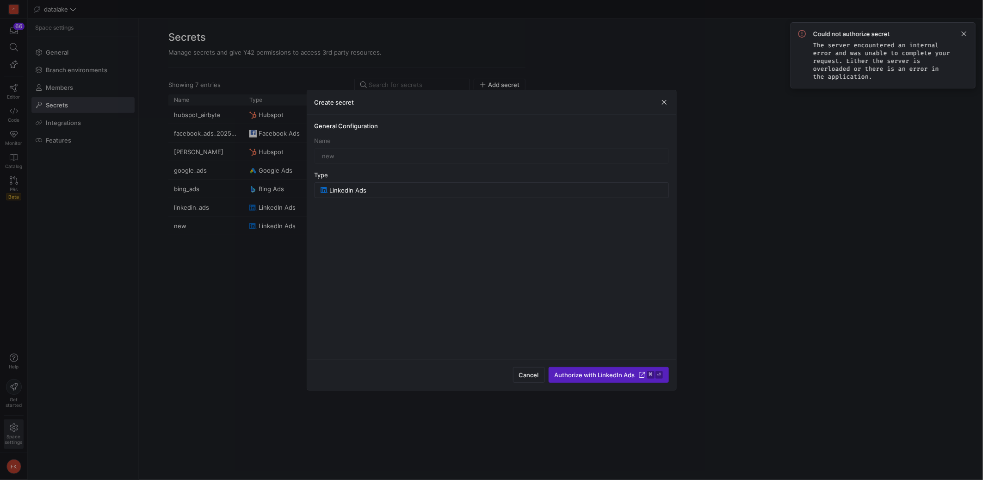
click at [666, 103] on span "button" at bounding box center [664, 102] width 9 height 9
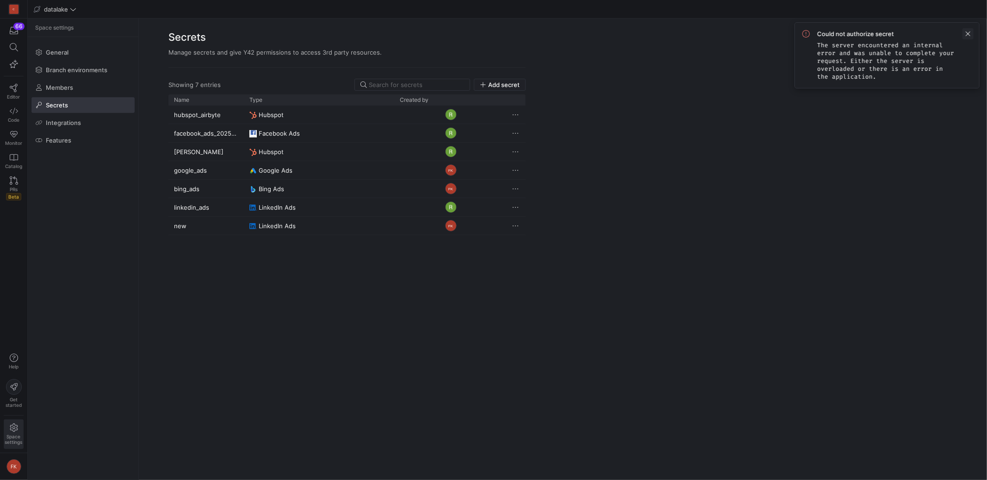
click at [971, 31] on span at bounding box center [967, 33] width 11 height 11
click at [515, 227] on span "Press SPACE to select this row." at bounding box center [515, 225] width 9 height 9
click at [531, 253] on span "Delete" at bounding box center [534, 252] width 19 height 7
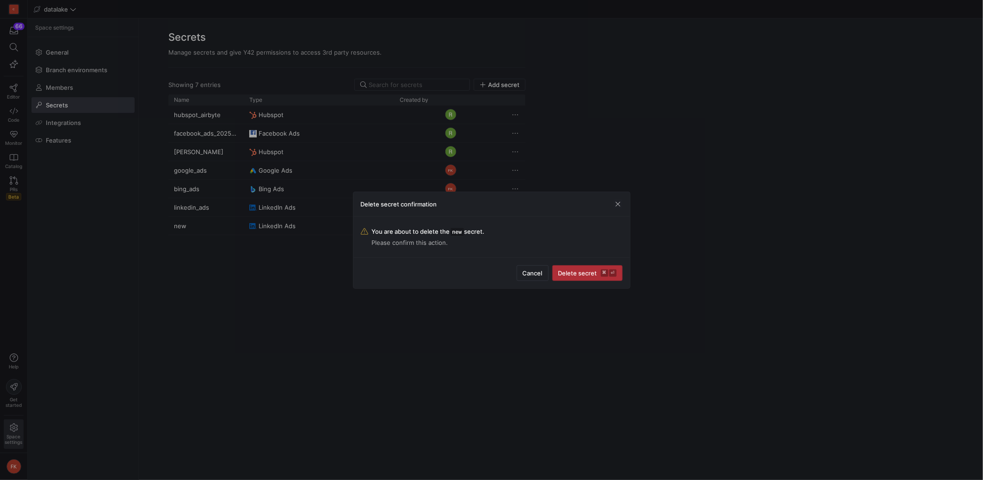
click at [588, 274] on span "Delete secret ⌘ ⏎" at bounding box center [587, 272] width 58 height 7
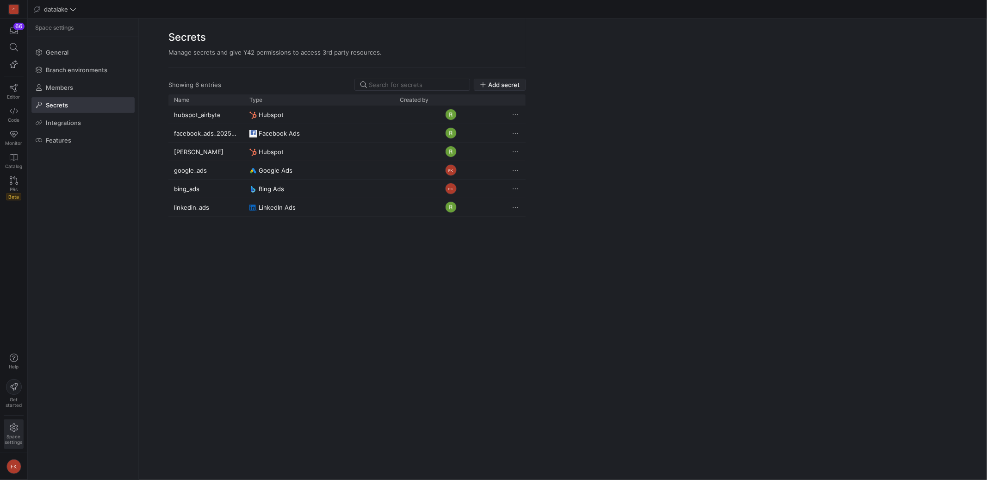
click at [507, 85] on span "Add secret" at bounding box center [503, 84] width 31 height 7
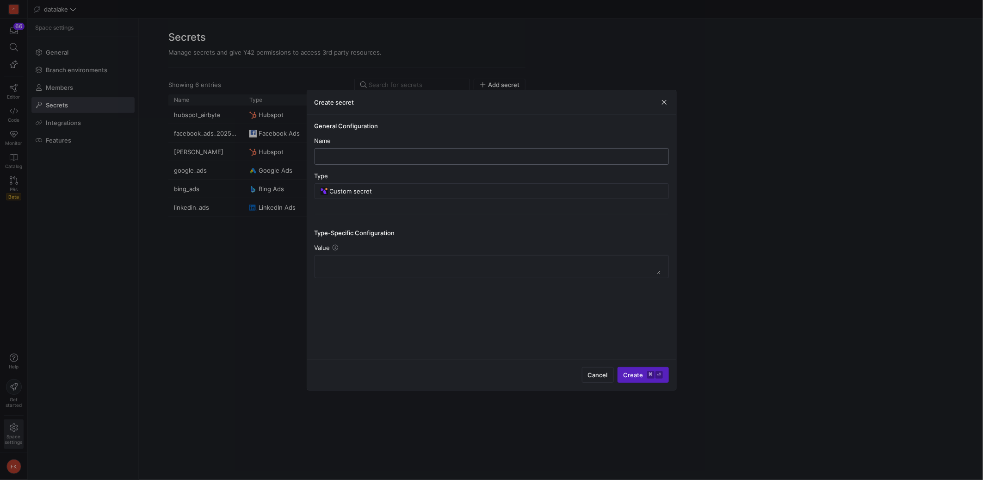
click at [428, 161] on div at bounding box center [491, 156] width 339 height 16
type input "d"
type input "new"
click at [406, 197] on div "Custom secret" at bounding box center [496, 191] width 333 height 15
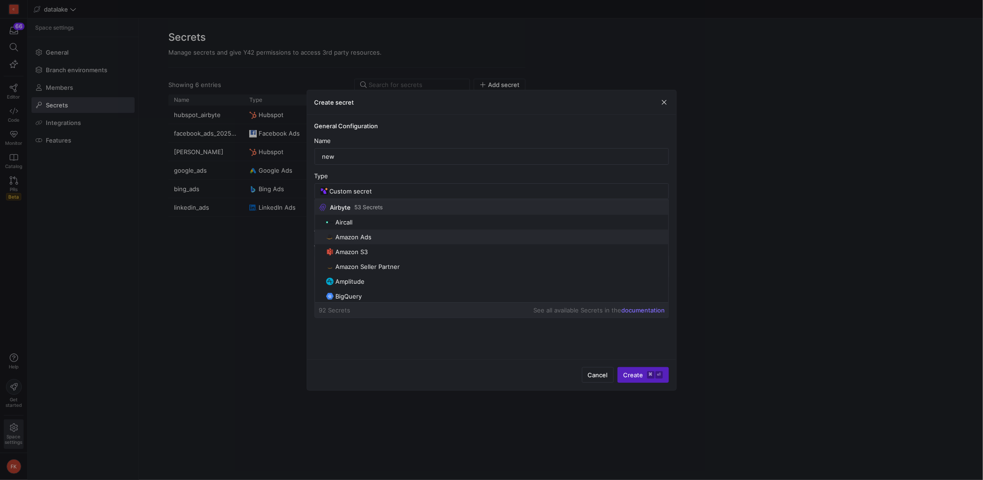
click at [401, 235] on span "Amazon Ads" at bounding box center [495, 236] width 339 height 7
type input "Amazon Ads"
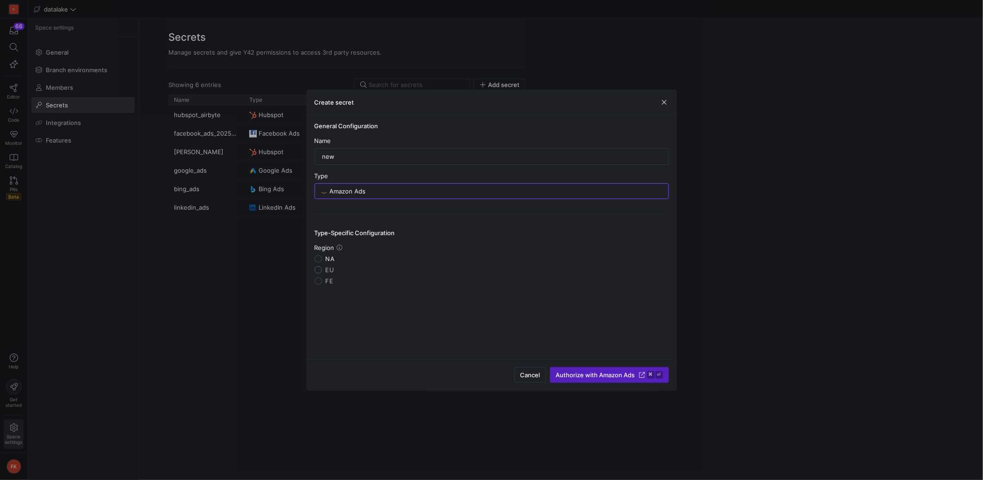
click at [321, 271] on input "EU" at bounding box center [318, 269] width 7 height 7
radio input "true"
click at [607, 374] on span "Authorize with Amazon Ads" at bounding box center [595, 374] width 79 height 7
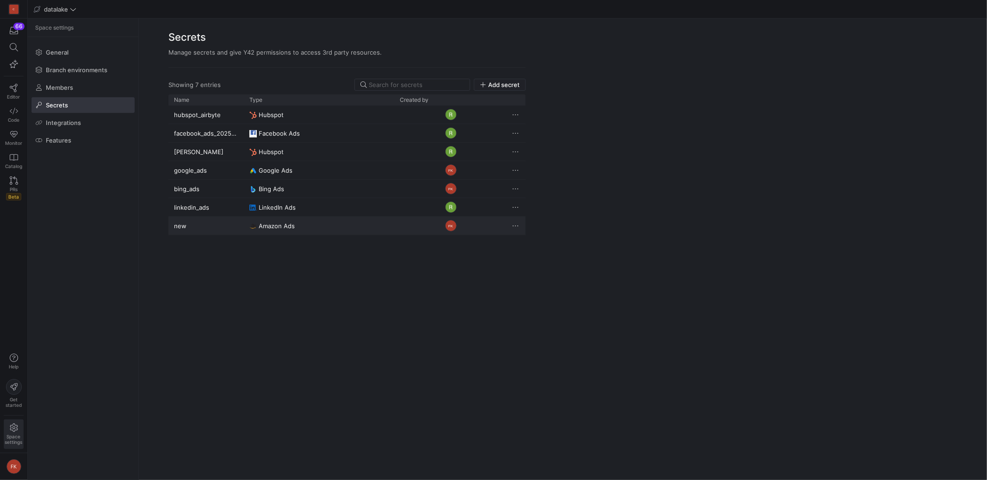
click at [519, 226] on span "Press SPACE to select this row." at bounding box center [515, 225] width 9 height 9
click at [533, 249] on span "Delete" at bounding box center [534, 252] width 19 height 7
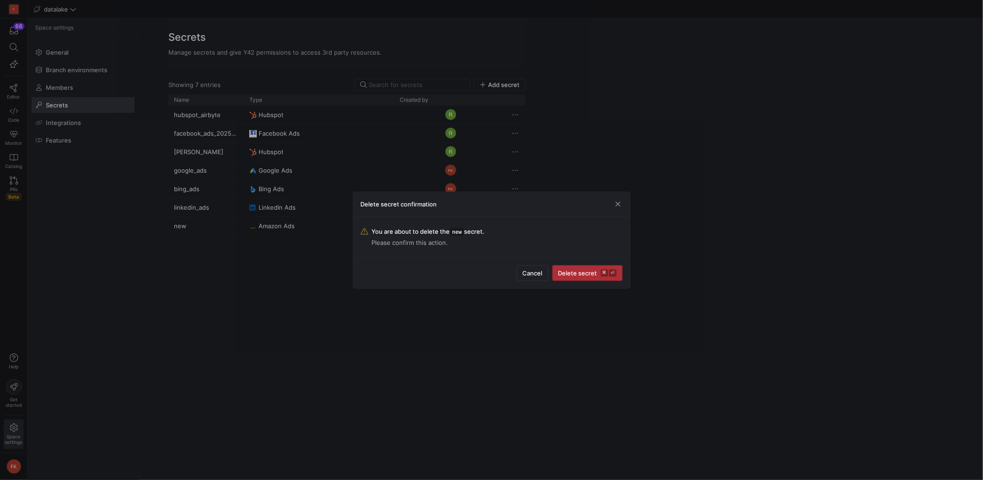
click at [579, 272] on span "Delete secret ⌘ ⏎" at bounding box center [587, 272] width 58 height 7
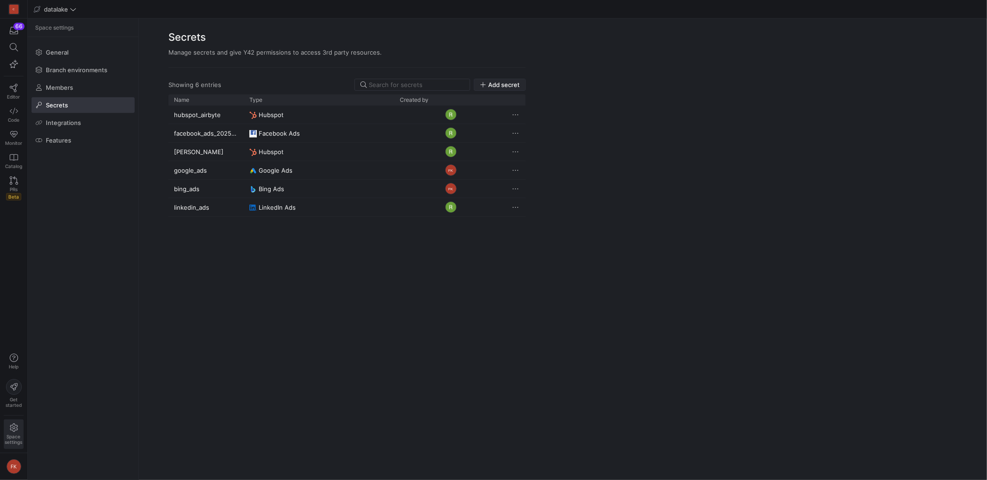
click at [499, 84] on span "Add secret" at bounding box center [503, 84] width 31 height 7
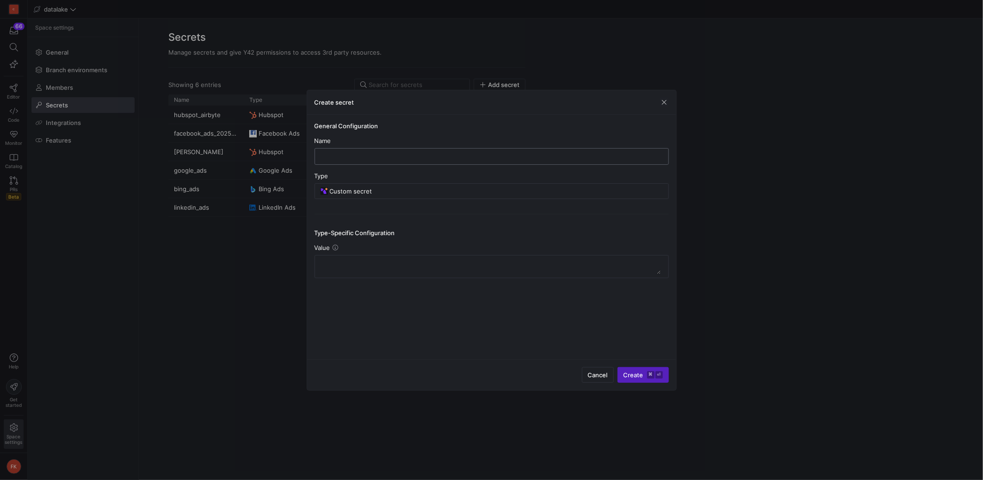
click at [407, 156] on input "text" at bounding box center [491, 156] width 339 height 7
type input "linkedin_ads_new"
click at [390, 191] on input "Custom secret" at bounding box center [496, 190] width 333 height 7
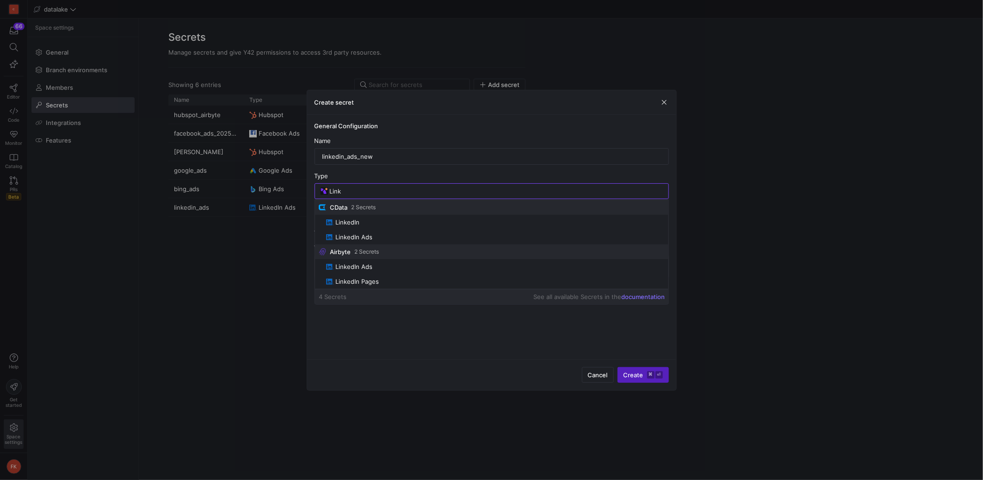
click at [376, 233] on span "LinkedIn Ads" at bounding box center [495, 236] width 339 height 7
type input "LinkedIn Ads"
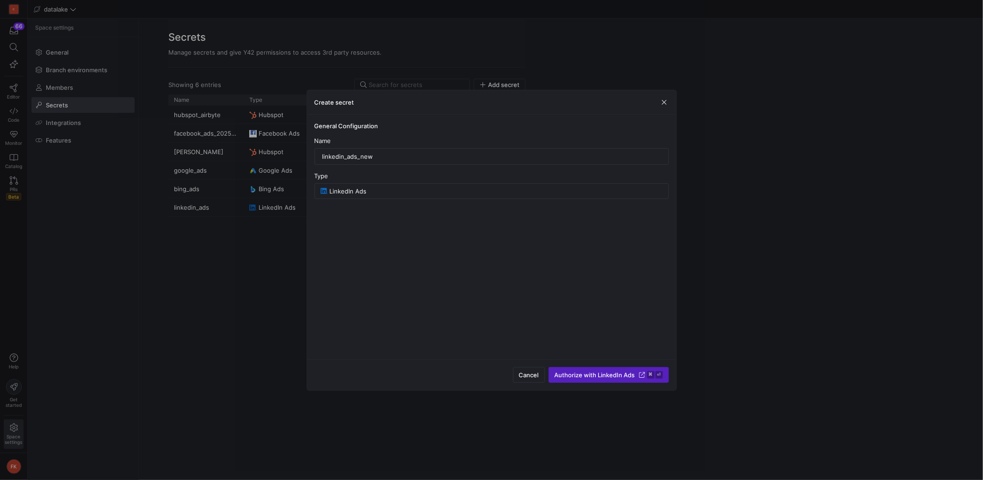
click at [599, 377] on span "Authorize with LinkedIn Ads" at bounding box center [595, 374] width 80 height 7
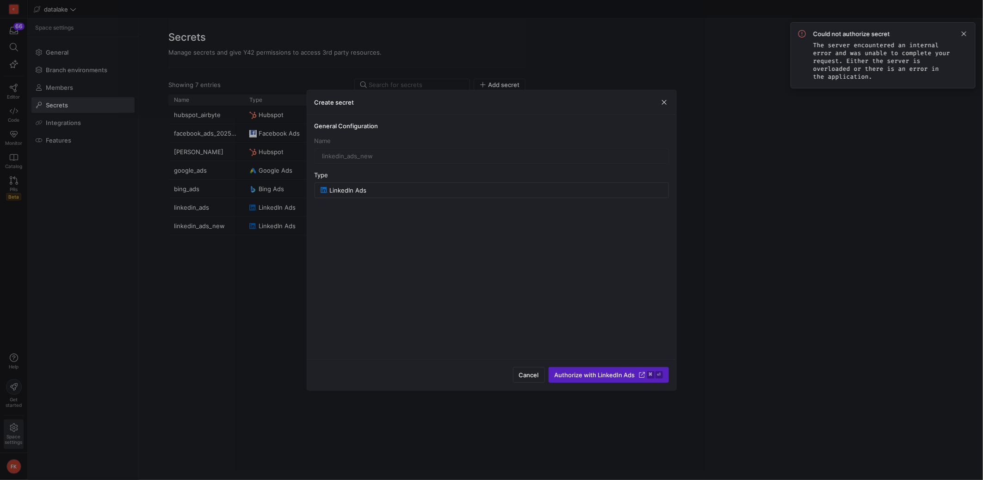
click at [769, 294] on div at bounding box center [491, 240] width 983 height 480
